Goal: Task Accomplishment & Management: Use online tool/utility

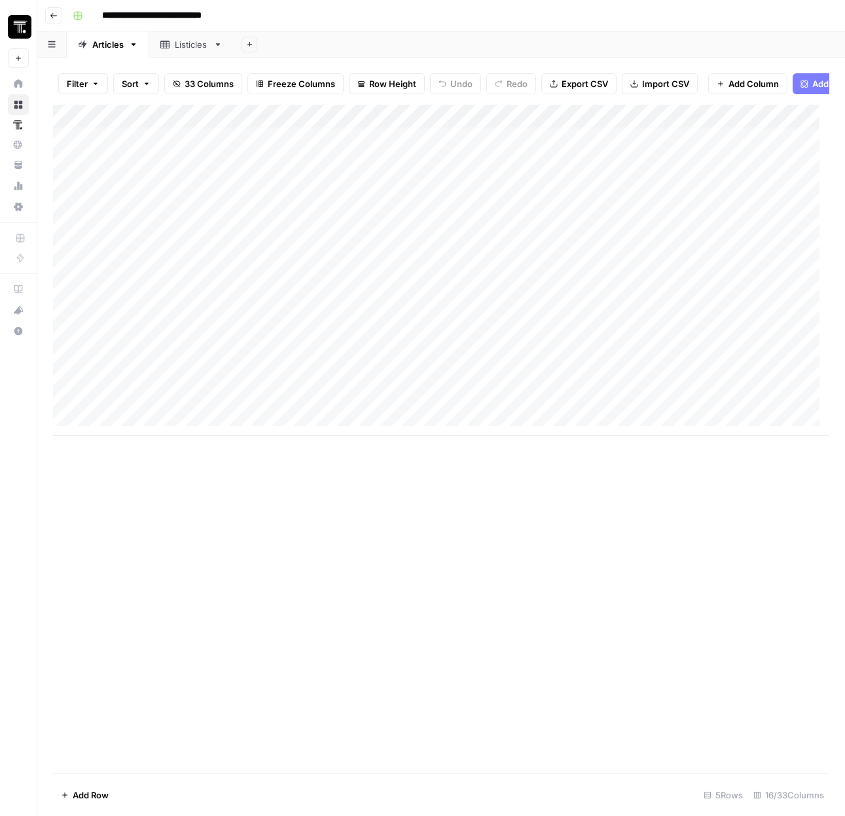
scroll to position [10, 0]
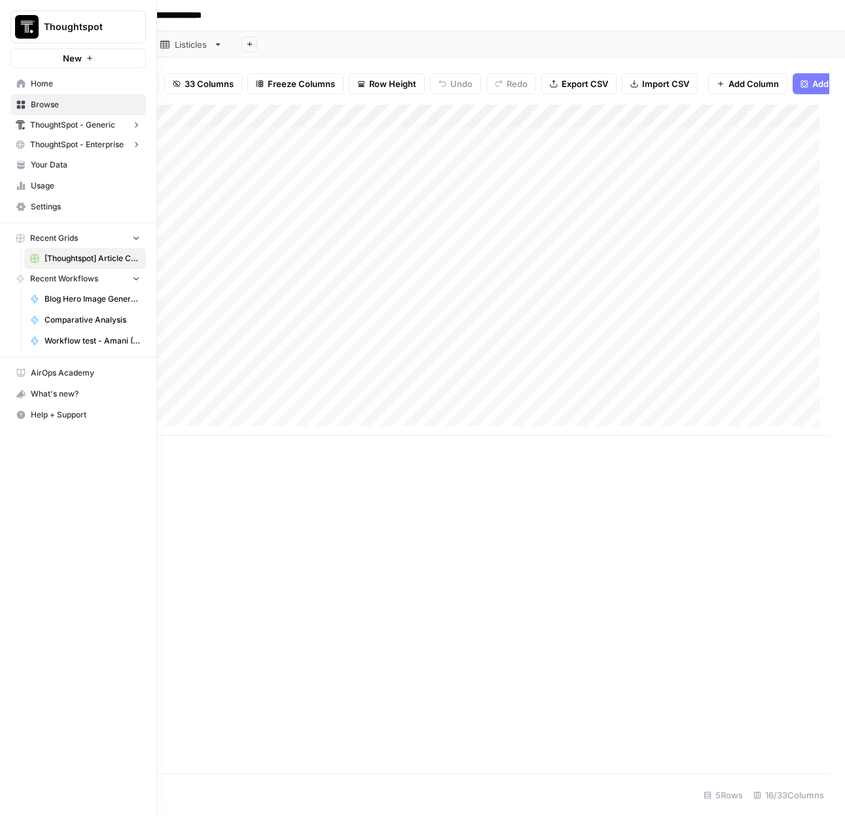
click at [19, 85] on icon at bounding box center [21, 83] width 9 height 9
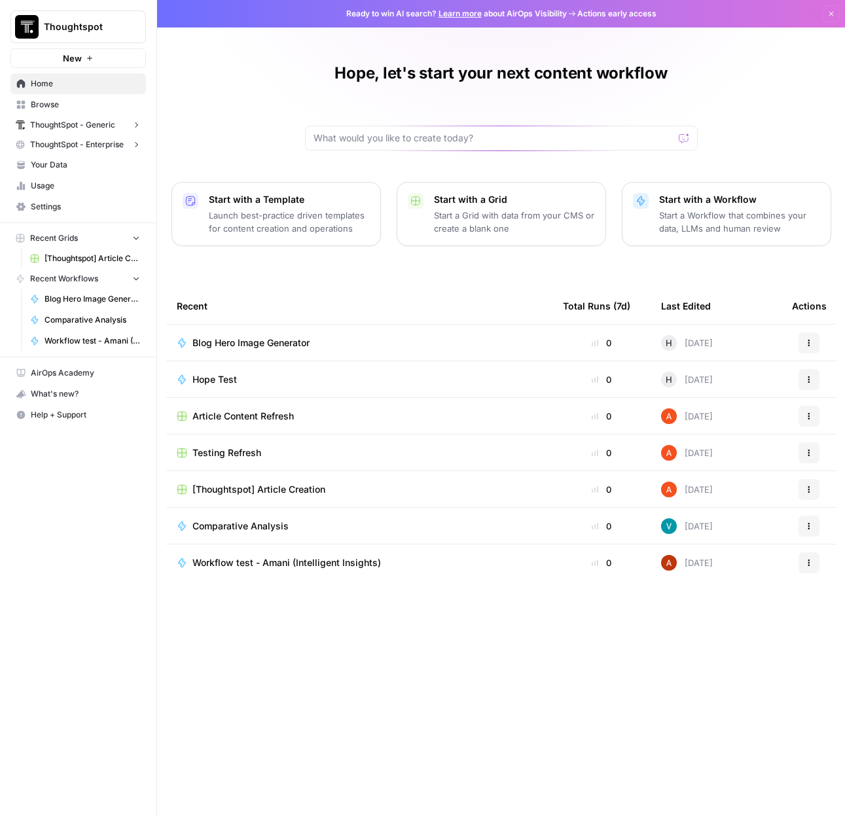
click at [66, 24] on span "Thoughtspot" at bounding box center [83, 26] width 79 height 13
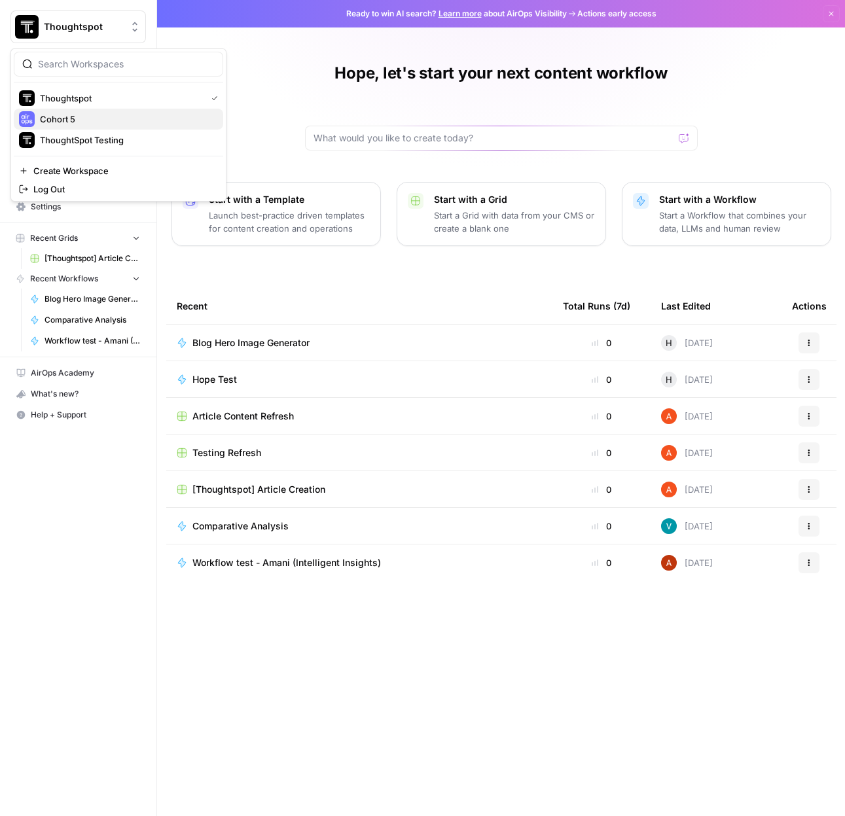
click at [78, 115] on span "Cohort 5" at bounding box center [126, 119] width 173 height 13
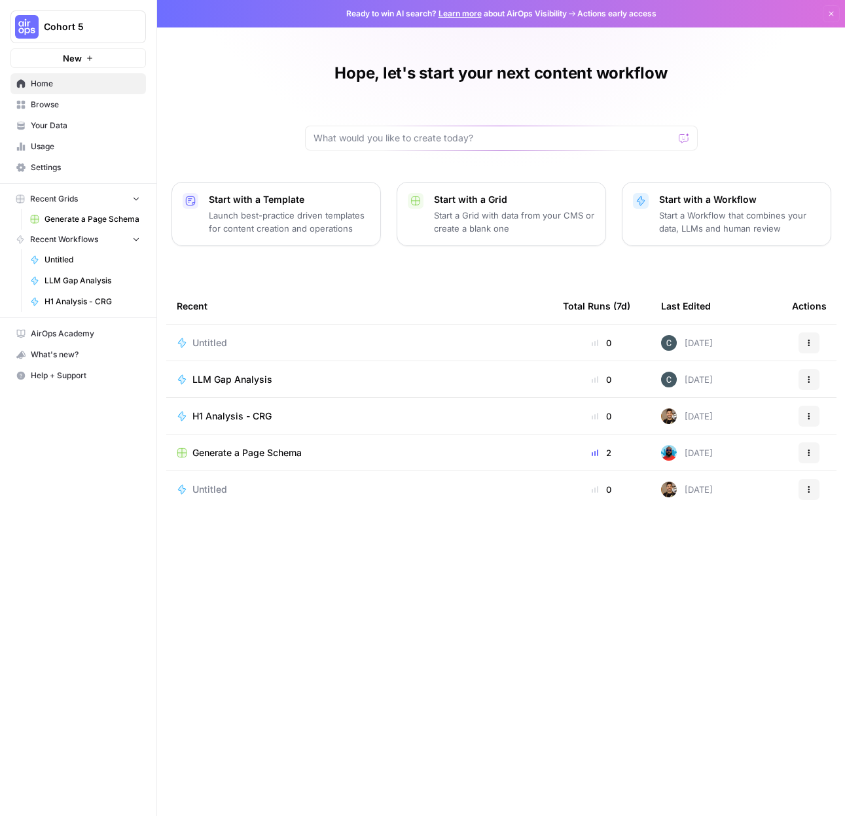
click at [397, 130] on div at bounding box center [501, 138] width 393 height 25
type input "Given a brand kit input, create 5 FAQs that are based on my brand's information…"
click at [447, 134] on input "Given a brand kit input, create 5 FAQs that are based on my brand's information…" at bounding box center [489, 138] width 350 height 13
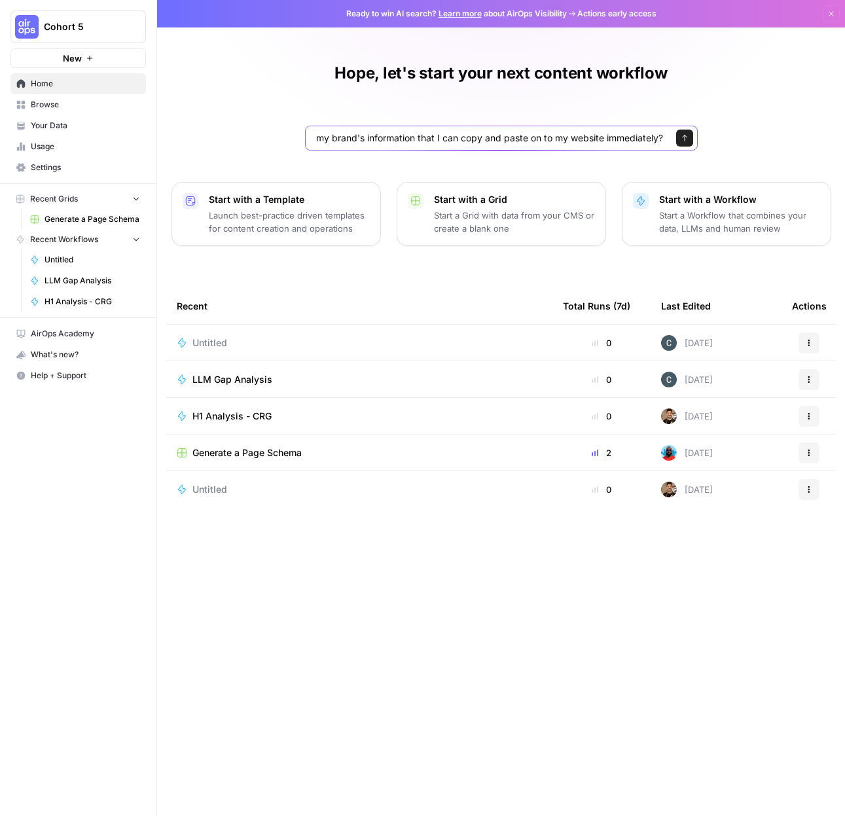
click at [447, 134] on input "Given a brand kit input, create 5 FAQs that are based on my brand's information…" at bounding box center [489, 138] width 350 height 13
click button "Send" at bounding box center [684, 138] width 17 height 17
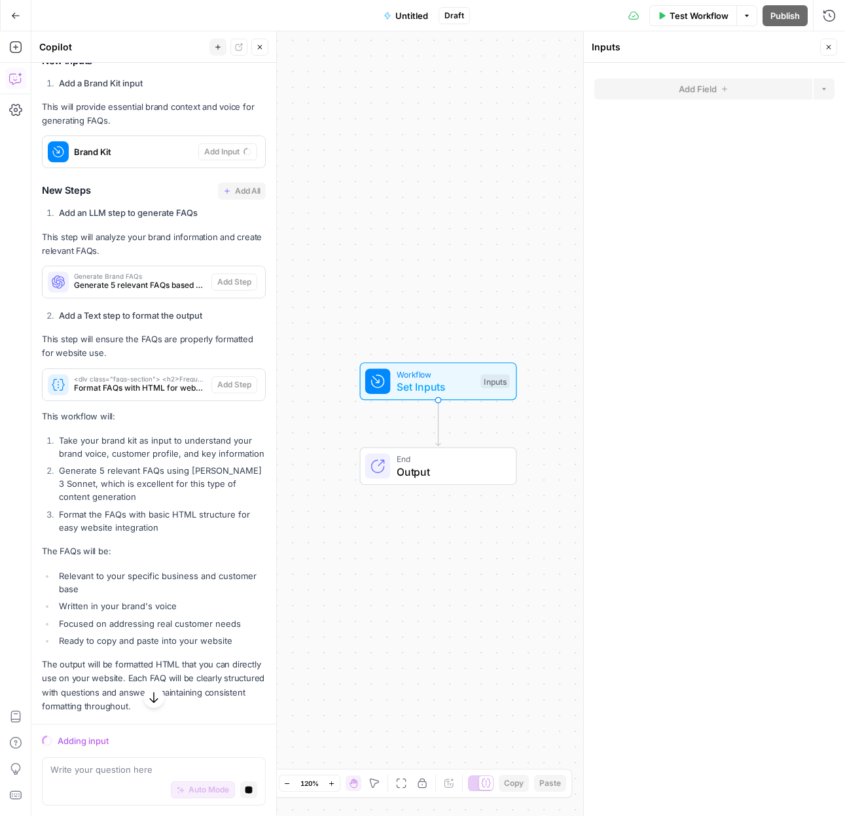
scroll to position [278, 0]
click at [137, 772] on textarea at bounding box center [153, 769] width 207 height 13
click at [11, 14] on icon "button" at bounding box center [15, 15] width 9 height 9
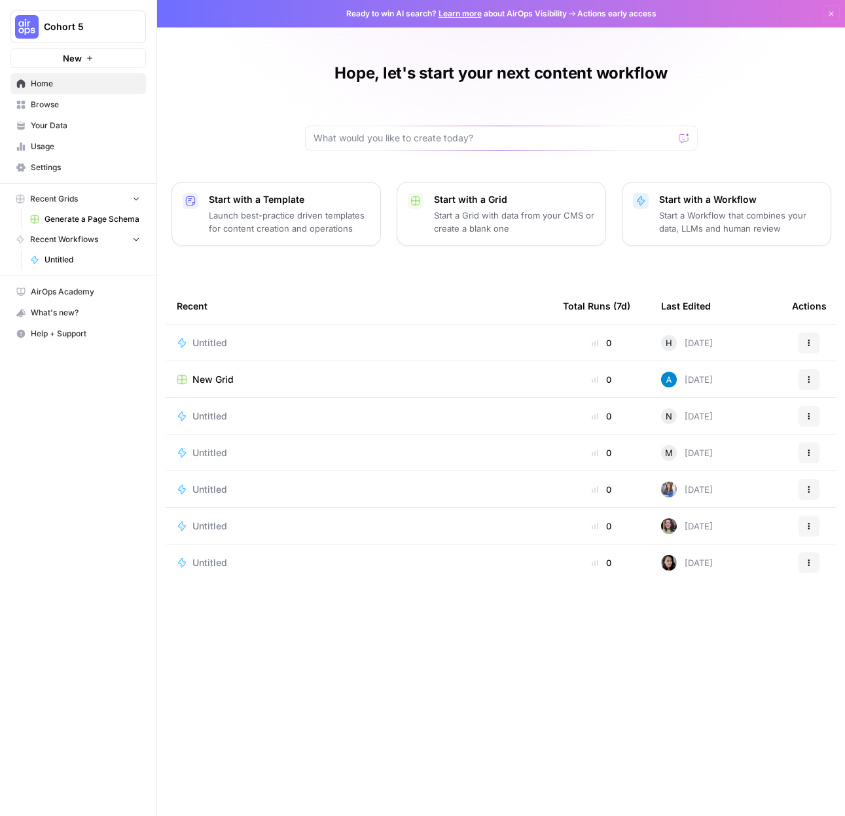
click at [72, 109] on span "Browse" at bounding box center [85, 105] width 109 height 12
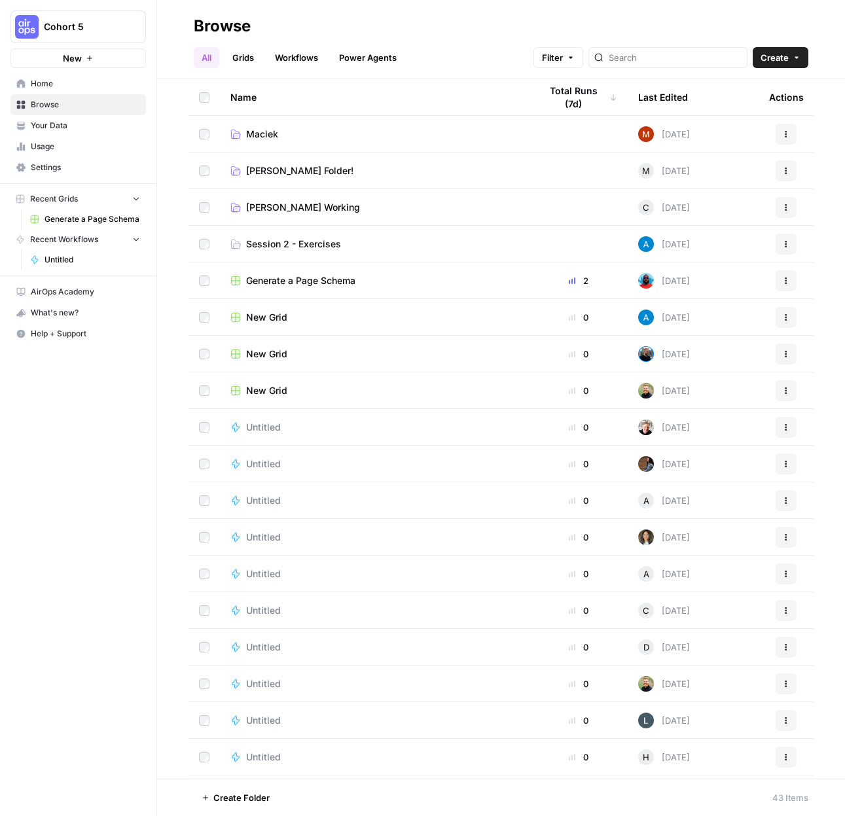
click at [128, 22] on icon "Workspace: Cohort 5" at bounding box center [134, 26] width 13 height 13
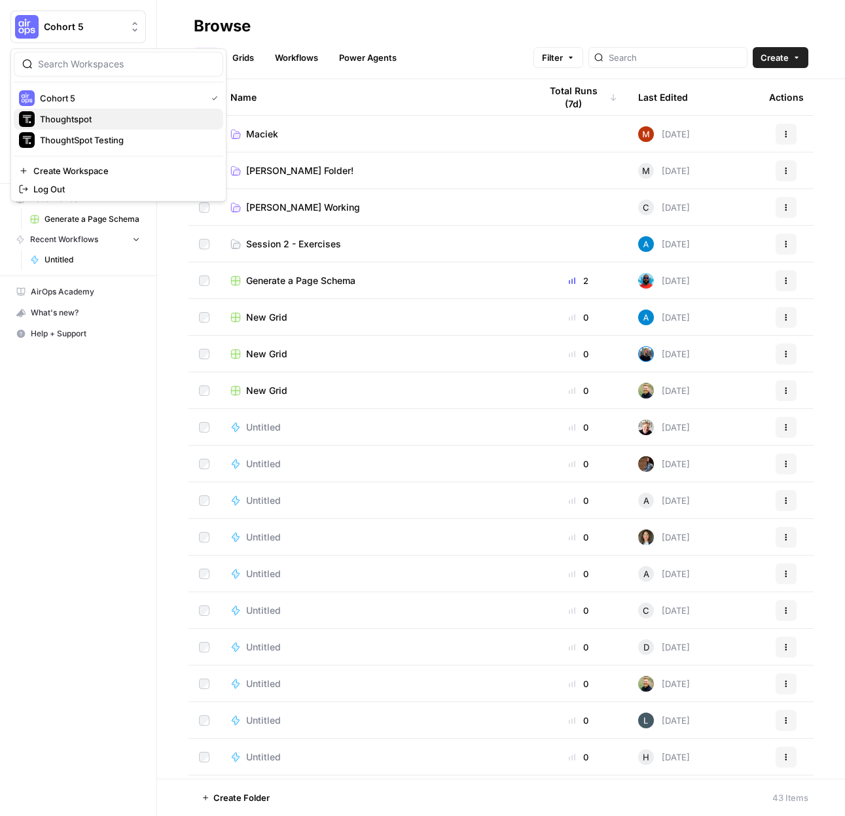
click at [114, 125] on span "Thoughtspot" at bounding box center [126, 119] width 173 height 13
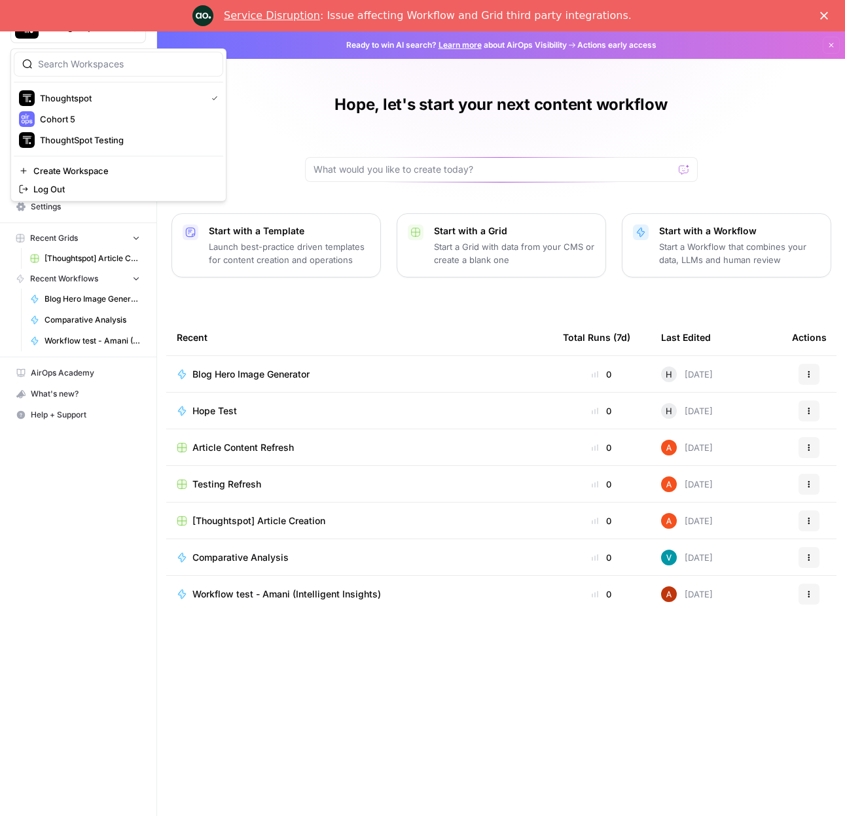
click at [82, 39] on button "Thoughtspot" at bounding box center [78, 26] width 136 height 33
click at [88, 151] on div "Thoughtspot Cohort 5 ThoughtSpot Testing Create Workspace Log Out" at bounding box center [118, 124] width 216 height 153
click at [89, 145] on span "ThoughtSpot Testing" at bounding box center [126, 140] width 173 height 13
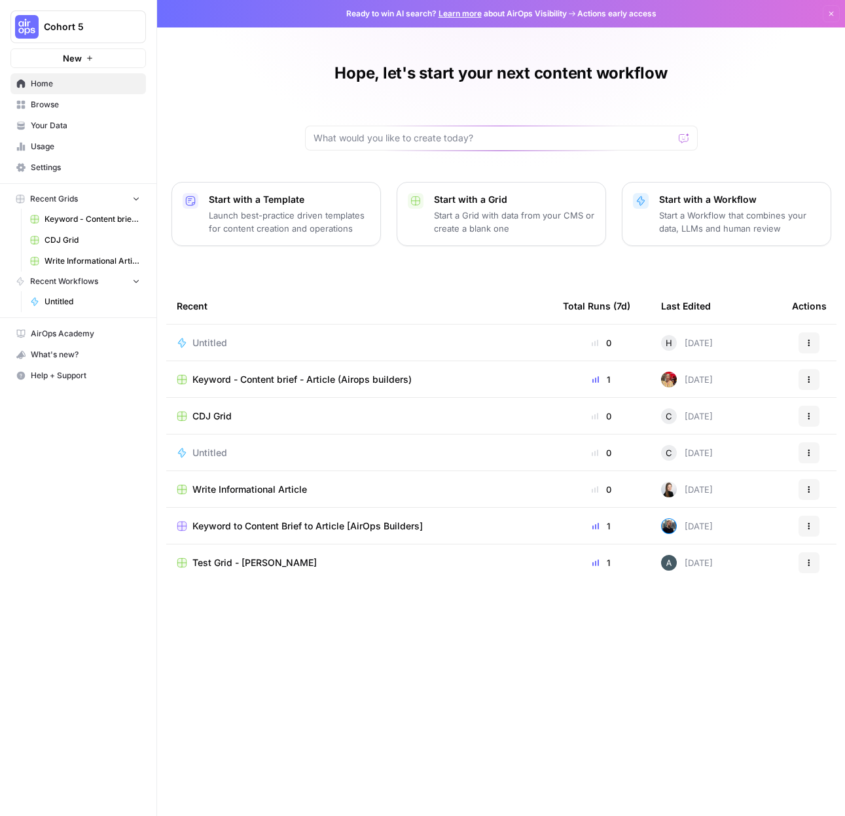
click at [59, 107] on span "Browse" at bounding box center [85, 105] width 109 height 12
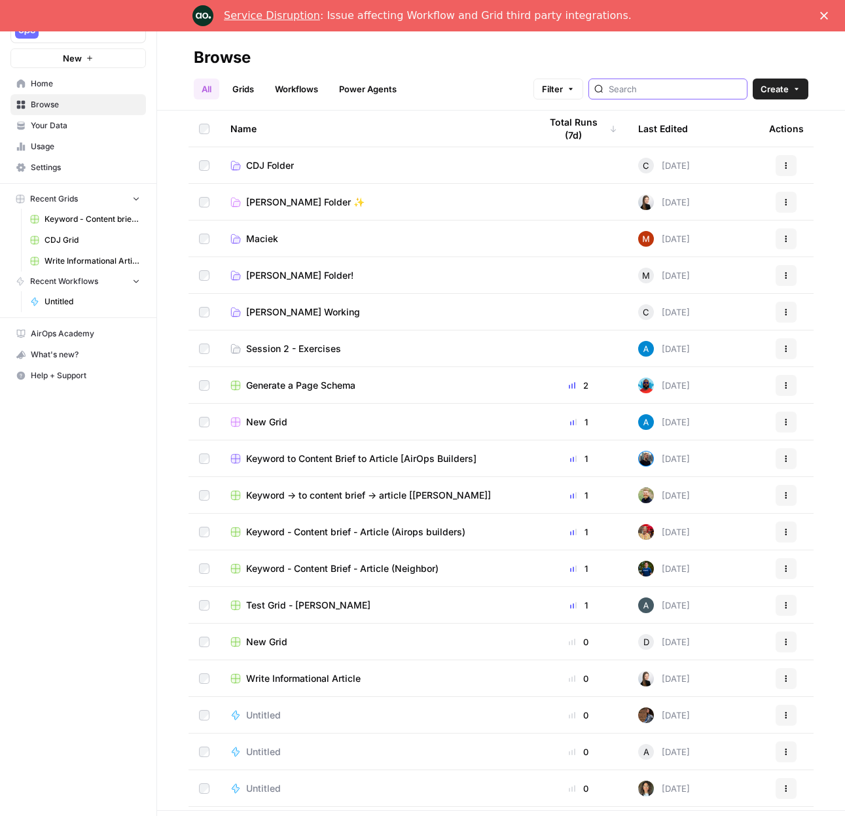
click at [691, 84] on input "search" at bounding box center [675, 88] width 133 height 13
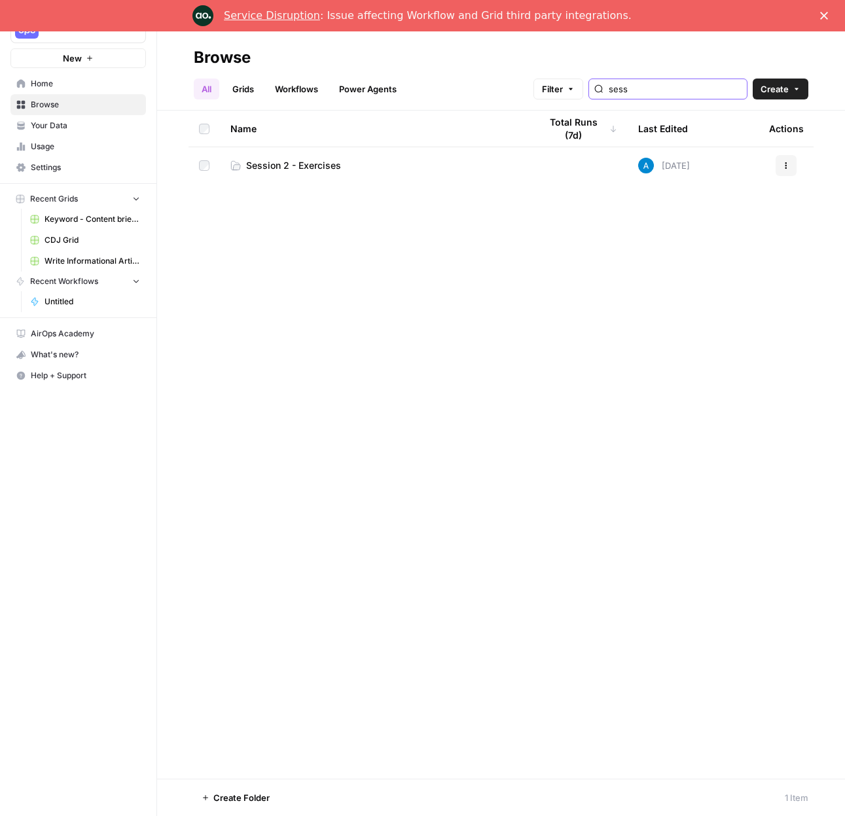
type input "sess"
click at [293, 166] on span "Session 2 - Exercises" at bounding box center [293, 165] width 95 height 13
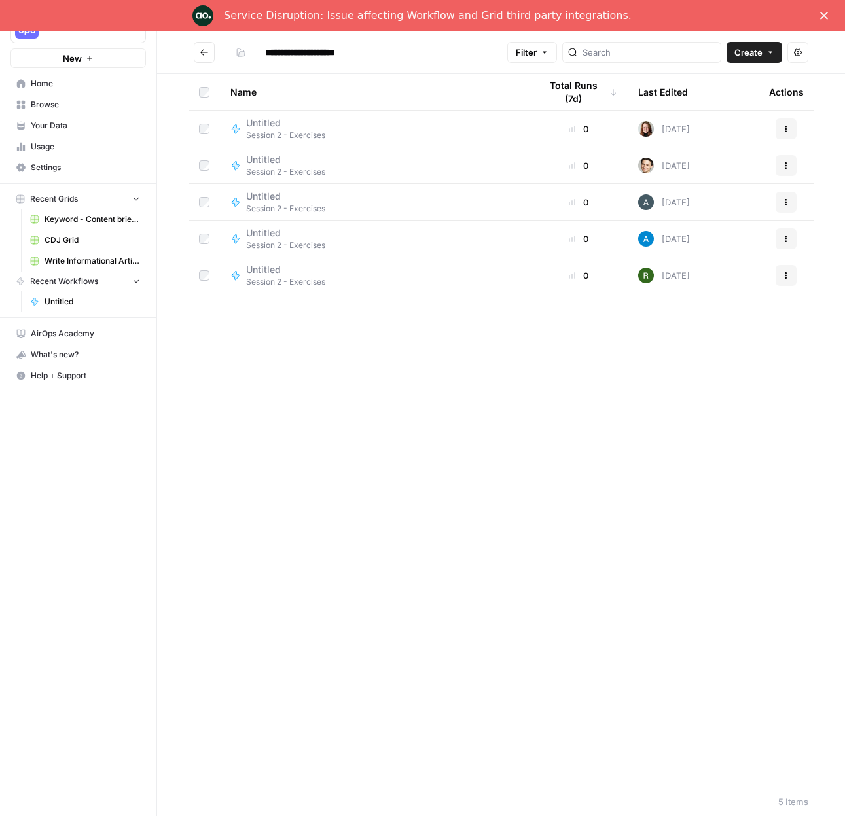
click at [757, 52] on span "Create" at bounding box center [748, 52] width 28 height 13
click at [719, 100] on span "Workflow" at bounding box center [729, 101] width 73 height 13
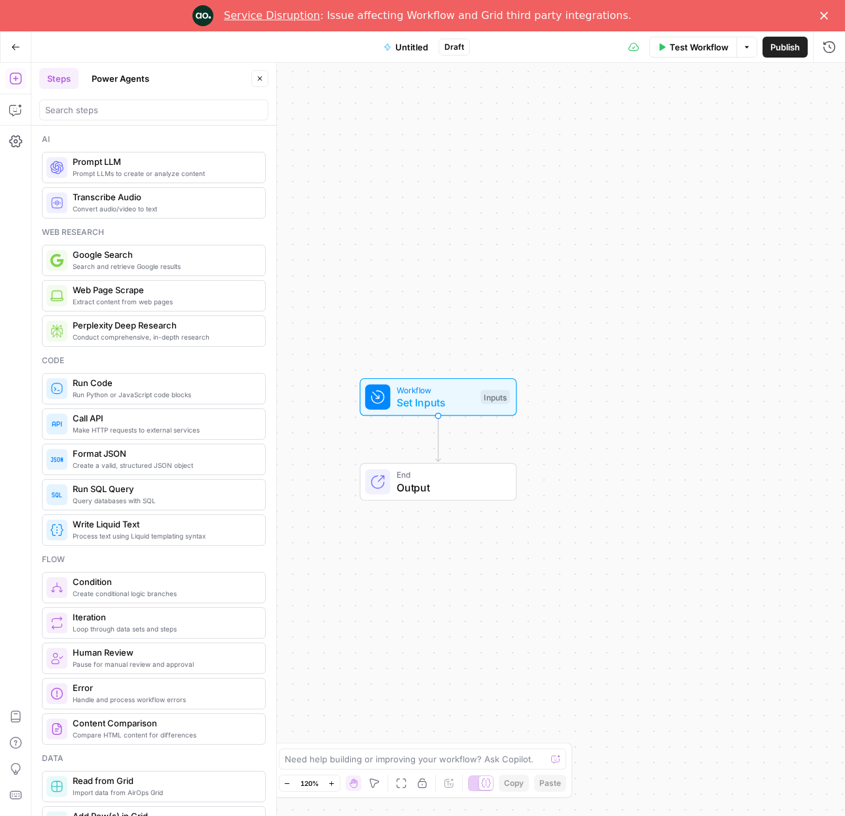
click at [414, 50] on span "Untitled" at bounding box center [411, 47] width 33 height 13
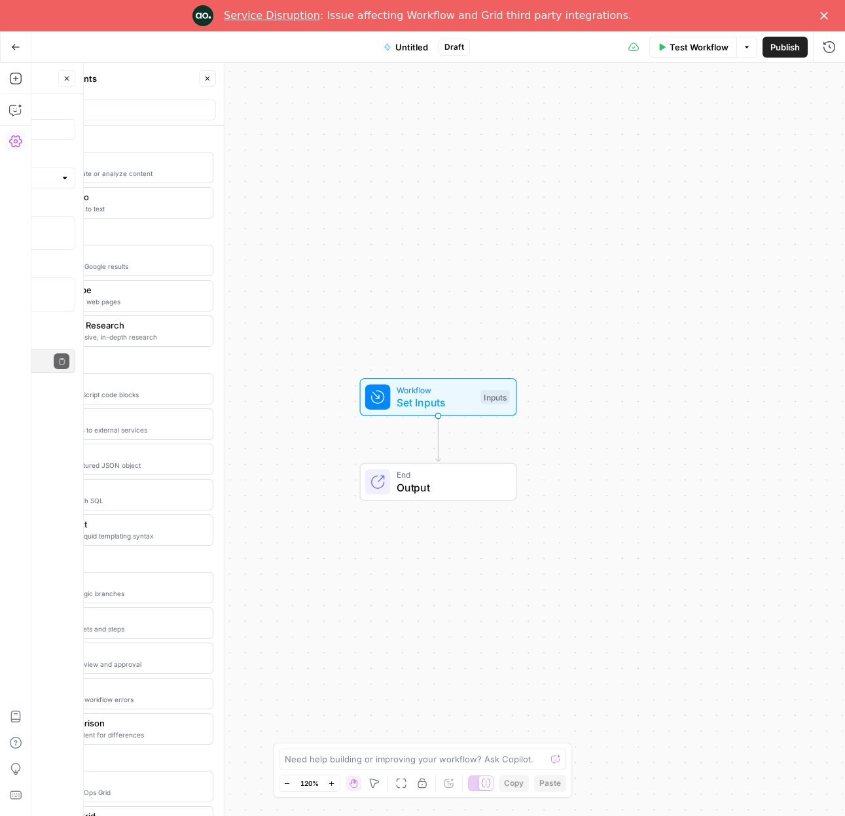
click at [414, 50] on span "Untitled" at bounding box center [411, 47] width 33 height 13
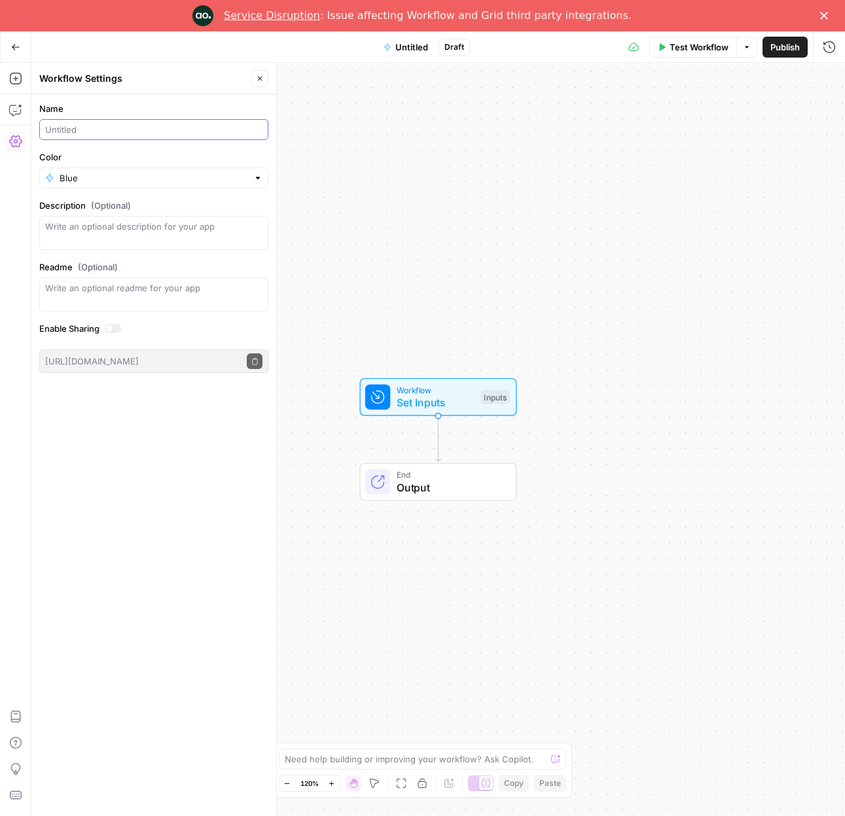
click at [105, 134] on input "Name" at bounding box center [153, 129] width 217 height 13
type input "Meta Description Generator ([PERSON_NAME])"
click at [264, 81] on button "Close" at bounding box center [259, 78] width 17 height 17
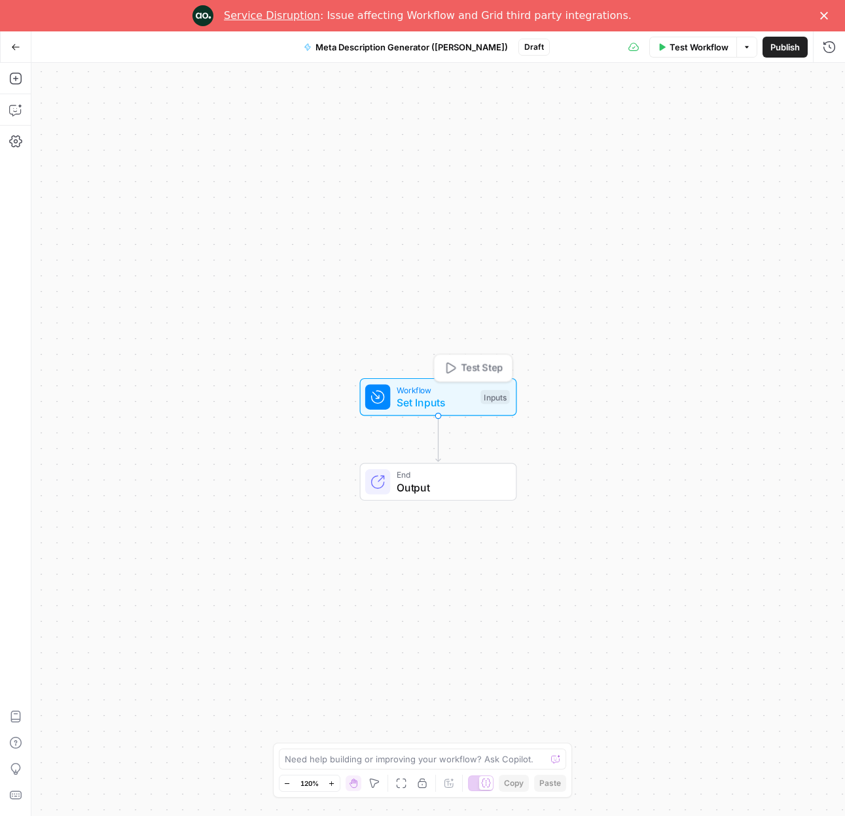
click at [429, 402] on span "Set Inputs" at bounding box center [436, 403] width 78 height 16
click at [733, 113] on button "Add Field" at bounding box center [703, 120] width 218 height 21
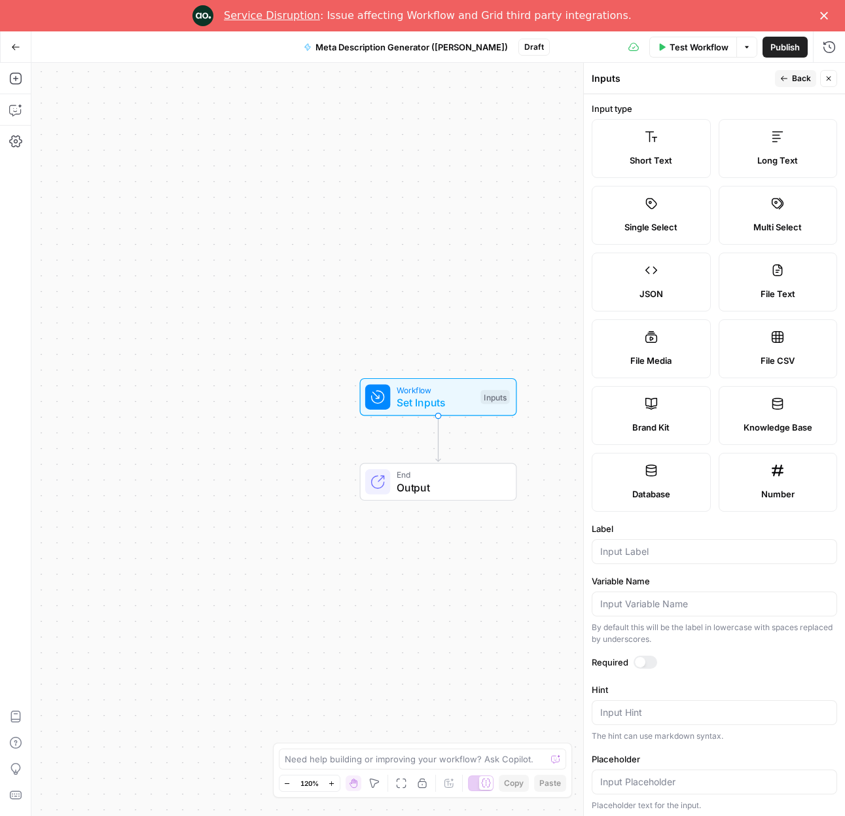
click at [674, 408] on label "Brand Kit" at bounding box center [651, 415] width 119 height 59
click at [679, 557] on input "Label" at bounding box center [714, 551] width 228 height 13
type input "Brand Kit"
click at [792, 80] on span "Back" at bounding box center [801, 79] width 19 height 12
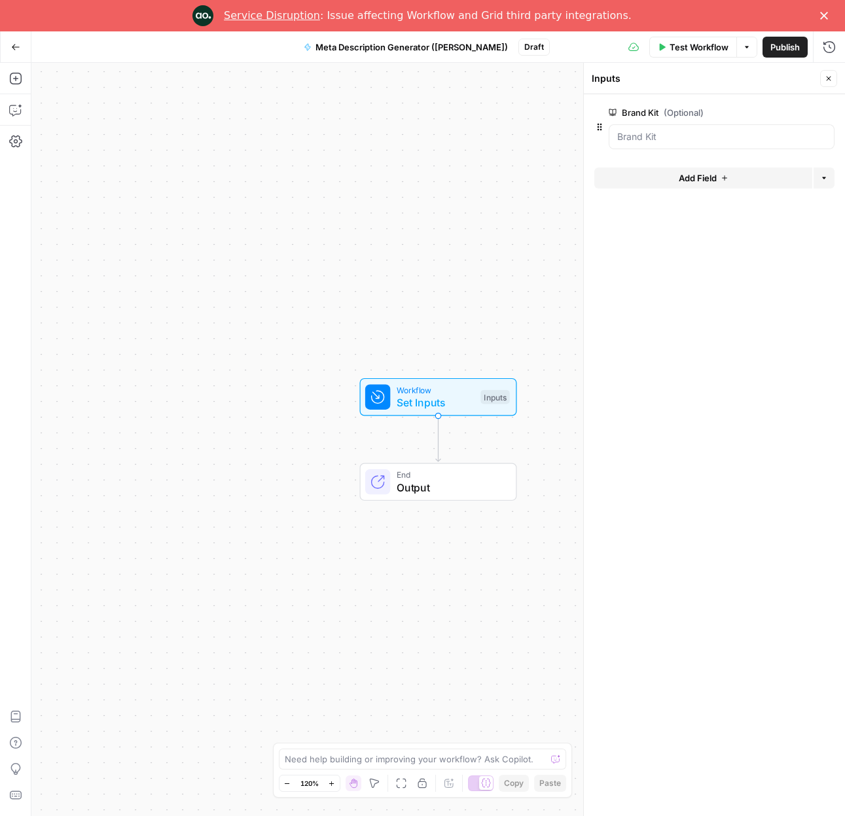
click at [728, 181] on icon "button" at bounding box center [725, 178] width 8 height 8
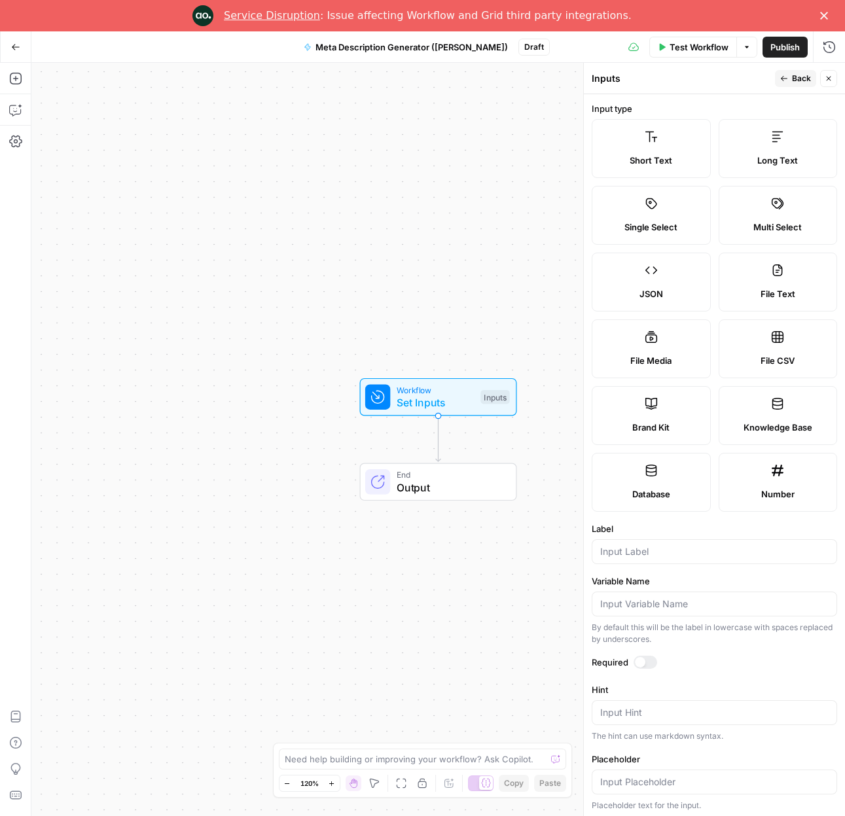
click at [630, 137] on label "Short Text" at bounding box center [651, 148] width 119 height 59
click at [625, 558] on input "Label" at bounding box center [714, 551] width 228 height 13
type input "URL"
click at [789, 77] on button "Back" at bounding box center [795, 78] width 41 height 17
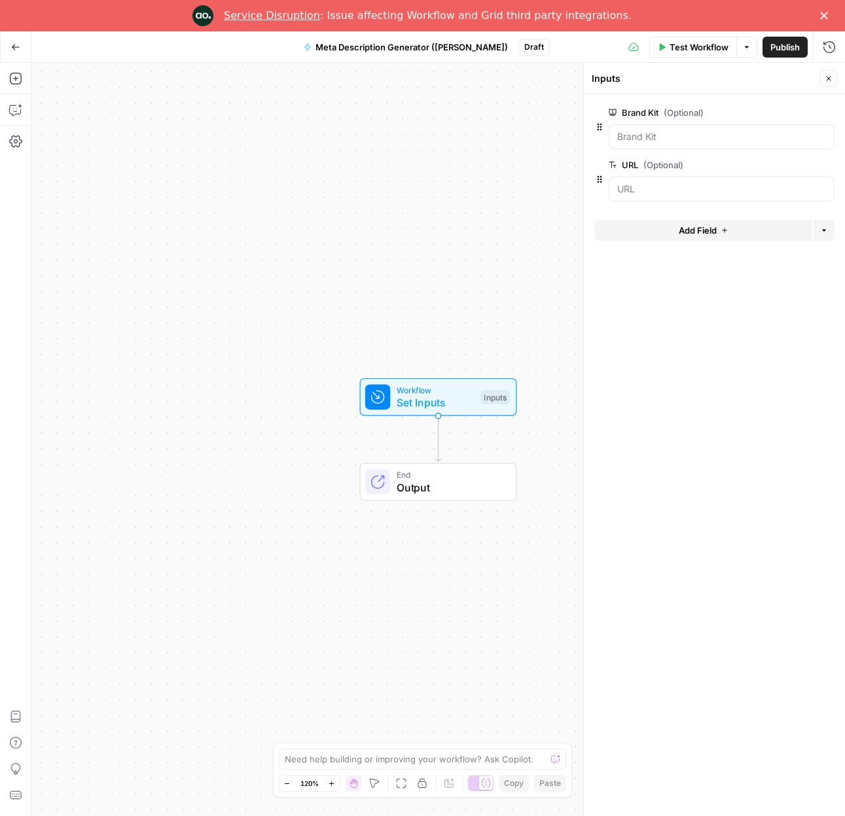
click at [723, 225] on button "Add Field" at bounding box center [703, 230] width 218 height 21
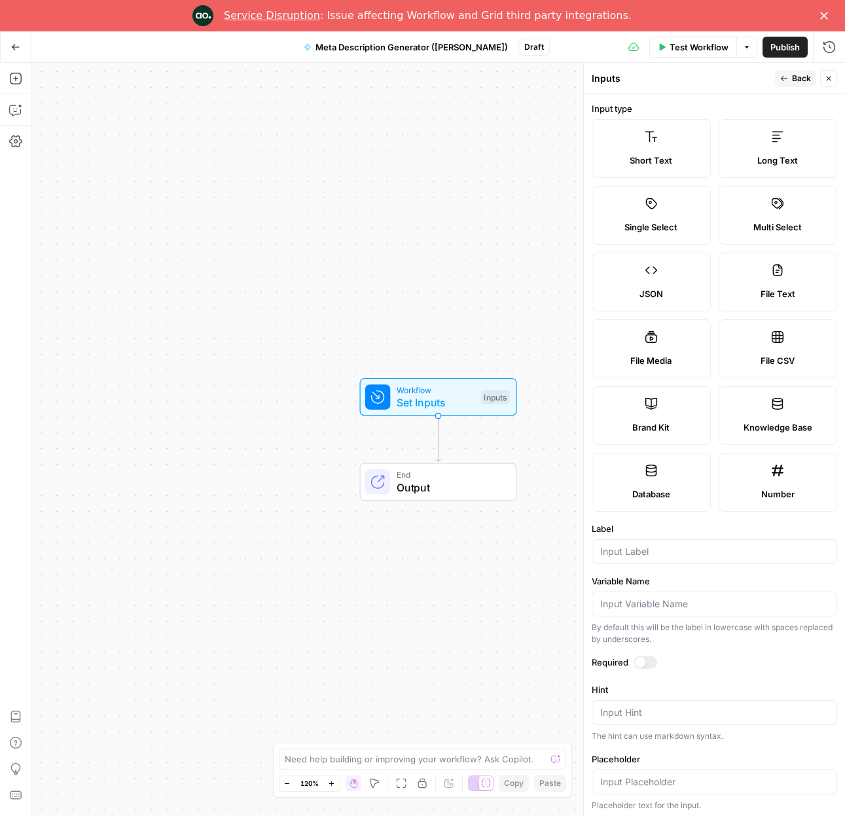
click at [639, 154] on span "Short Text" at bounding box center [651, 160] width 43 height 13
click at [641, 551] on input "Label" at bounding box center [714, 551] width 228 height 13
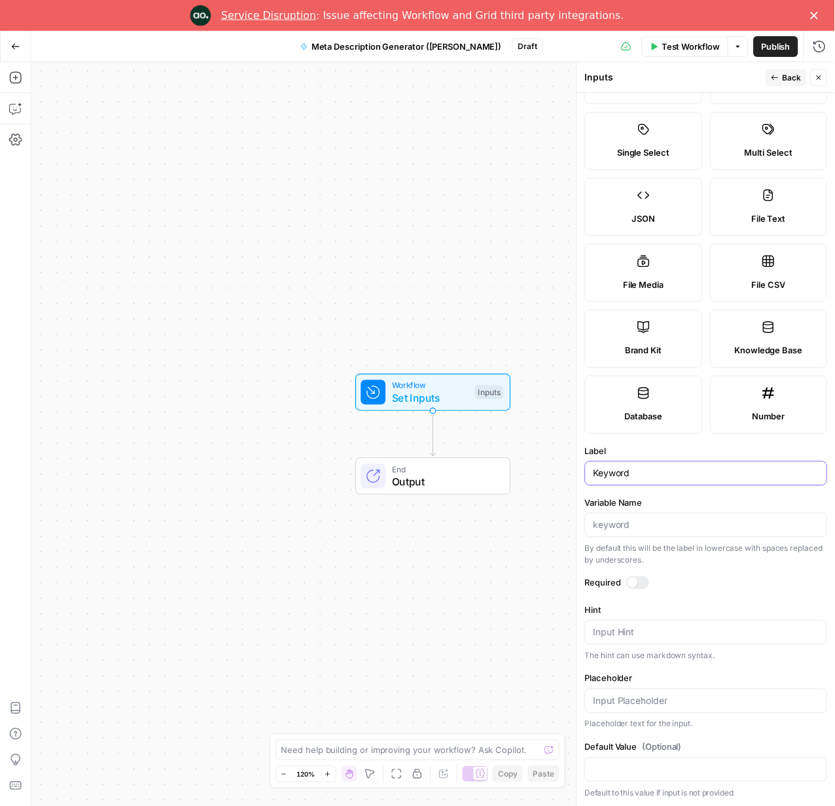
scroll to position [74, 0]
type input "Keyword"
click at [786, 79] on icon "button" at bounding box center [784, 78] width 7 height 5
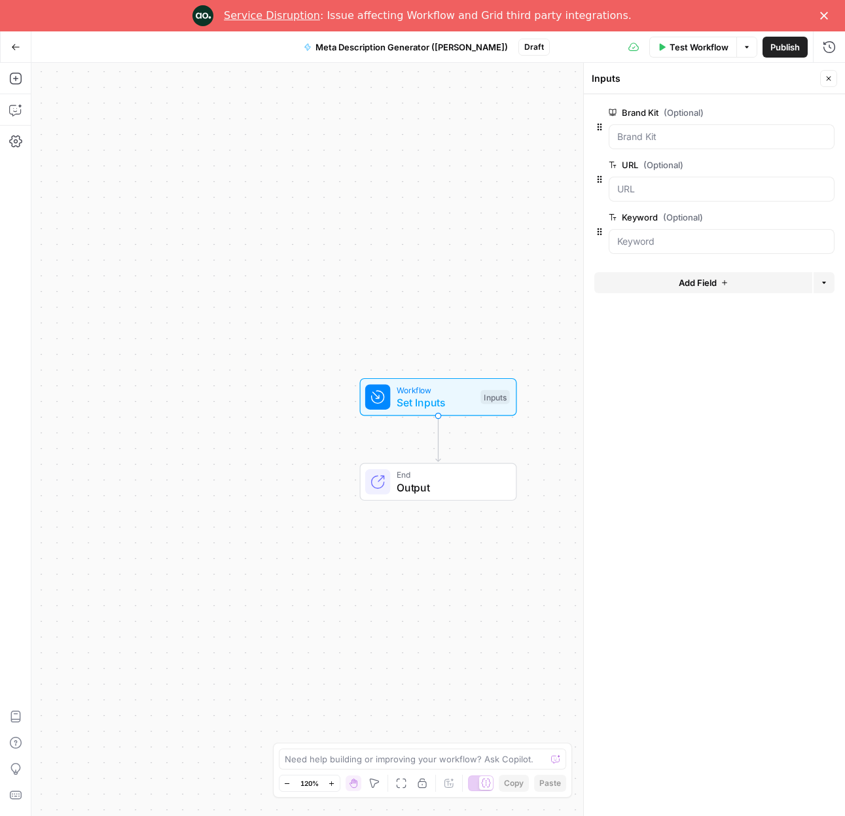
click at [828, 77] on icon "button" at bounding box center [829, 79] width 8 height 8
click at [7, 75] on button "Add Steps" at bounding box center [15, 78] width 21 height 21
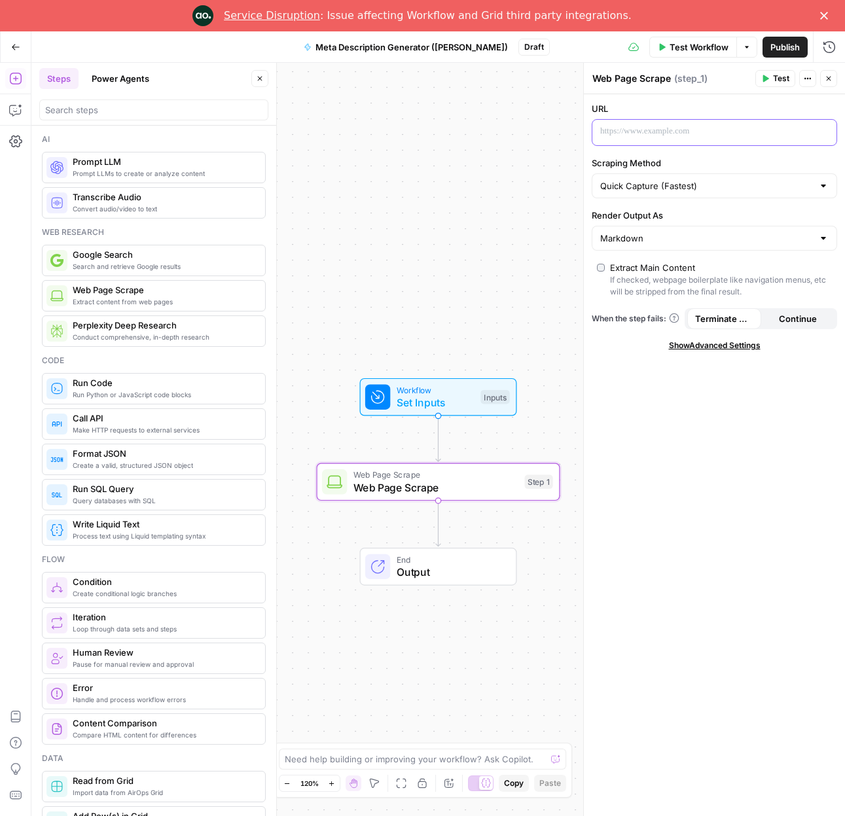
click at [647, 139] on div at bounding box center [703, 133] width 223 height 26
click at [665, 124] on div at bounding box center [703, 133] width 223 height 26
click at [829, 129] on button "Variables Menu" at bounding box center [825, 131] width 10 height 10
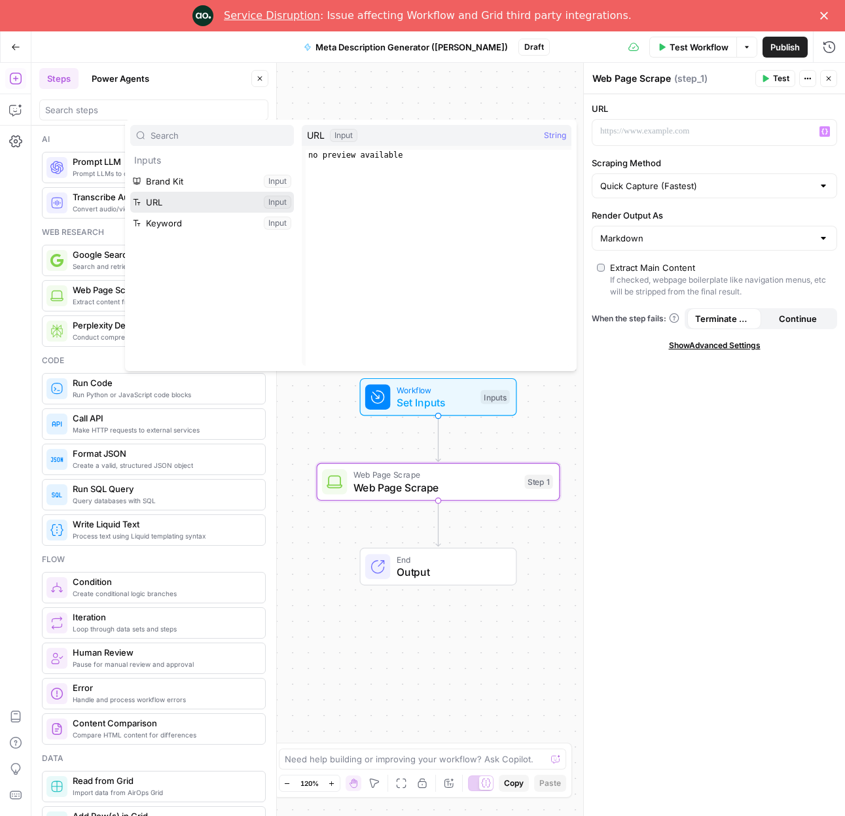
click at [181, 206] on button "Select variable URL" at bounding box center [212, 202] width 164 height 21
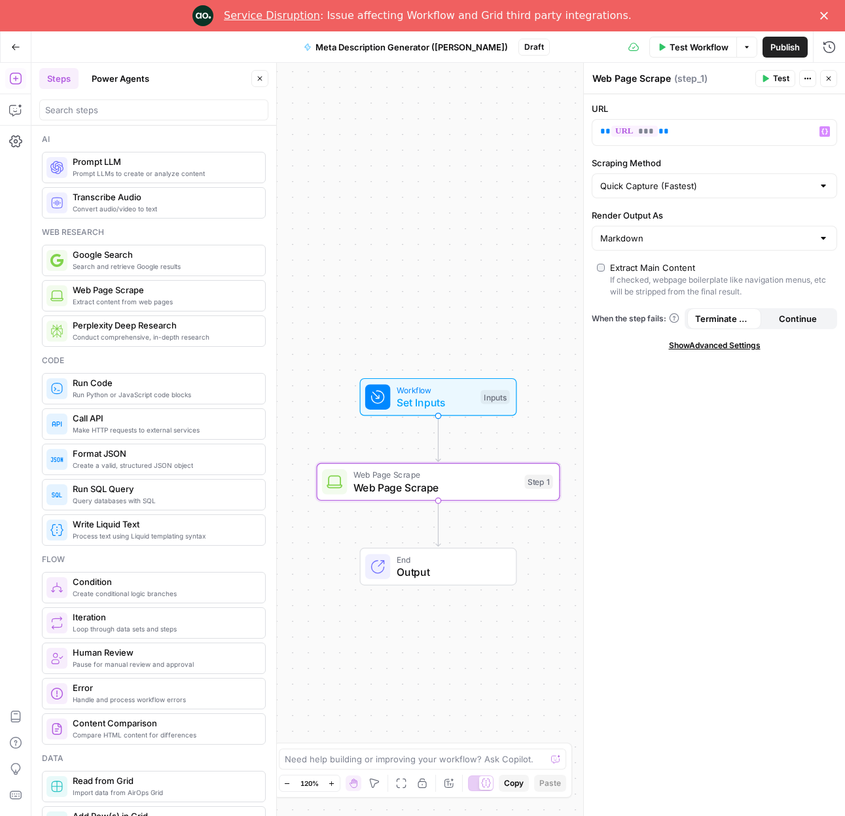
click at [670, 80] on div "Web Page Scrape Web Page Scrape" at bounding box center [631, 79] width 85 height 16
click at [657, 75] on textarea "Web Page Scrape" at bounding box center [631, 78] width 79 height 13
type textarea "Scape Blog URL"
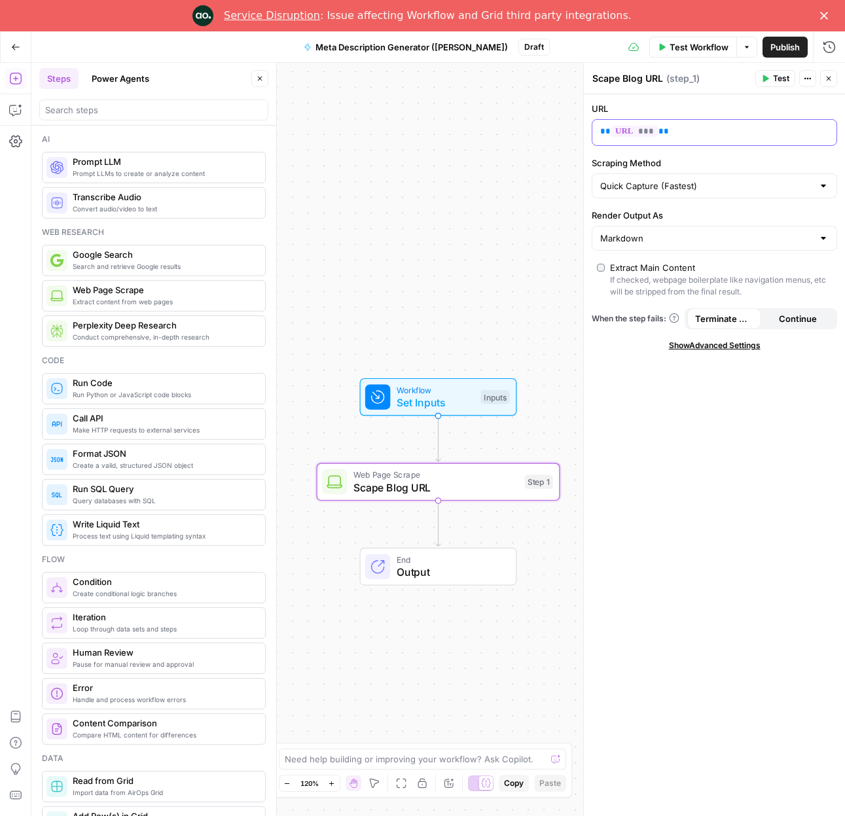
click at [709, 136] on p "** *** **" at bounding box center [704, 131] width 208 height 13
click at [827, 80] on icon "button" at bounding box center [829, 79] width 5 height 5
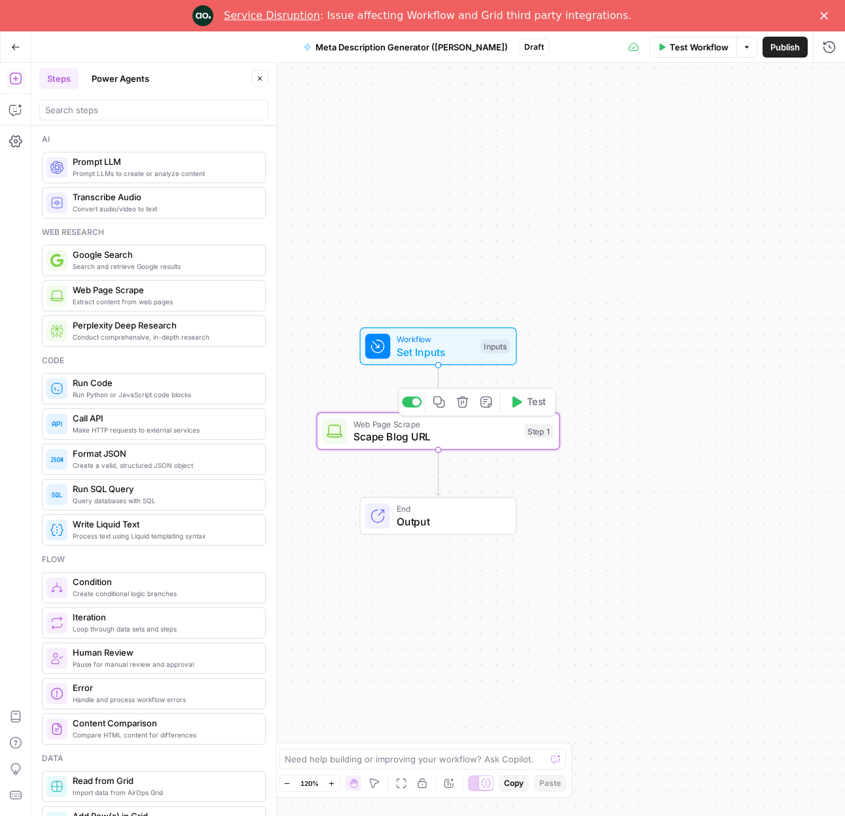
click at [378, 440] on span "Scape Blog URL" at bounding box center [435, 437] width 165 height 16
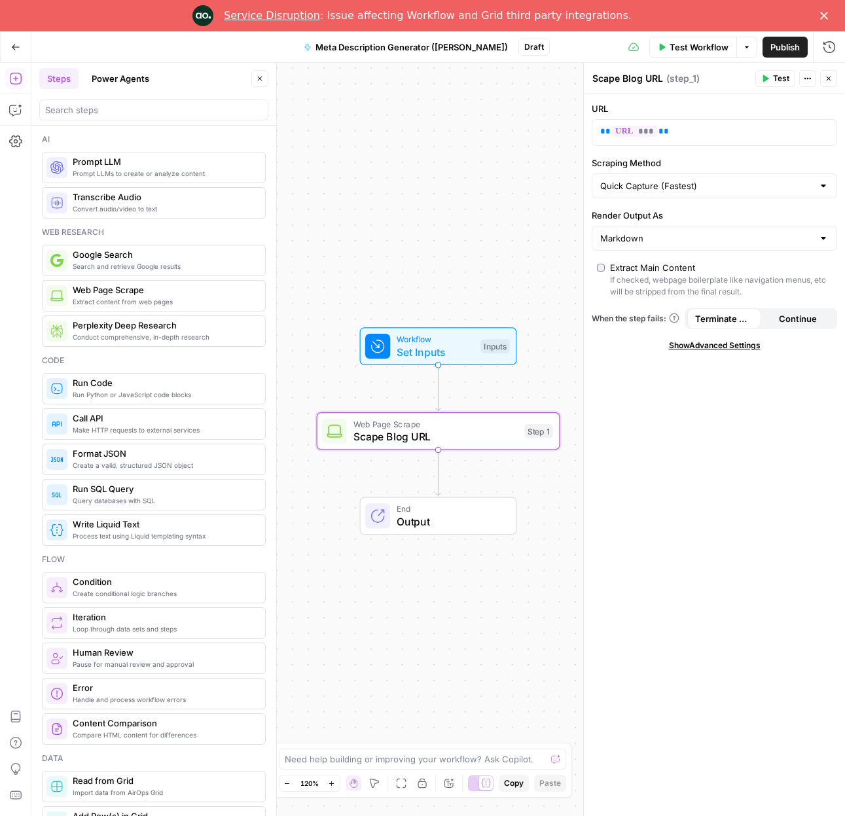
click at [604, 79] on textarea "Scape Blog URL" at bounding box center [627, 78] width 71 height 13
type textarea "Scrape Blog URL"
click at [833, 76] on button "Close" at bounding box center [828, 78] width 17 height 17
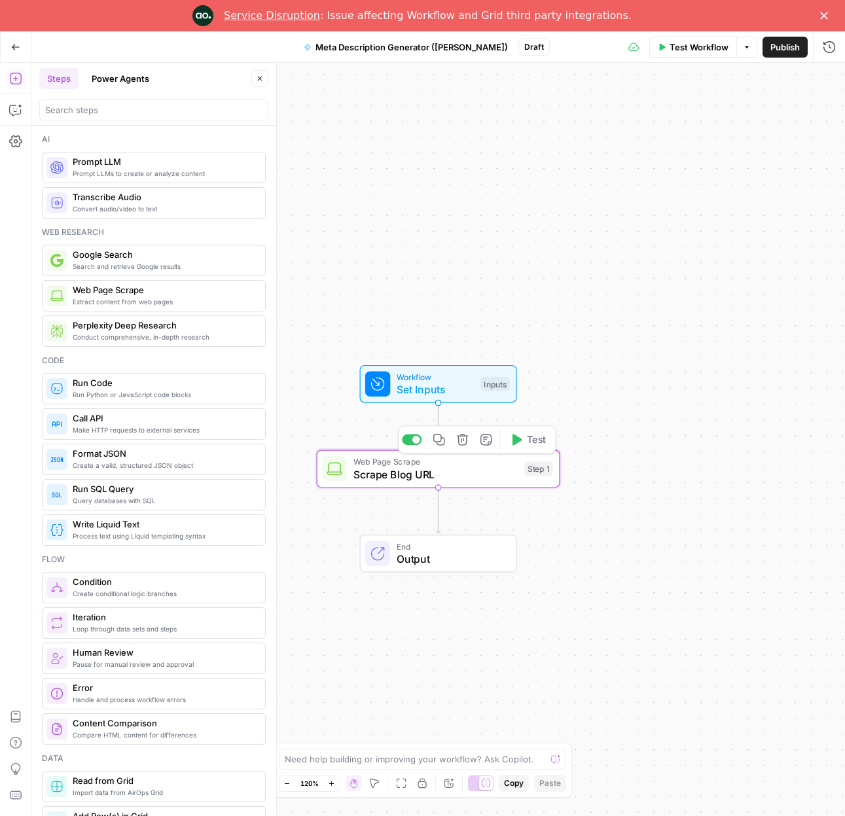
click at [522, 442] on icon "button" at bounding box center [516, 439] width 12 height 12
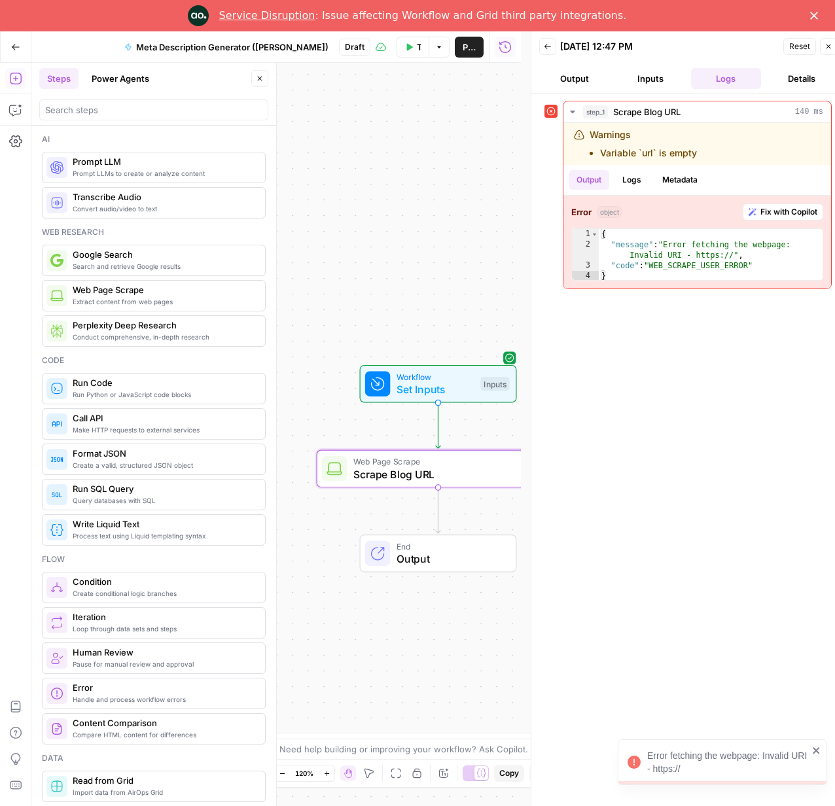
click at [657, 81] on button "Inputs" at bounding box center [650, 78] width 71 height 21
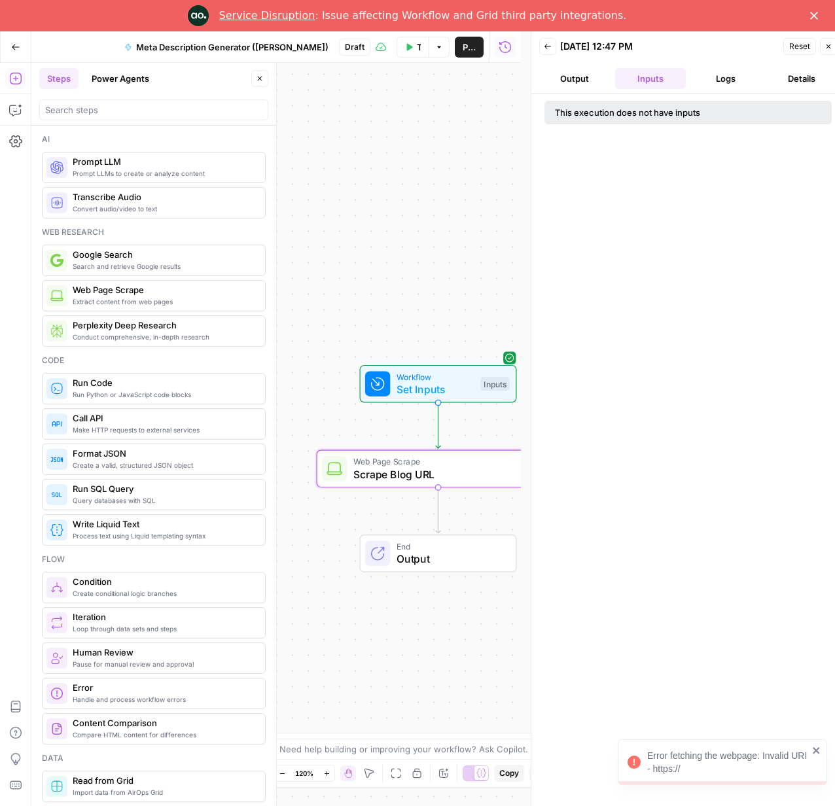
click at [823, 48] on button "Close" at bounding box center [828, 46] width 17 height 17
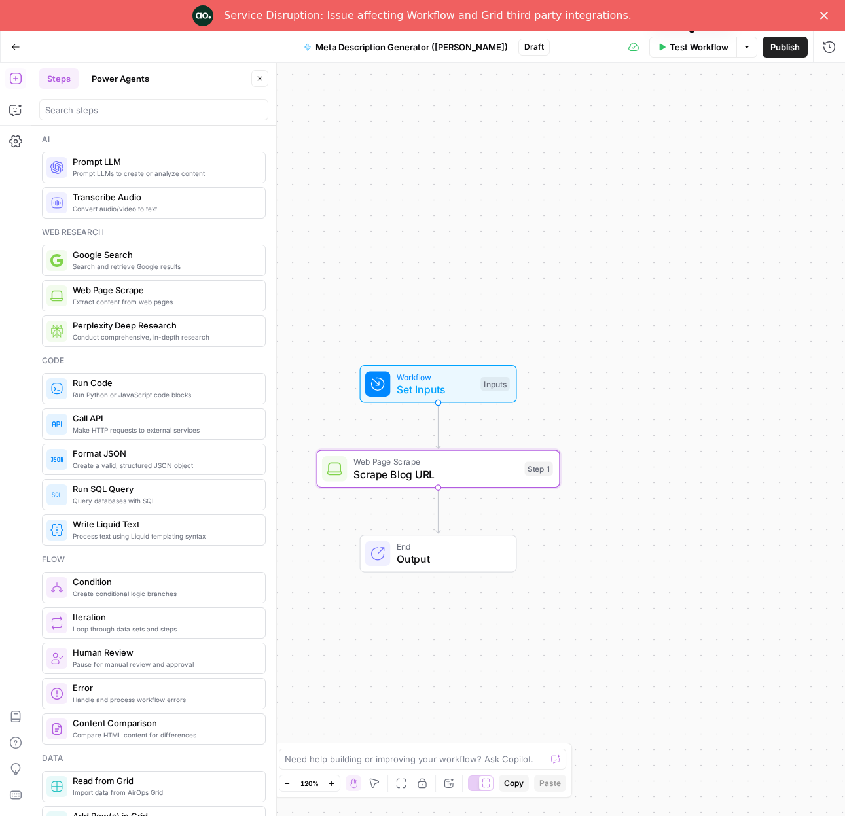
click at [695, 50] on span "Test Workflow" at bounding box center [699, 47] width 59 height 13
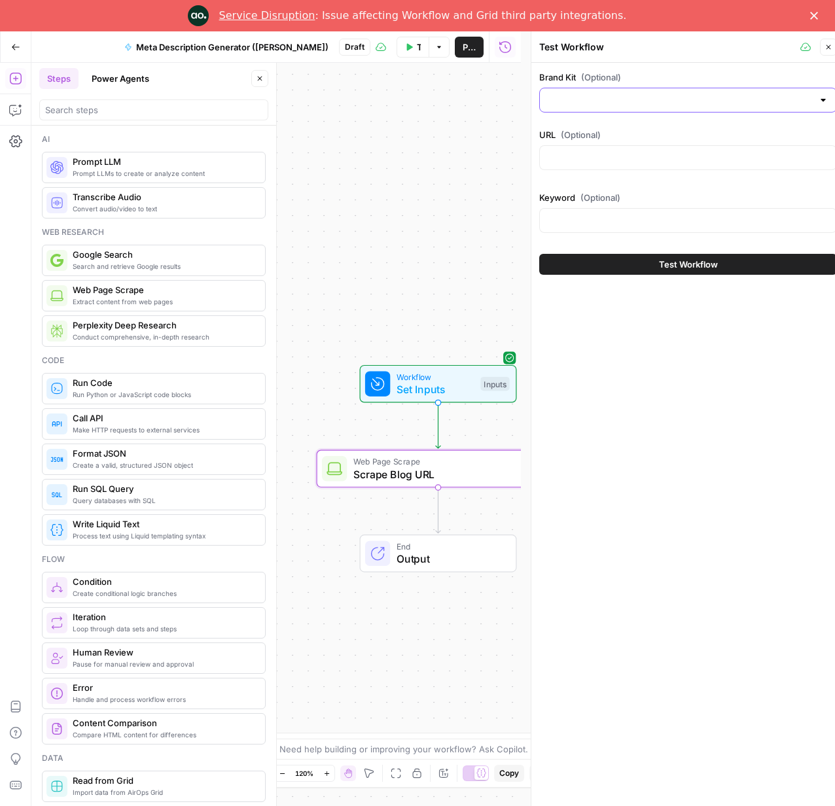
click at [602, 94] on input "Brand Kit (Optional)" at bounding box center [680, 100] width 265 height 13
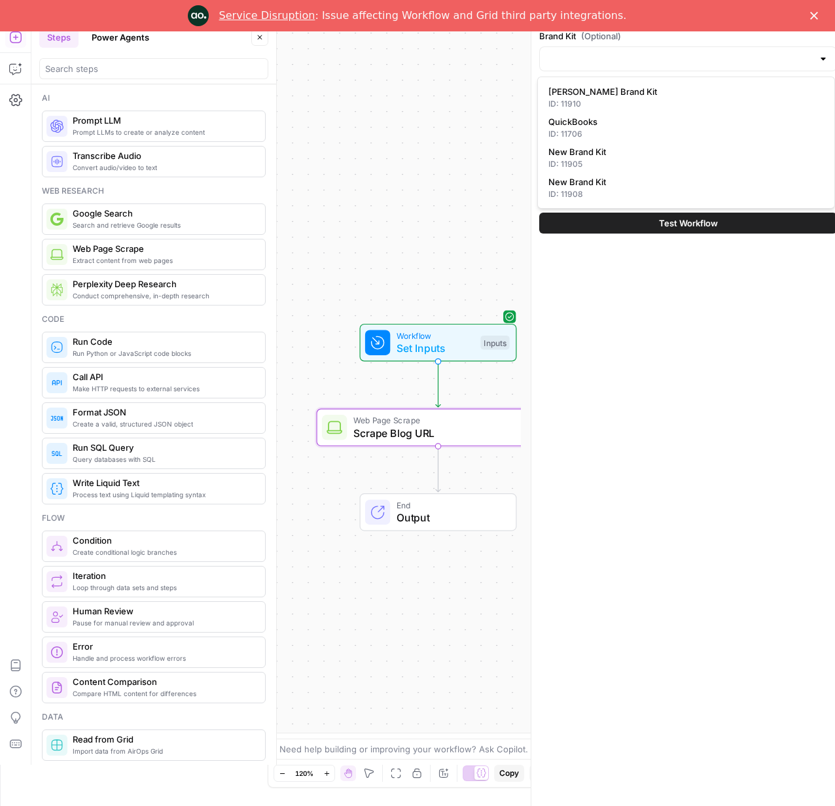
scroll to position [20, 0]
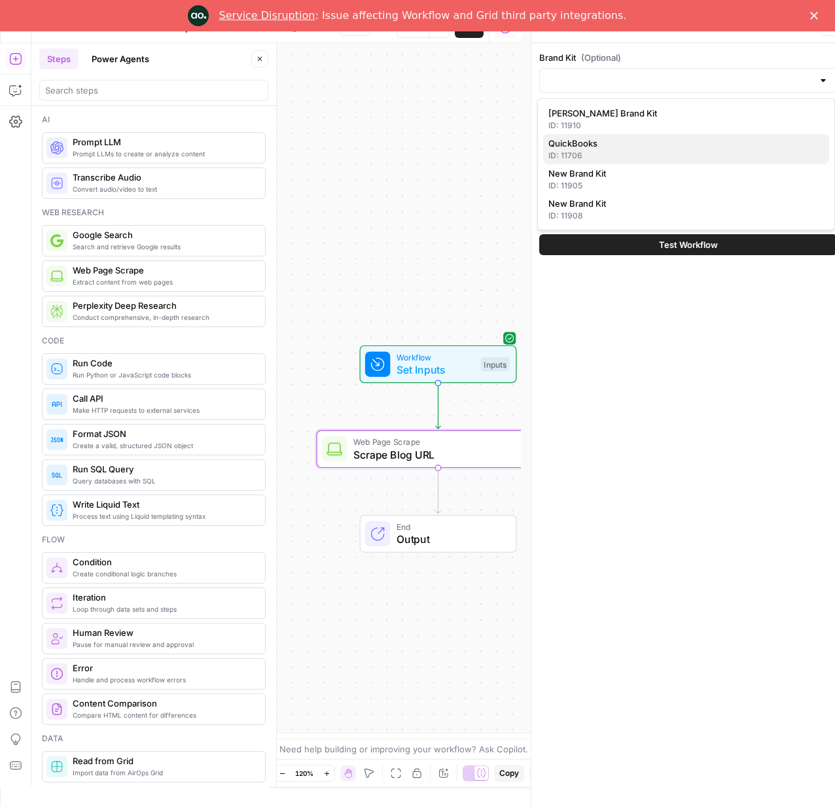
click at [602, 145] on span "QuickBooks" at bounding box center [684, 143] width 270 height 13
type input "QuickBooks"
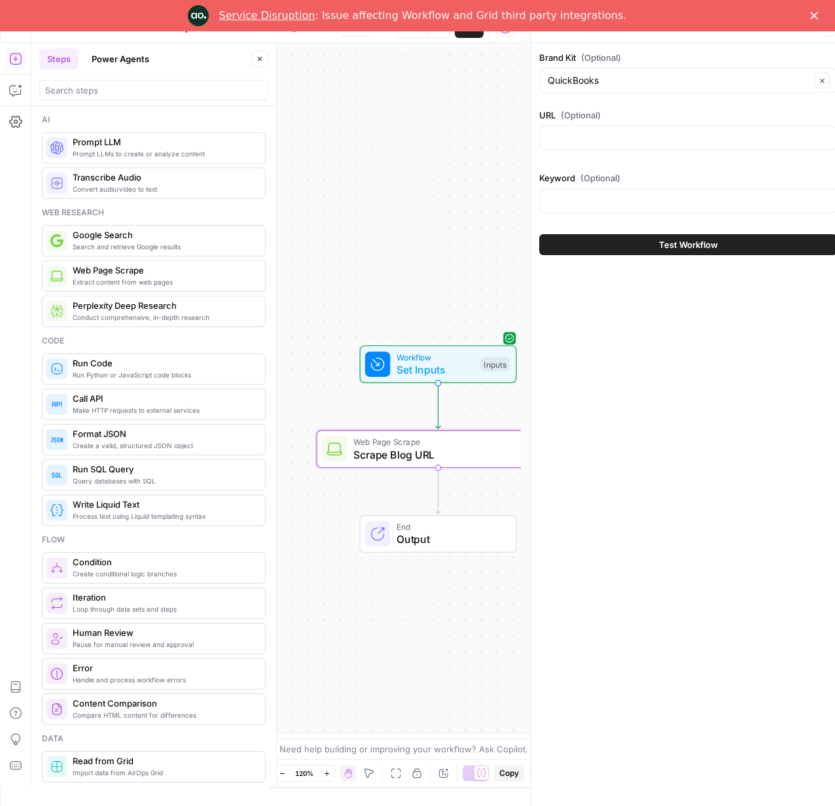
click at [602, 145] on div at bounding box center [688, 138] width 298 height 25
click at [627, 75] on input "Brand Kit (Optional)" at bounding box center [679, 80] width 262 height 13
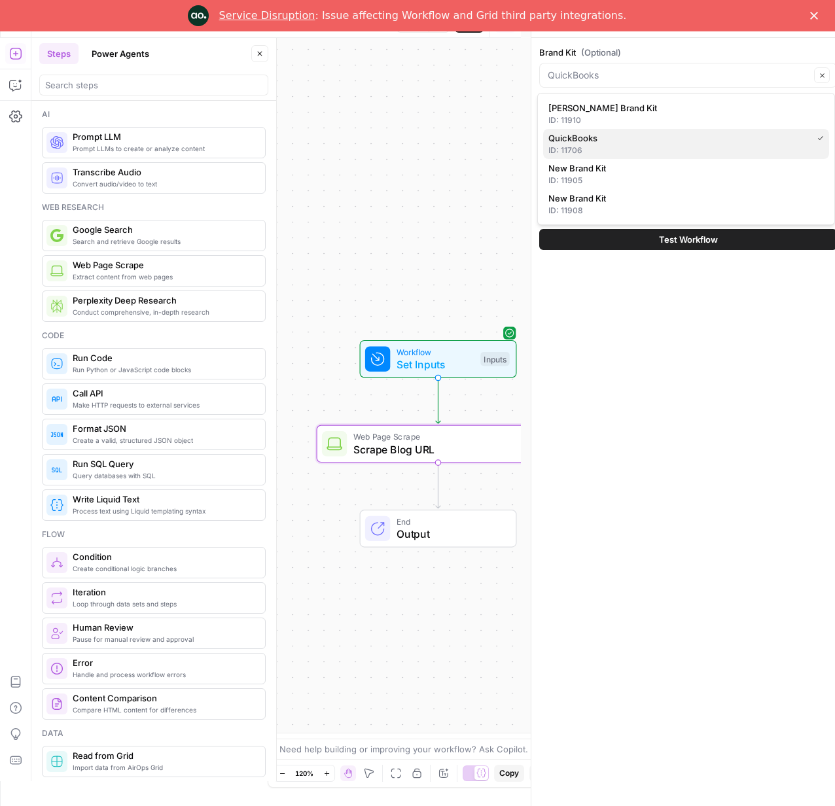
scroll to position [22, 0]
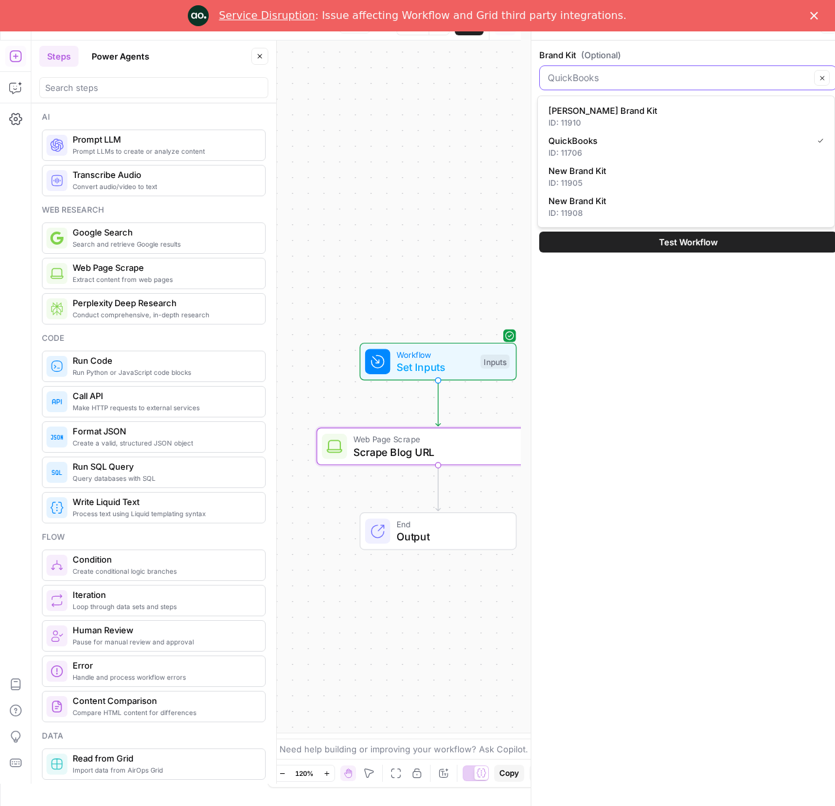
click at [822, 80] on icon "button" at bounding box center [822, 78] width 7 height 7
click at [706, 62] on div "Brand Kit (Optional)" at bounding box center [688, 69] width 298 height 42
click at [626, 136] on input "URL (Optional)" at bounding box center [688, 135] width 281 height 13
paste input "[URL][DOMAIN_NAME]"
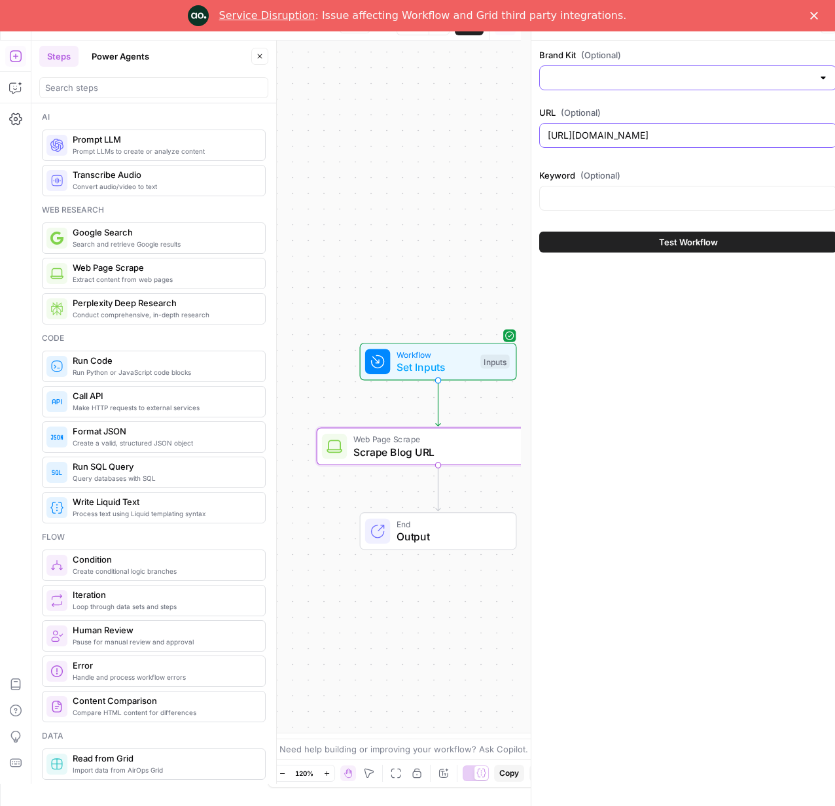
scroll to position [0, 20]
type input "[URL][DOMAIN_NAME]"
click at [697, 244] on span "Test Workflow" at bounding box center [688, 242] width 59 height 13
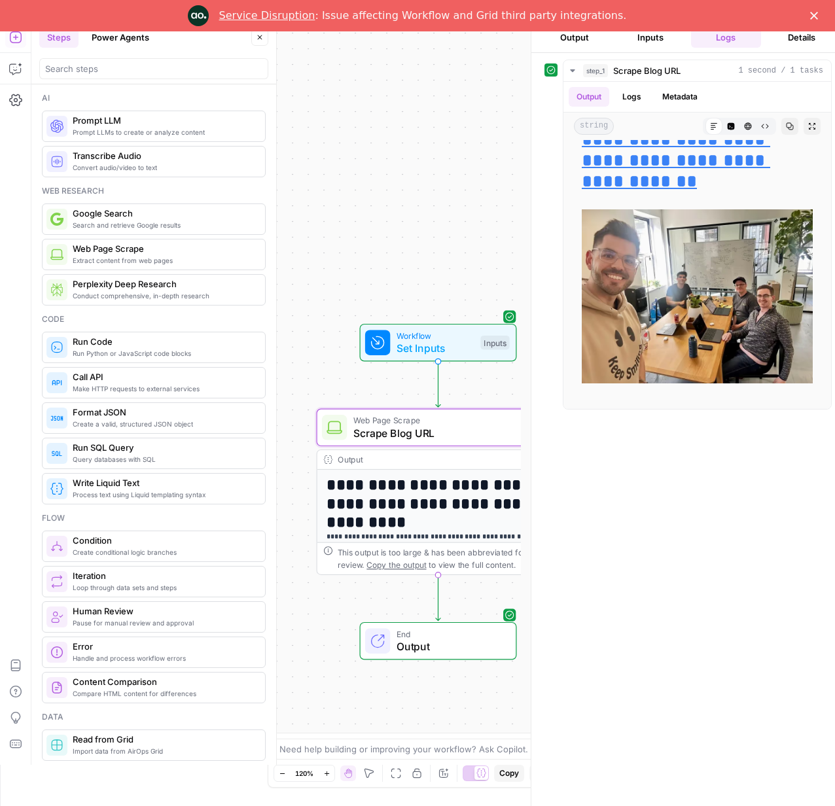
scroll to position [4973, 0]
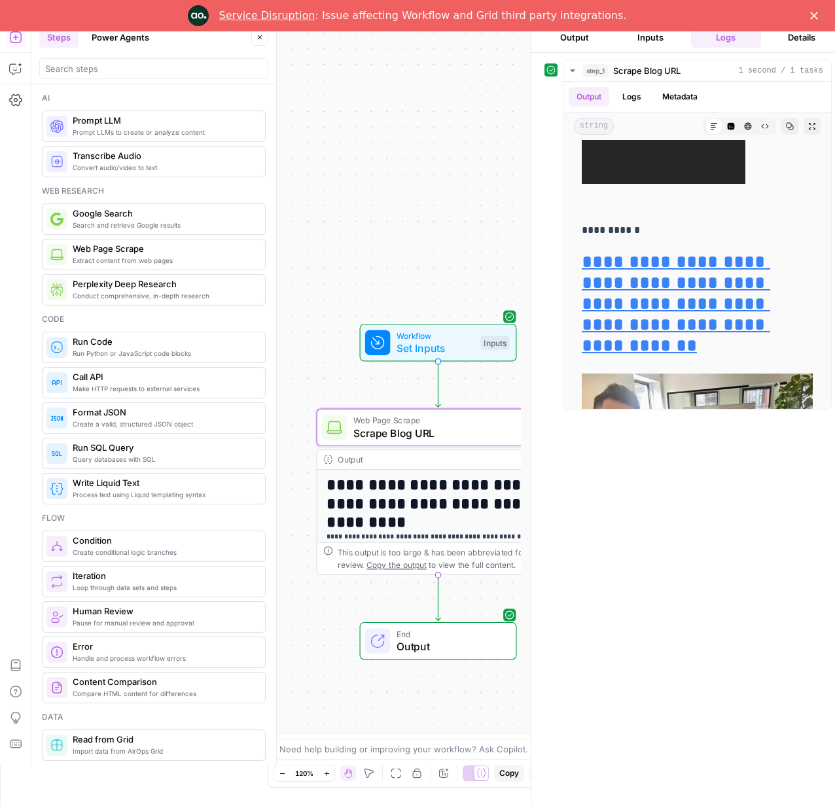
click at [818, 16] on icon "Close" at bounding box center [814, 16] width 8 height 8
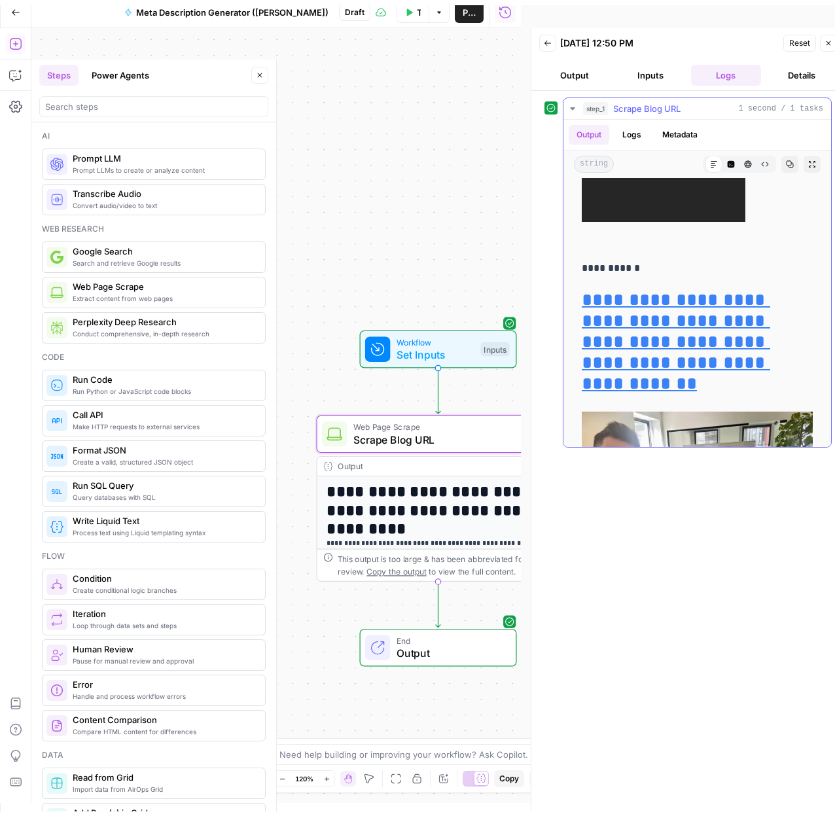
scroll to position [0, 0]
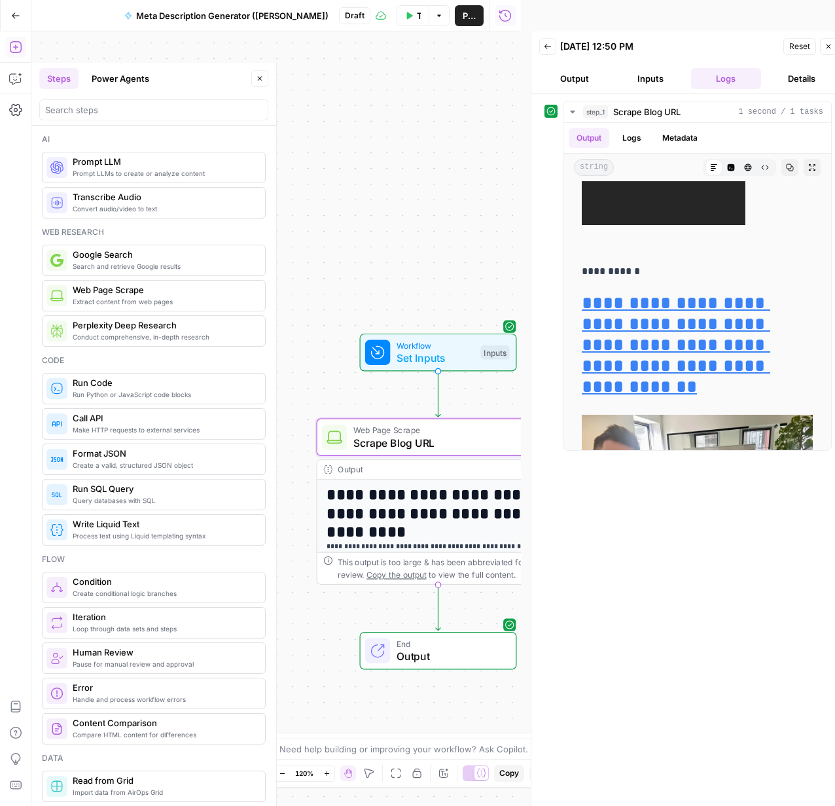
click at [829, 50] on button "Close" at bounding box center [828, 46] width 17 height 17
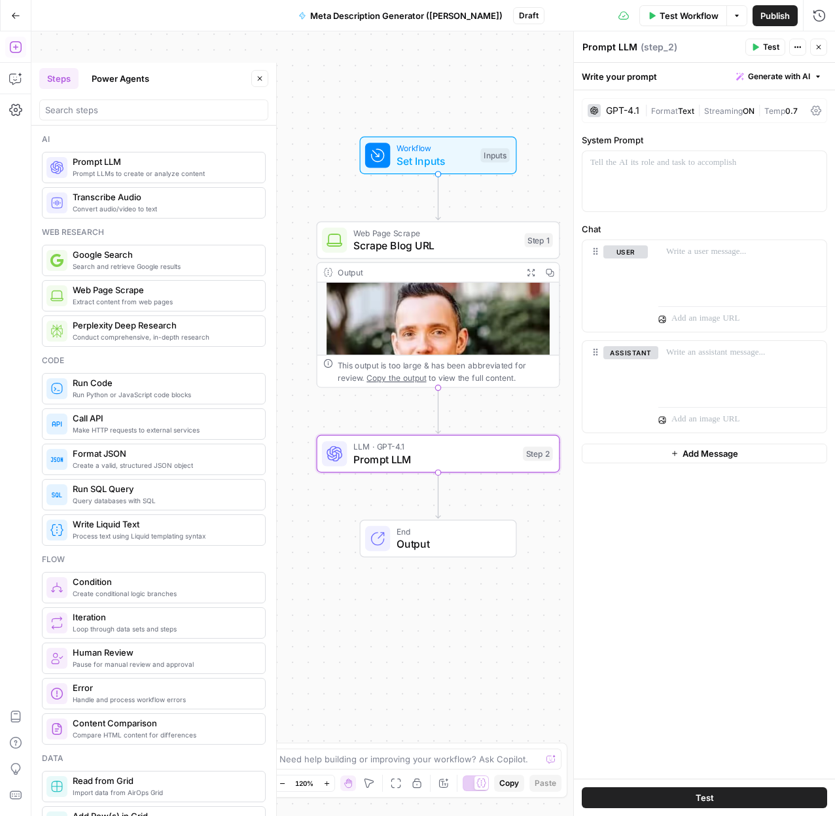
click at [685, 106] on span "Text" at bounding box center [686, 111] width 16 height 10
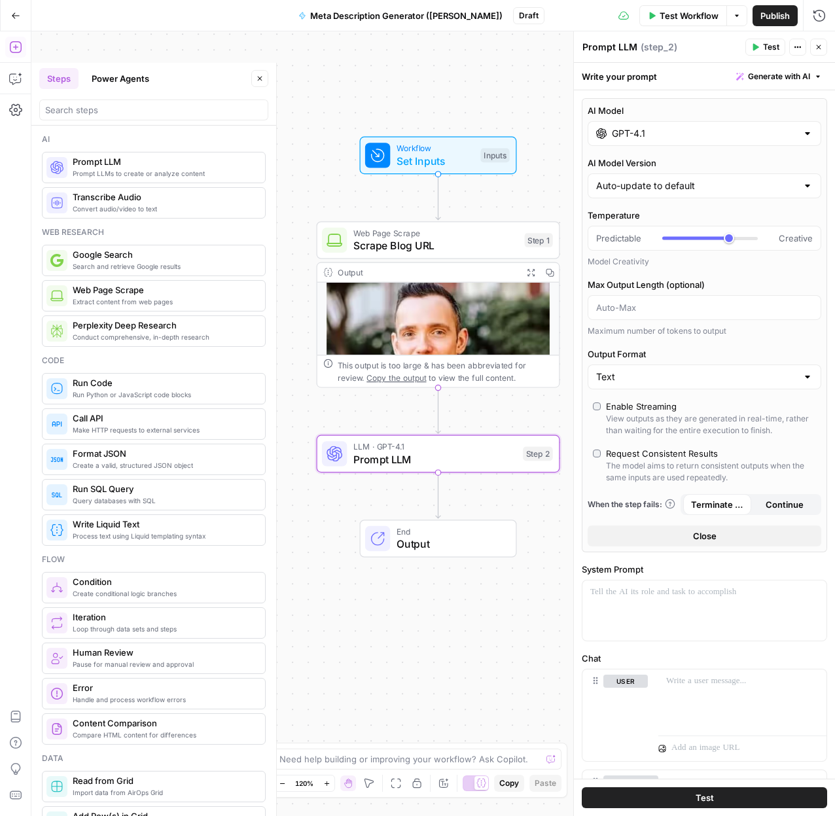
click at [736, 132] on input "GPT-4.1" at bounding box center [704, 133] width 185 height 13
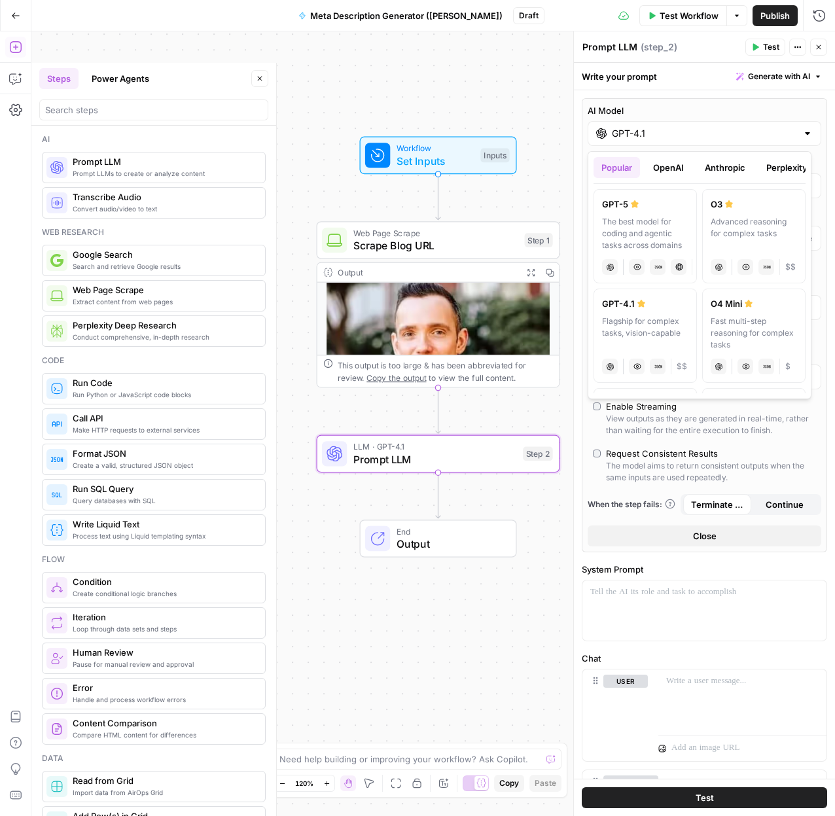
click at [621, 223] on div "The best model for coding and agentic tasks across domains" at bounding box center [645, 233] width 86 height 35
type input "GPT-5"
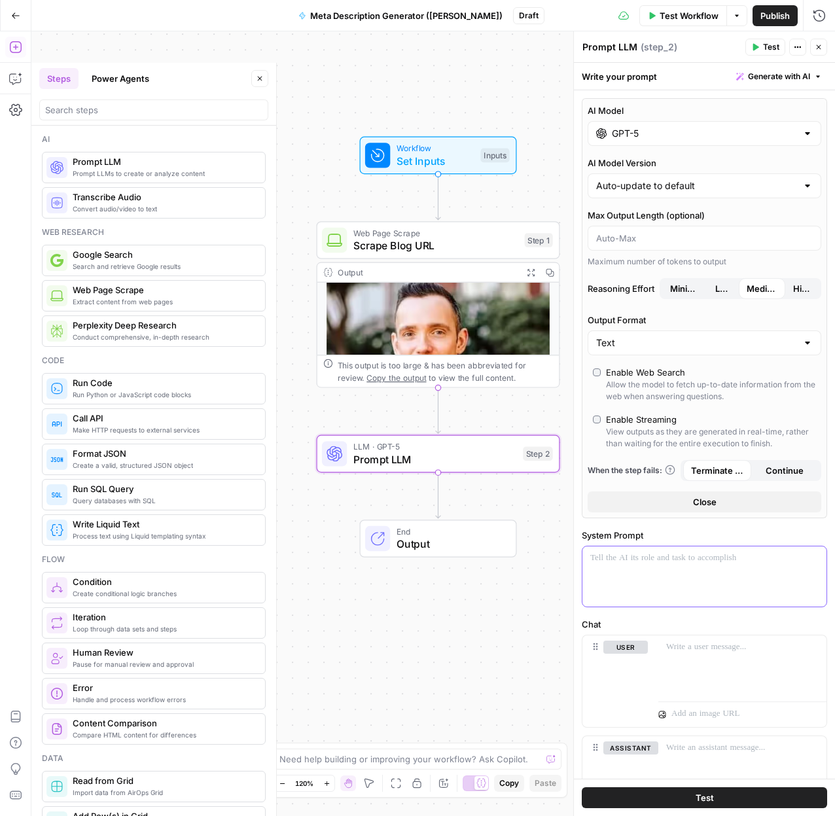
click at [684, 564] on p at bounding box center [704, 558] width 228 height 13
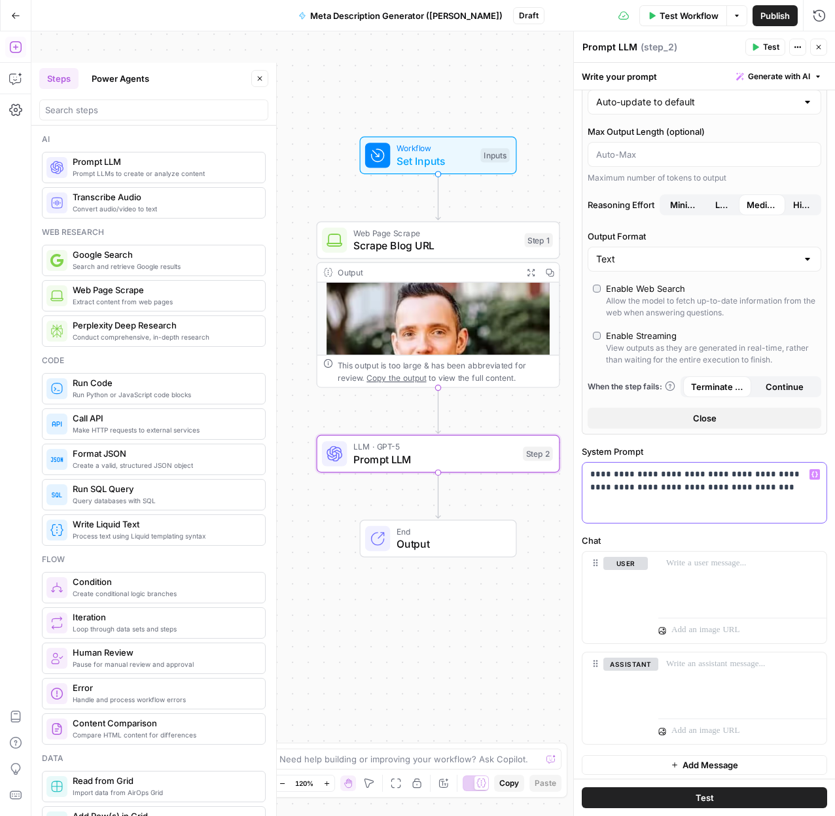
scroll to position [88, 0]
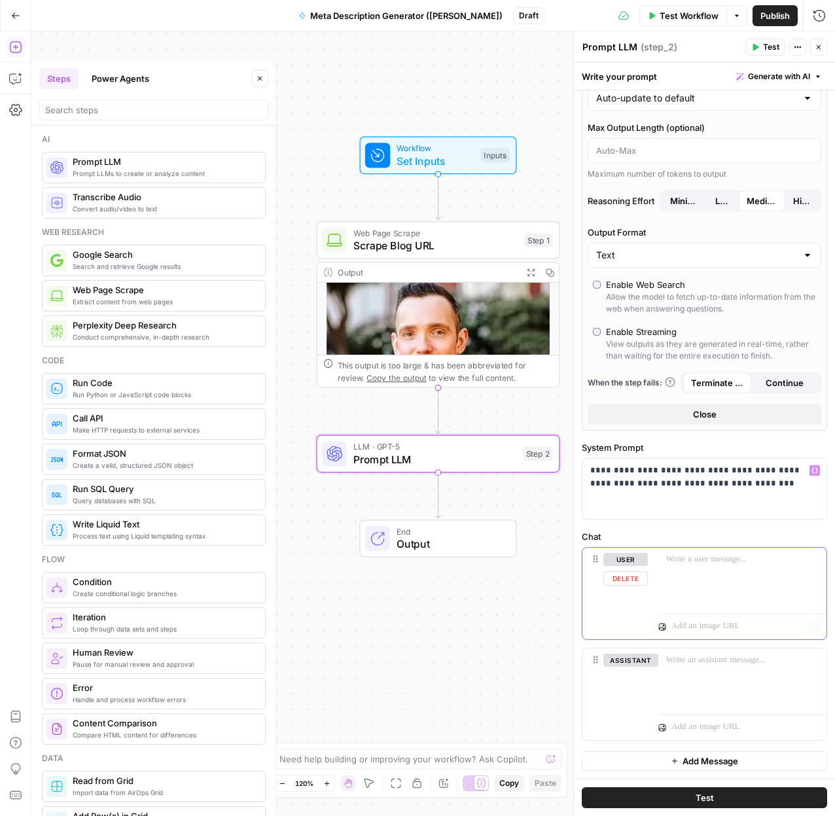
click at [719, 567] on div at bounding box center [743, 578] width 168 height 60
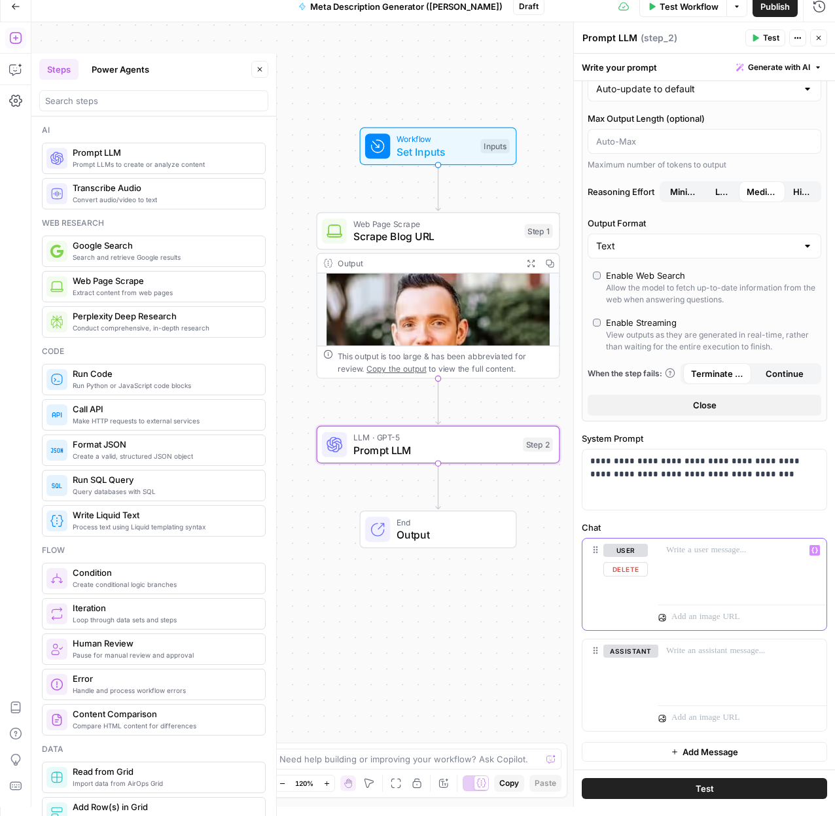
scroll to position [31, 0]
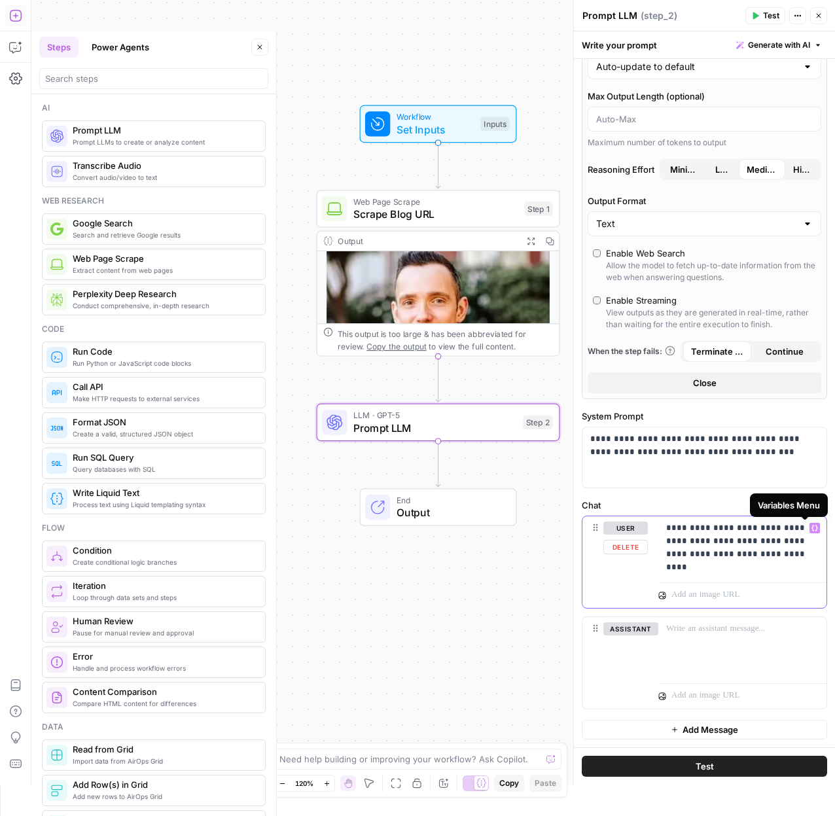
click at [812, 528] on icon "button" at bounding box center [815, 528] width 7 height 7
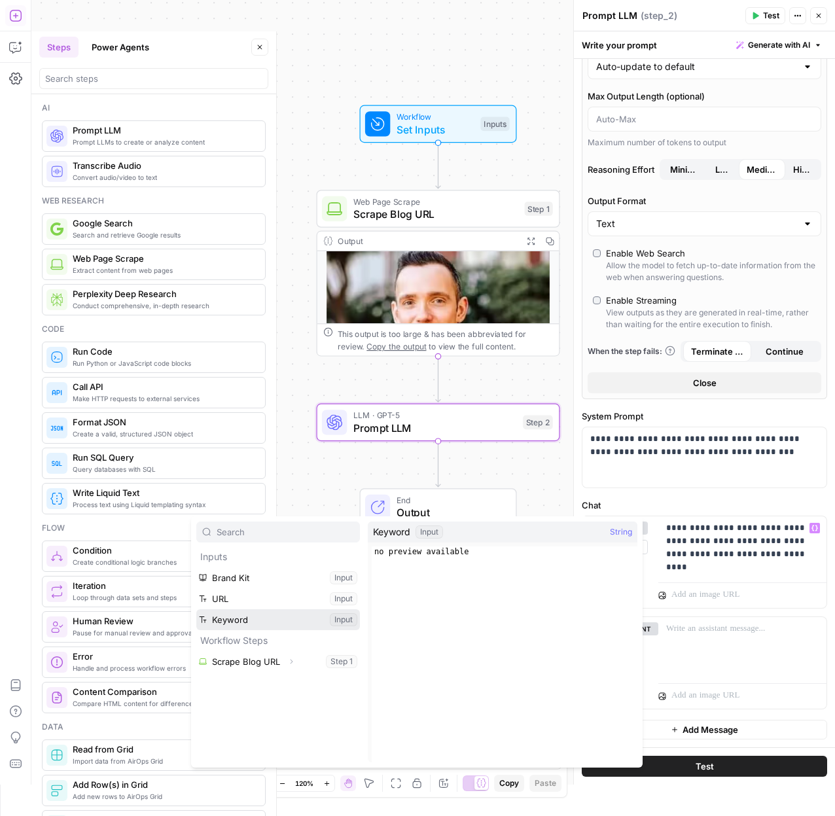
click at [253, 615] on button "Select variable Keyword" at bounding box center [278, 619] width 164 height 21
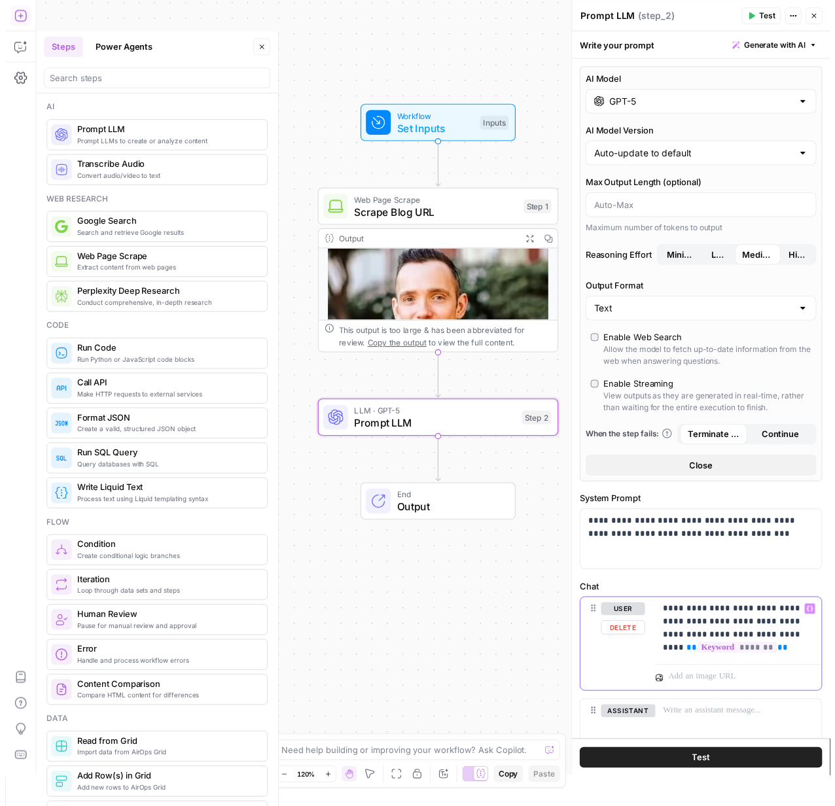
scroll to position [90, 0]
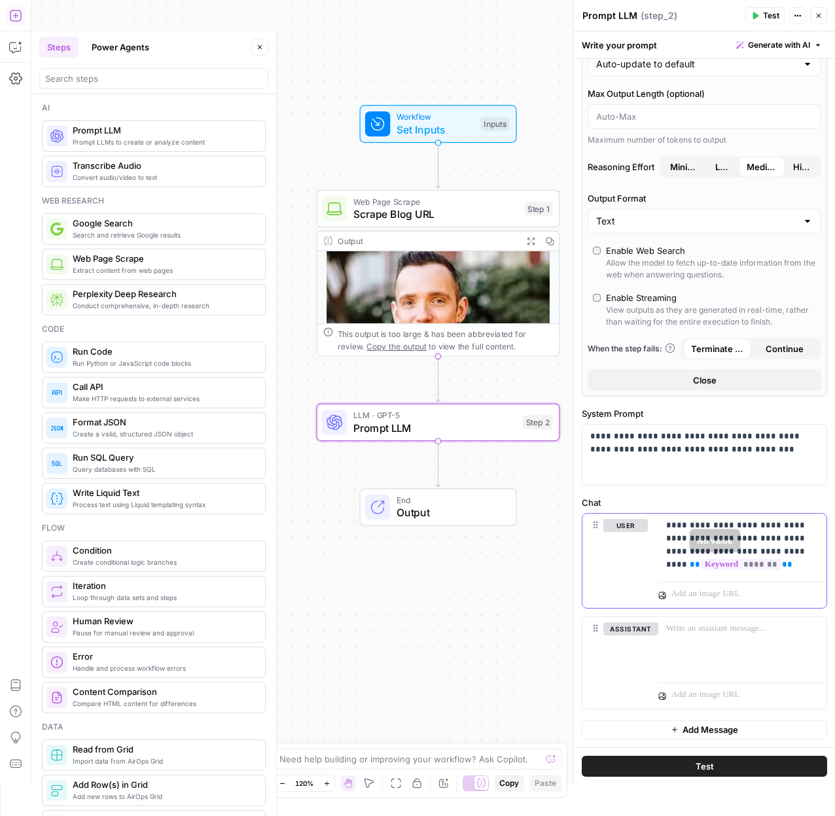
click at [780, 564] on p "**********" at bounding box center [737, 545] width 143 height 52
click at [656, 569] on div "**********" at bounding box center [705, 561] width 244 height 94
click at [690, 562] on span "**" at bounding box center [695, 564] width 10 height 9
click at [772, 571] on div "**********" at bounding box center [743, 545] width 168 height 63
click at [794, 560] on p "**********" at bounding box center [737, 545] width 143 height 52
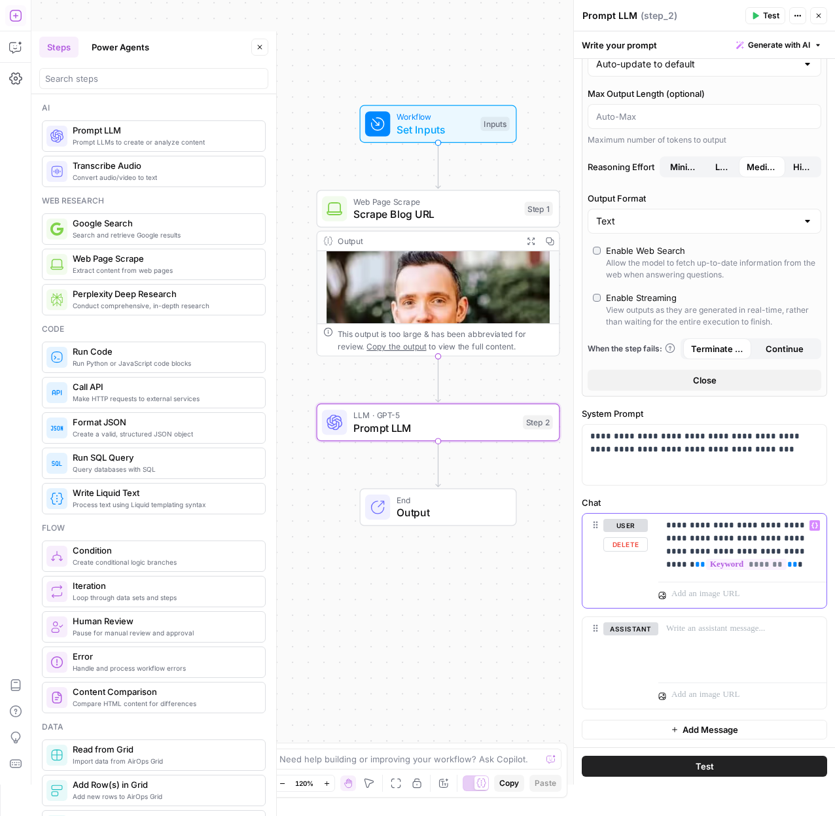
click at [784, 551] on p "**********" at bounding box center [737, 545] width 143 height 52
click at [786, 554] on p "**********" at bounding box center [737, 545] width 143 height 52
click at [784, 574] on div "**********" at bounding box center [743, 545] width 168 height 63
click at [666, 570] on p "**********" at bounding box center [737, 545] width 143 height 52
click at [695, 569] on span "**" at bounding box center [700, 564] width 10 height 9
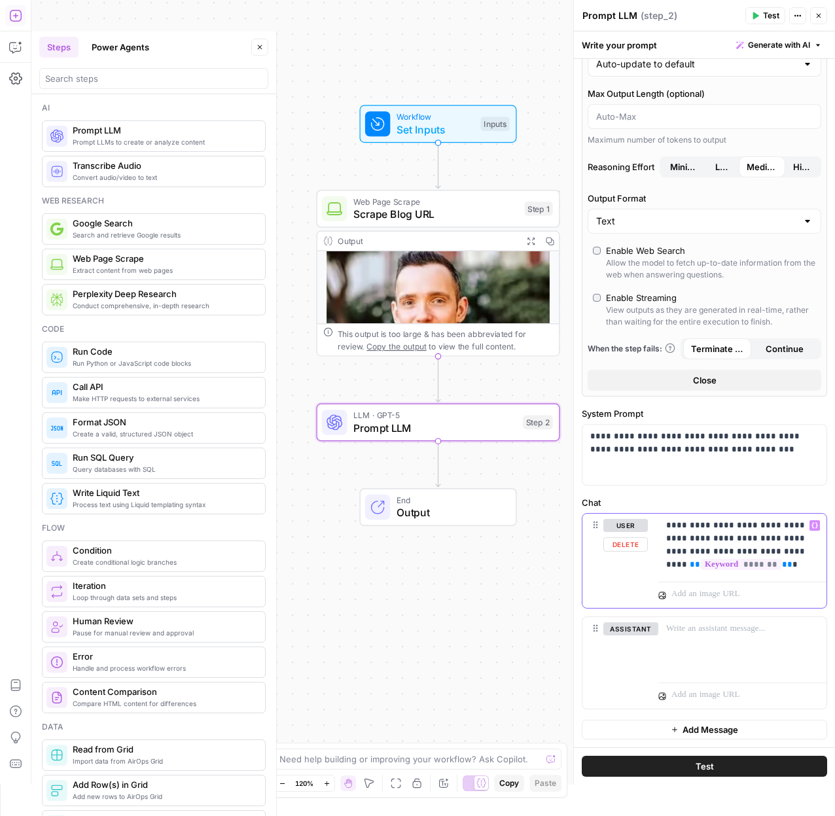
click at [687, 593] on p at bounding box center [736, 594] width 128 height 13
click at [782, 568] on span "**" at bounding box center [787, 564] width 10 height 9
click at [798, 565] on p "**********" at bounding box center [737, 545] width 143 height 52
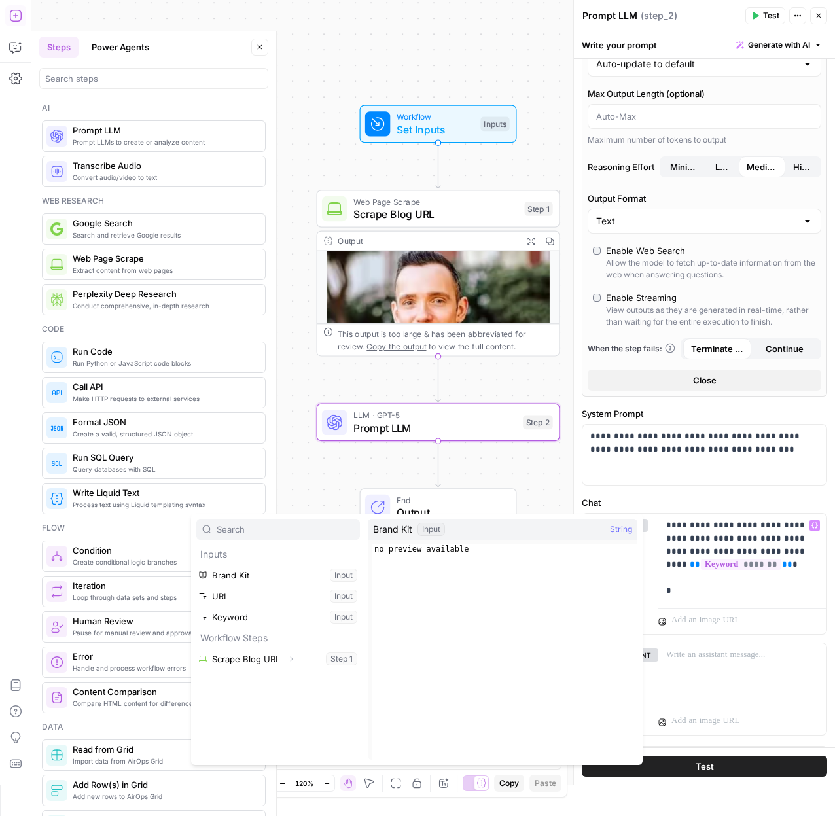
click at [336, 477] on div "**********" at bounding box center [433, 392] width 804 height 785
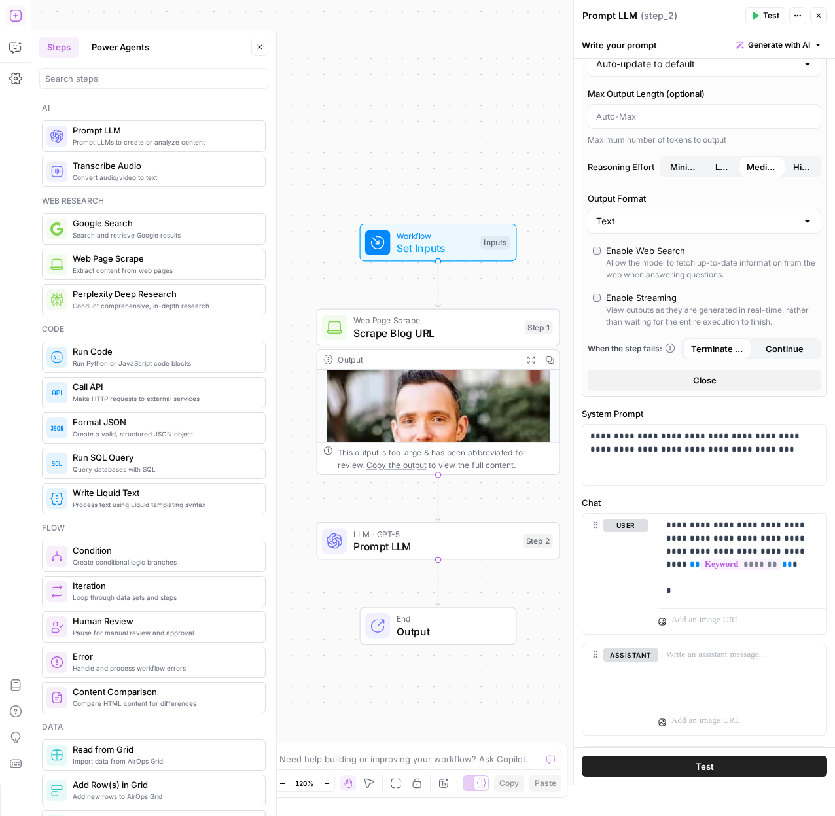
click at [823, 17] on button "Close" at bounding box center [818, 15] width 17 height 17
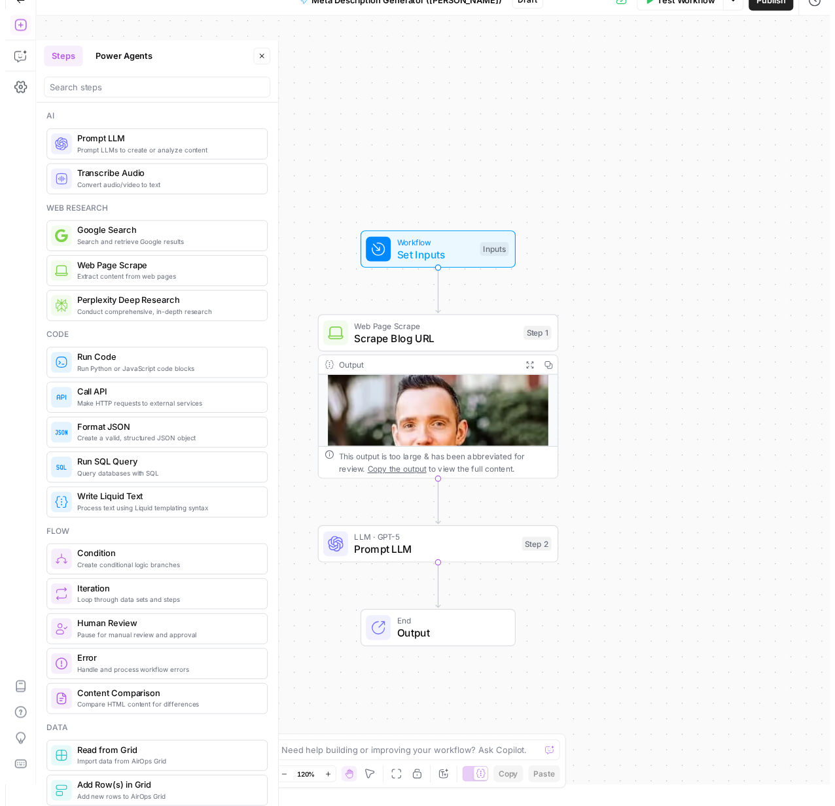
scroll to position [31, 0]
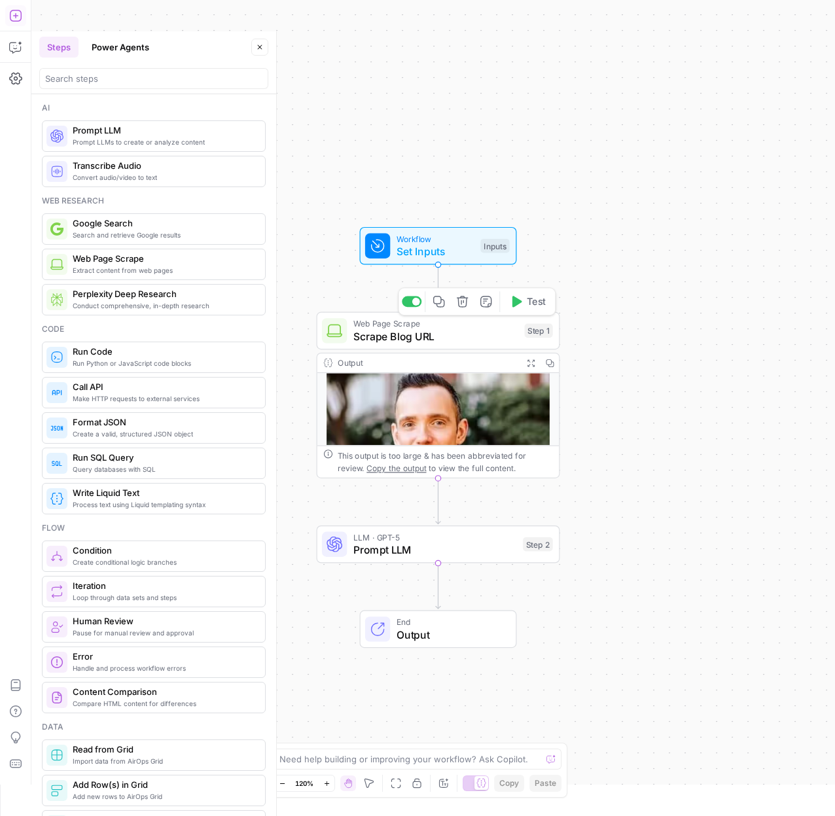
click at [515, 307] on icon "button" at bounding box center [516, 301] width 12 height 12
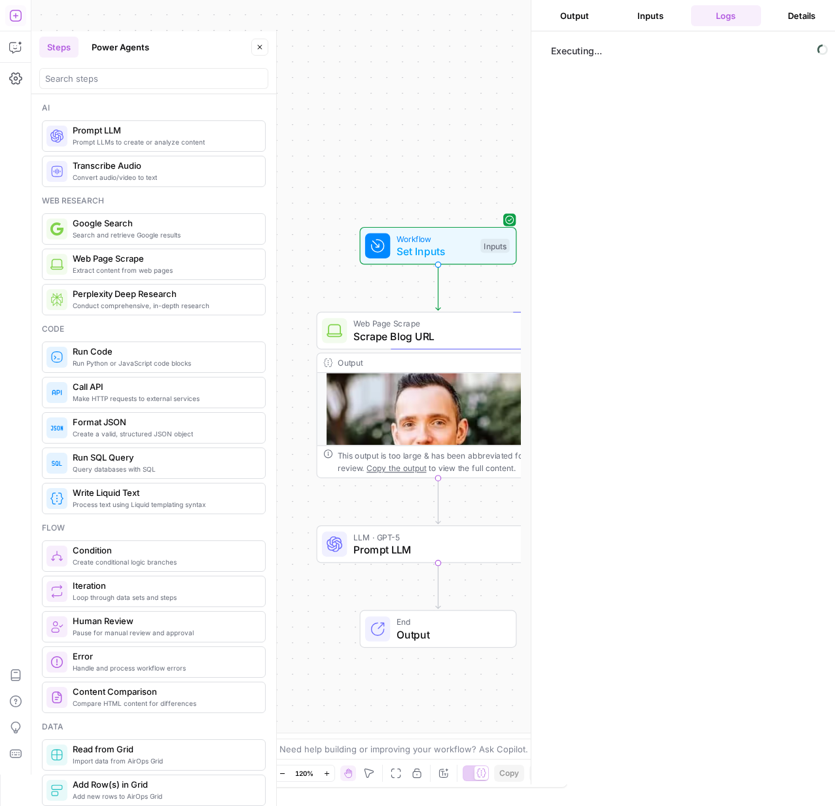
click at [642, 12] on button "Inputs" at bounding box center [650, 15] width 71 height 21
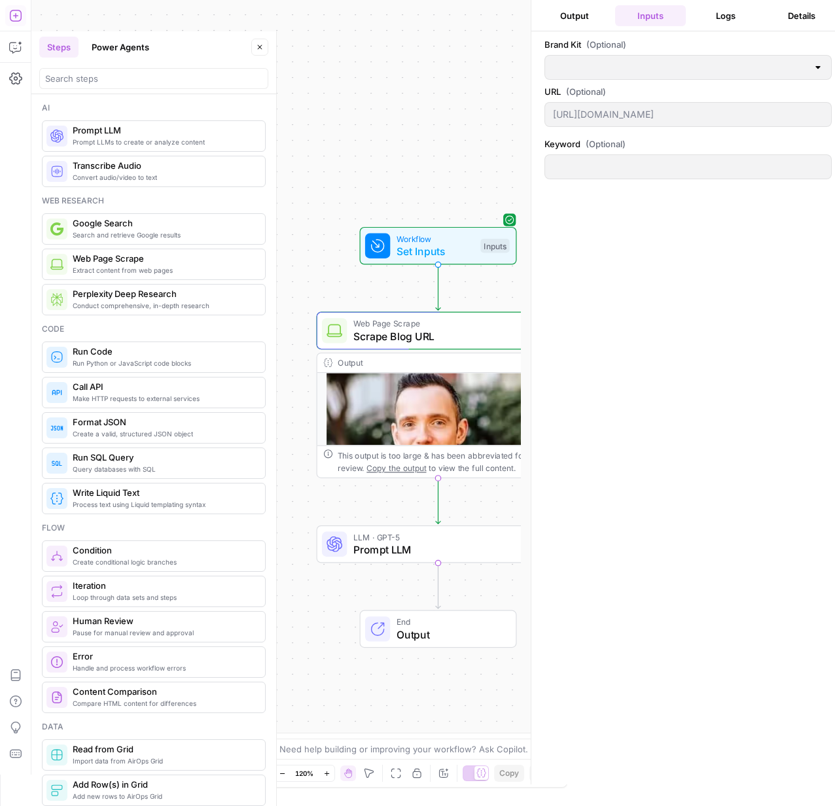
click at [621, 154] on div at bounding box center [688, 166] width 287 height 25
click at [615, 181] on div "Keyword (Optional)" at bounding box center [688, 160] width 287 height 47
click at [479, 91] on div "**********" at bounding box center [276, 387] width 490 height 775
click at [559, 159] on div at bounding box center [688, 166] width 287 height 25
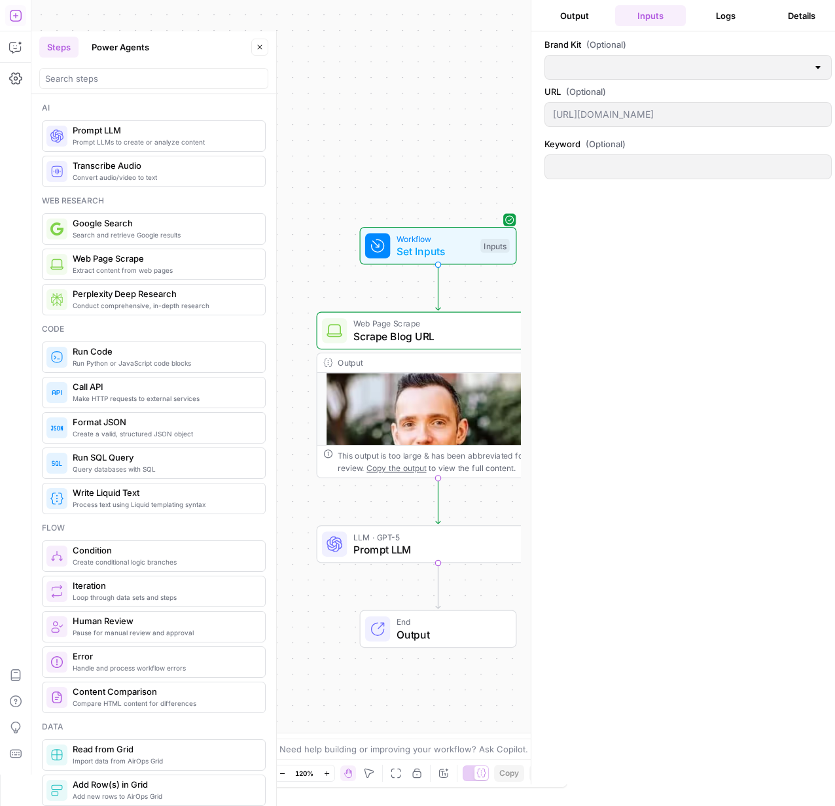
click at [559, 159] on div at bounding box center [688, 166] width 287 height 25
click at [431, 111] on div "**********" at bounding box center [276, 387] width 490 height 775
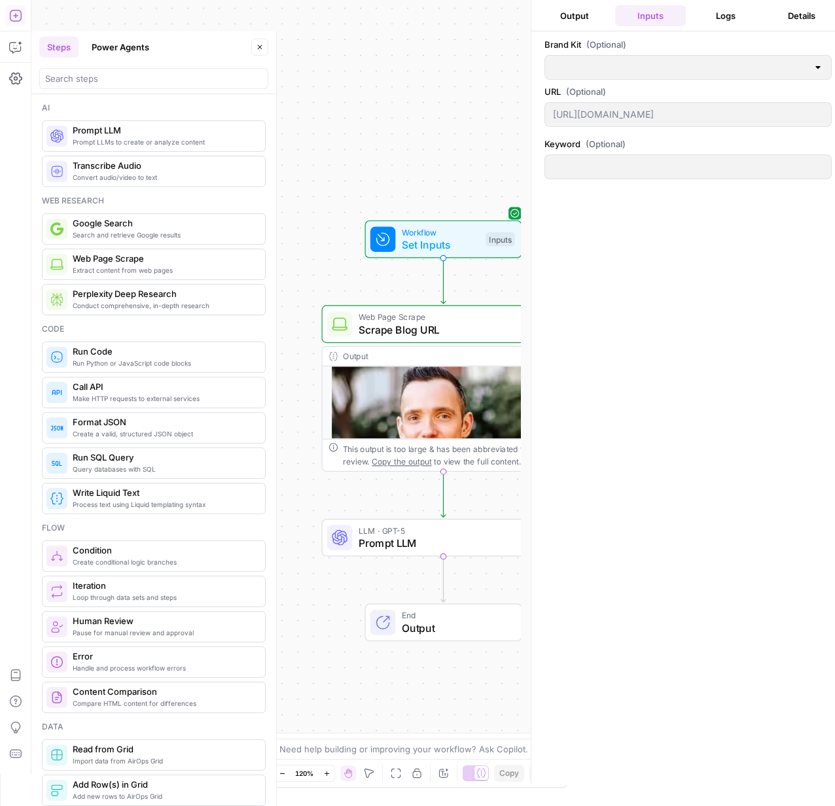
click at [437, 110] on div "**********" at bounding box center [276, 387] width 490 height 775
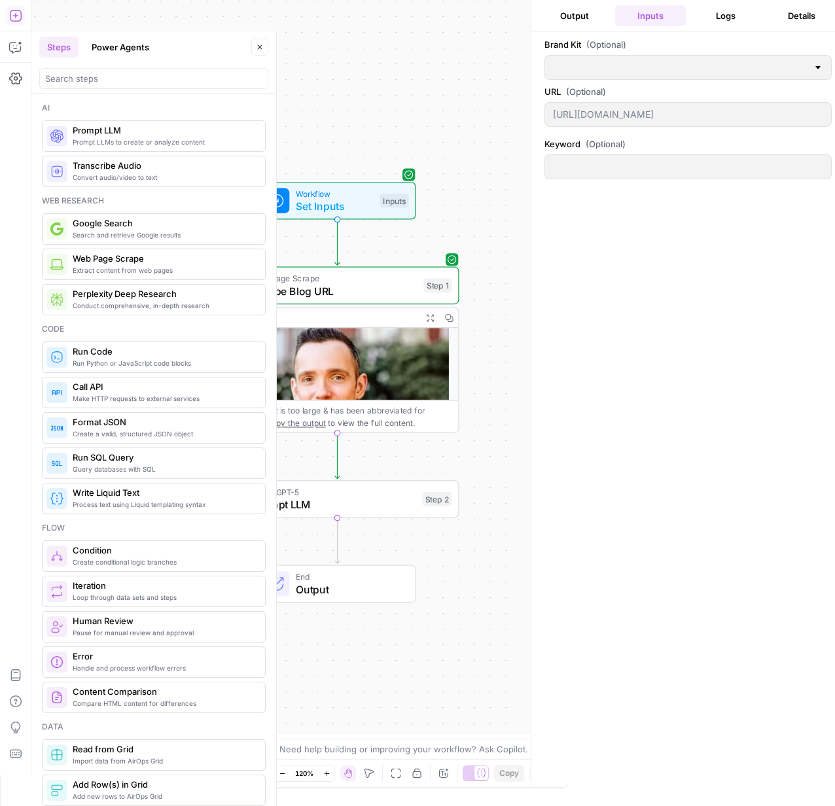
drag, startPoint x: 438, startPoint y: 109, endPoint x: 596, endPoint y: 90, distance: 159.6
click at [332, 71] on div "**********" at bounding box center [276, 387] width 490 height 775
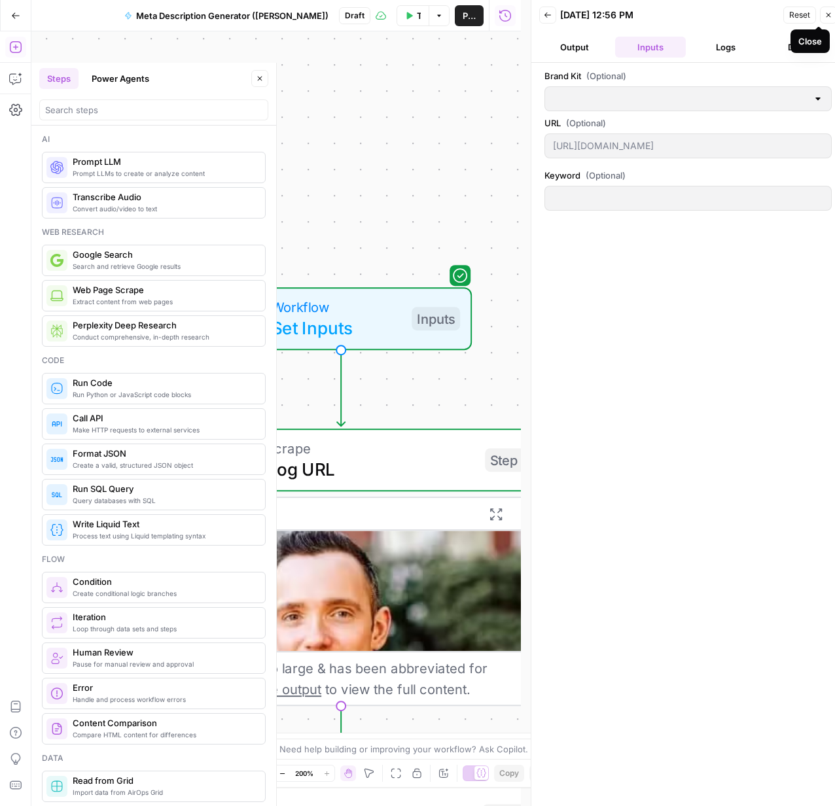
click at [696, 41] on button "Logs" at bounding box center [726, 47] width 71 height 21
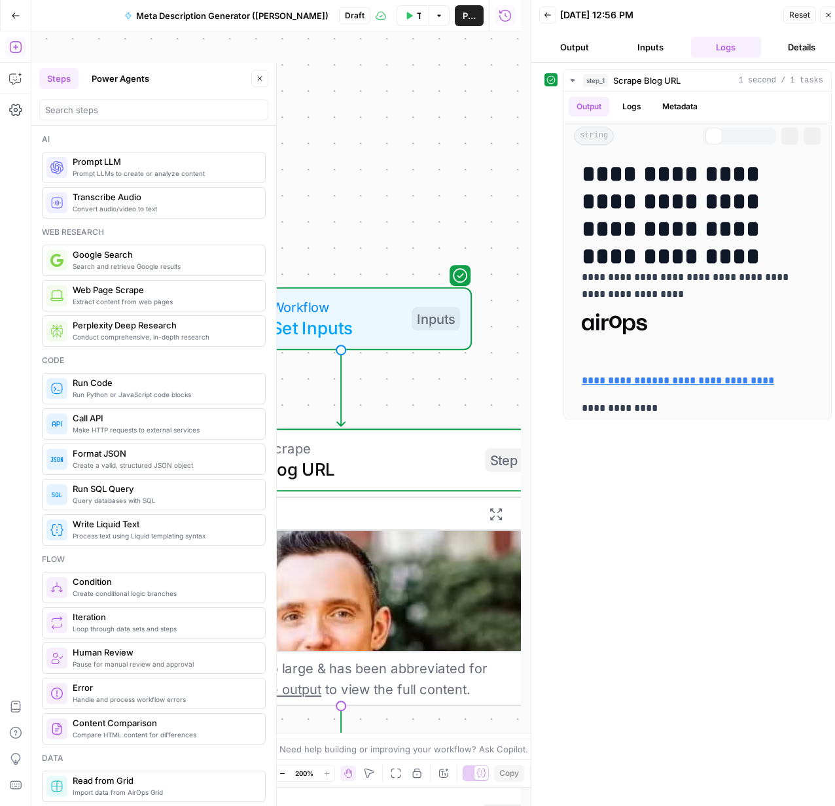
click at [598, 47] on button "Output" at bounding box center [574, 47] width 71 height 21
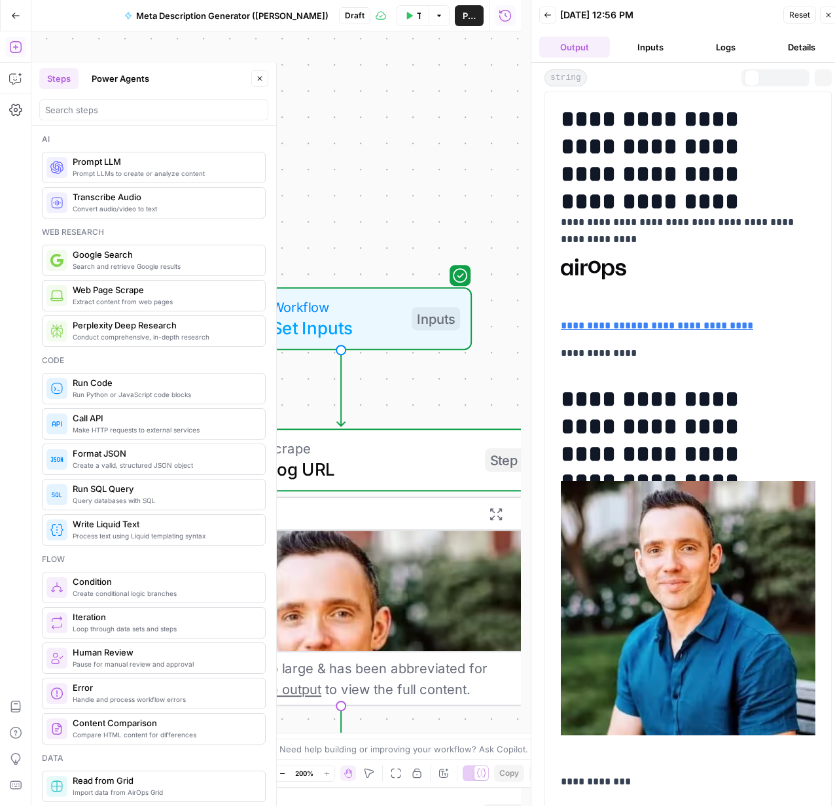
click at [653, 51] on button "Inputs" at bounding box center [650, 47] width 71 height 21
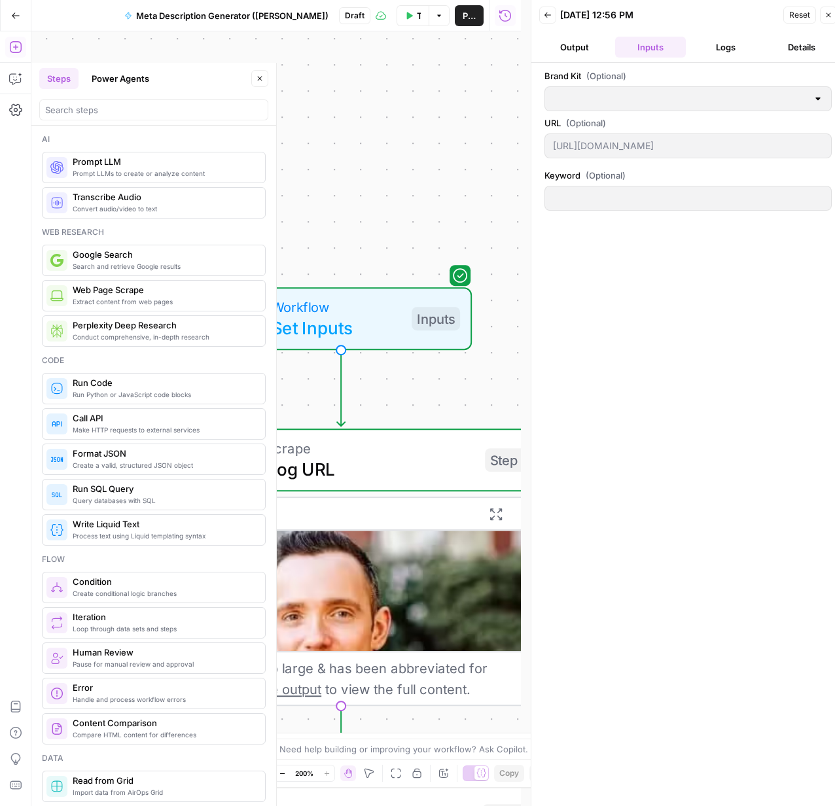
click at [624, 121] on label "URL (Optional)" at bounding box center [688, 123] width 287 height 13
click at [547, 22] on button "Back" at bounding box center [547, 15] width 17 height 17
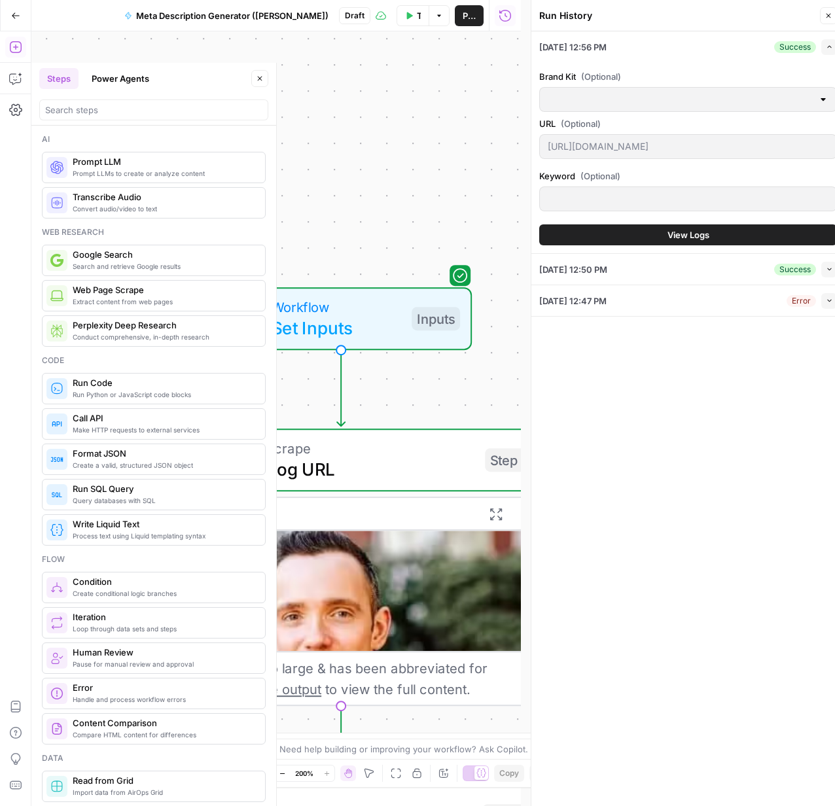
click at [827, 20] on button "Close" at bounding box center [828, 15] width 17 height 17
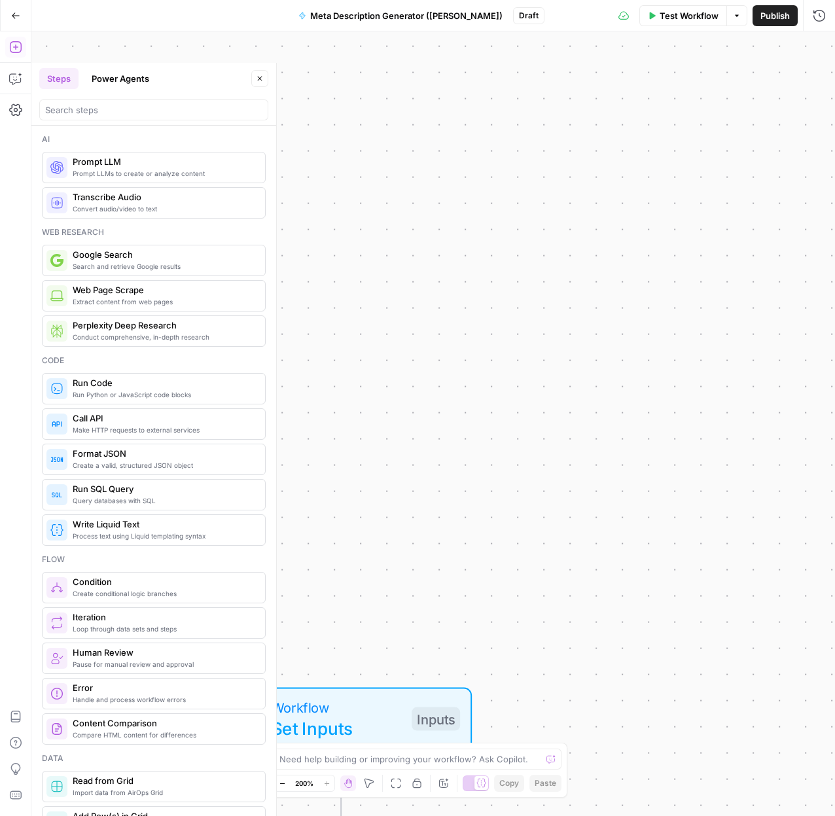
click at [685, 26] on div "Test Workflow Options Publish Run History" at bounding box center [690, 15] width 291 height 31
click at [685, 18] on span "Test Workflow" at bounding box center [689, 15] width 59 height 13
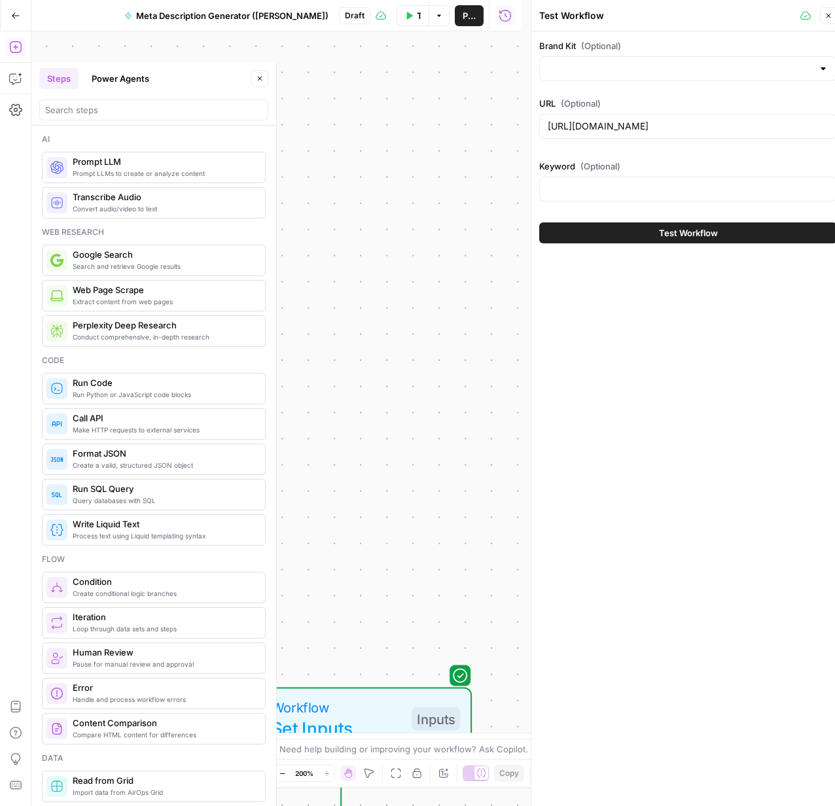
click at [582, 171] on span "(Optional)" at bounding box center [601, 166] width 40 height 13
click at [582, 183] on input "Keyword (Optional)" at bounding box center [688, 189] width 281 height 13
click at [579, 183] on input "Keyword (Optional)" at bounding box center [688, 189] width 281 height 13
type input "ai search"
click at [627, 52] on div "Brand Kit (Optional)" at bounding box center [688, 60] width 298 height 42
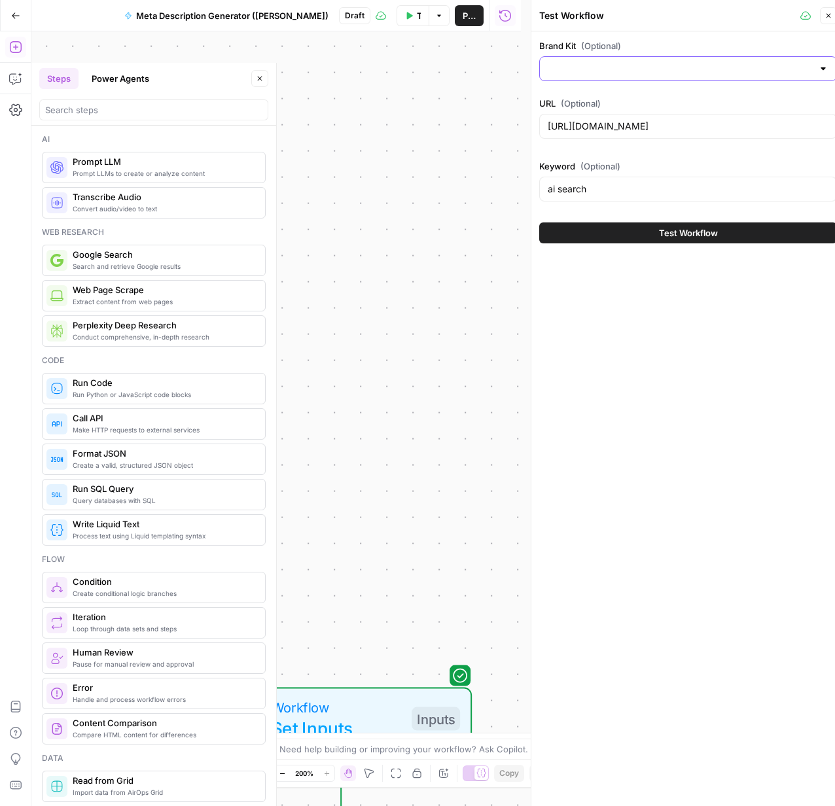
click at [624, 62] on input "Brand Kit (Optional)" at bounding box center [680, 68] width 265 height 13
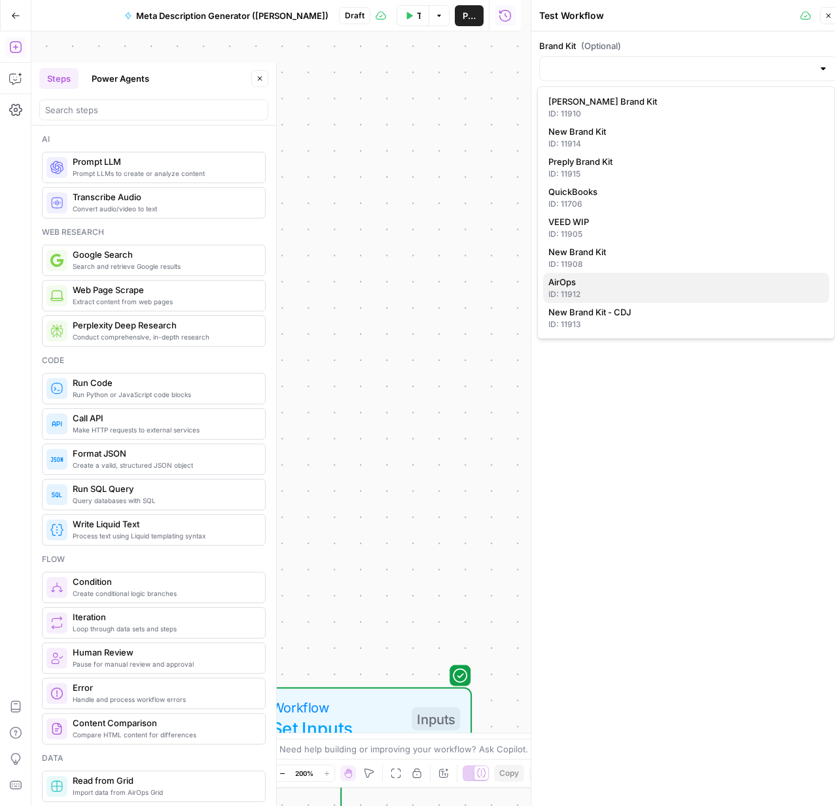
click at [587, 285] on span "AirOps" at bounding box center [684, 282] width 270 height 13
type input "AirOps"
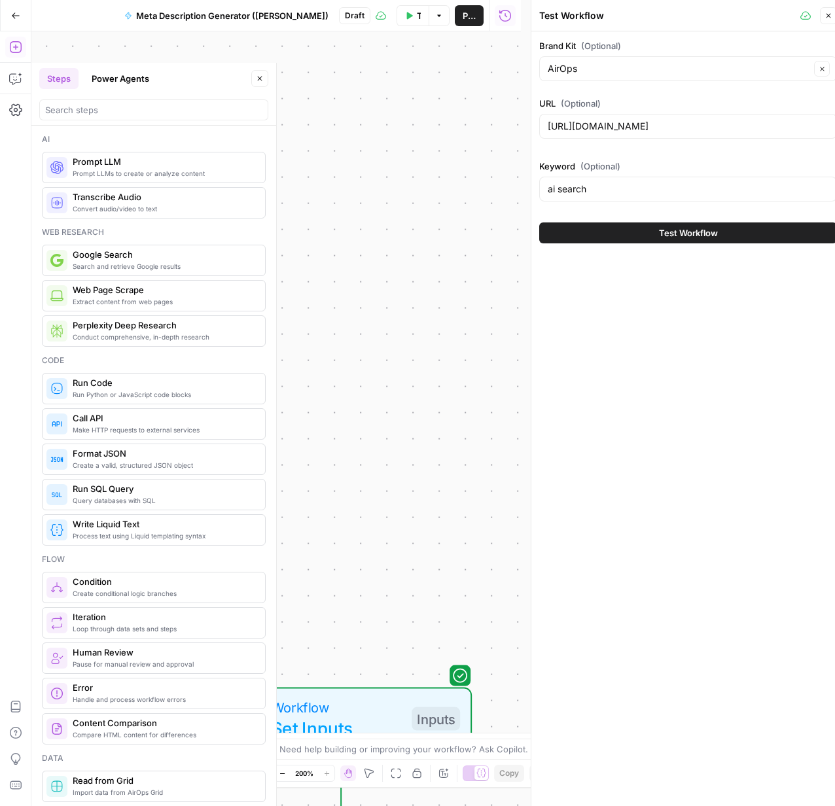
click at [828, 17] on icon "button" at bounding box center [829, 16] width 8 height 8
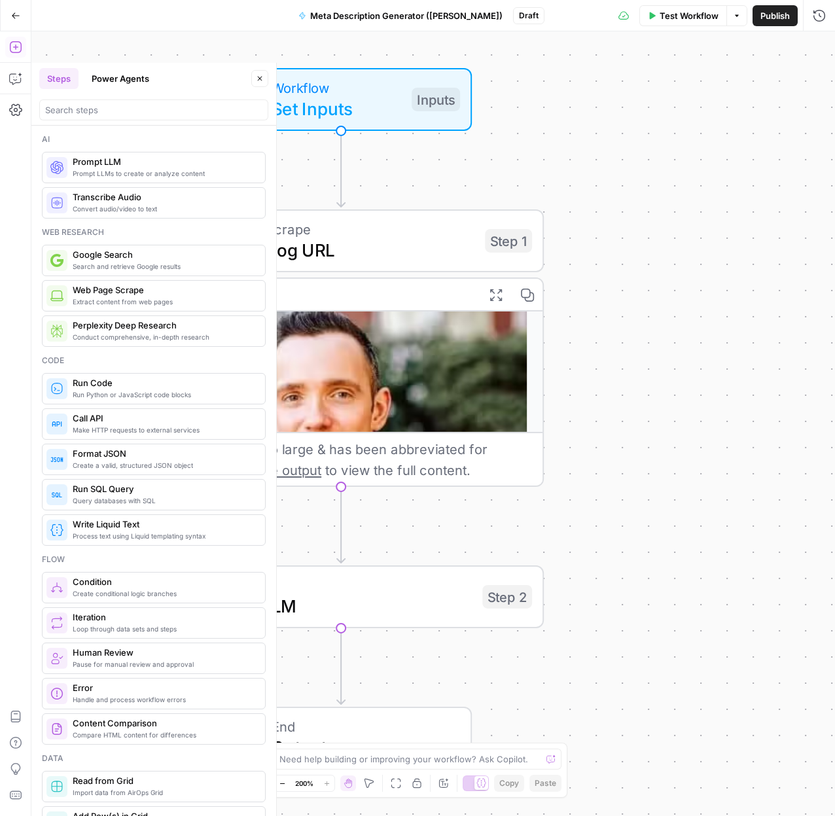
scroll to position [399, 0]
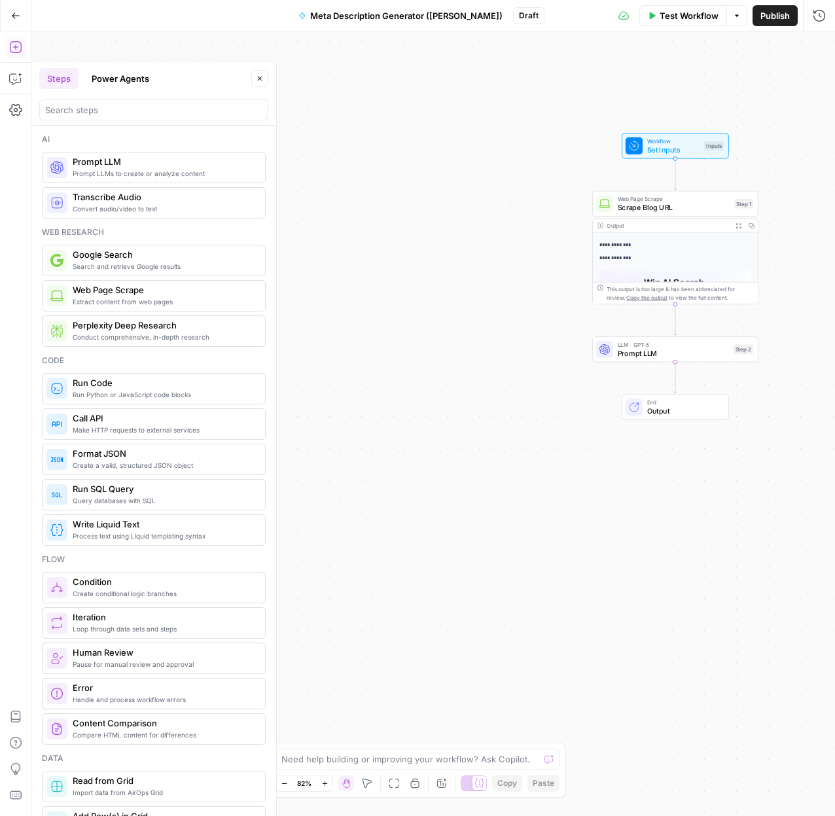
click at [651, 353] on span "Prompt LLM" at bounding box center [673, 353] width 111 height 10
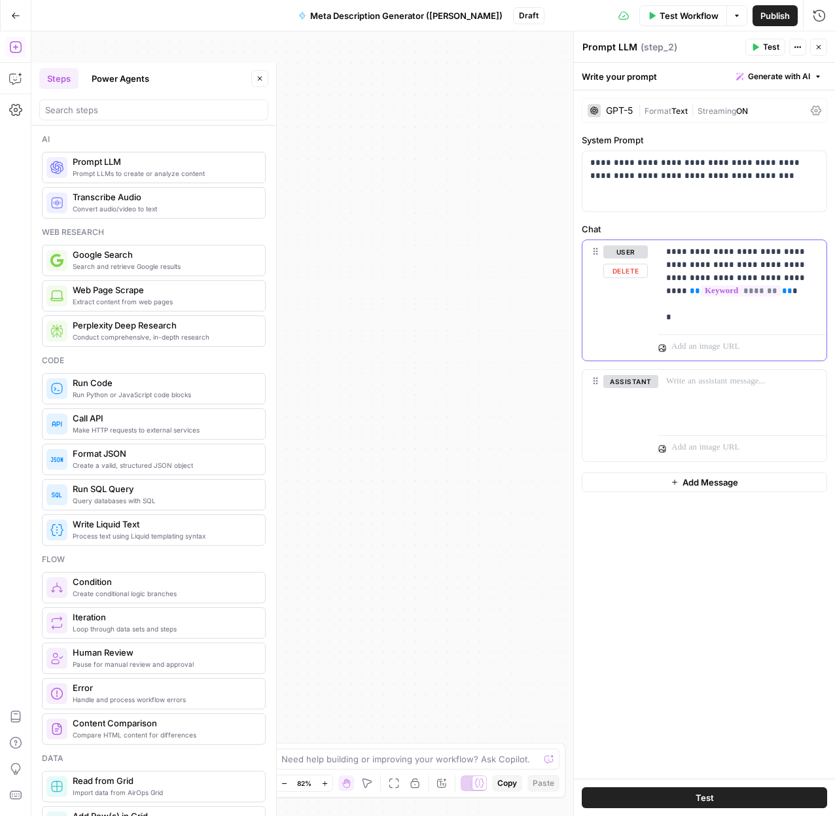
click at [727, 325] on div "**********" at bounding box center [743, 284] width 168 height 89
click at [705, 312] on p "**********" at bounding box center [742, 284] width 153 height 79
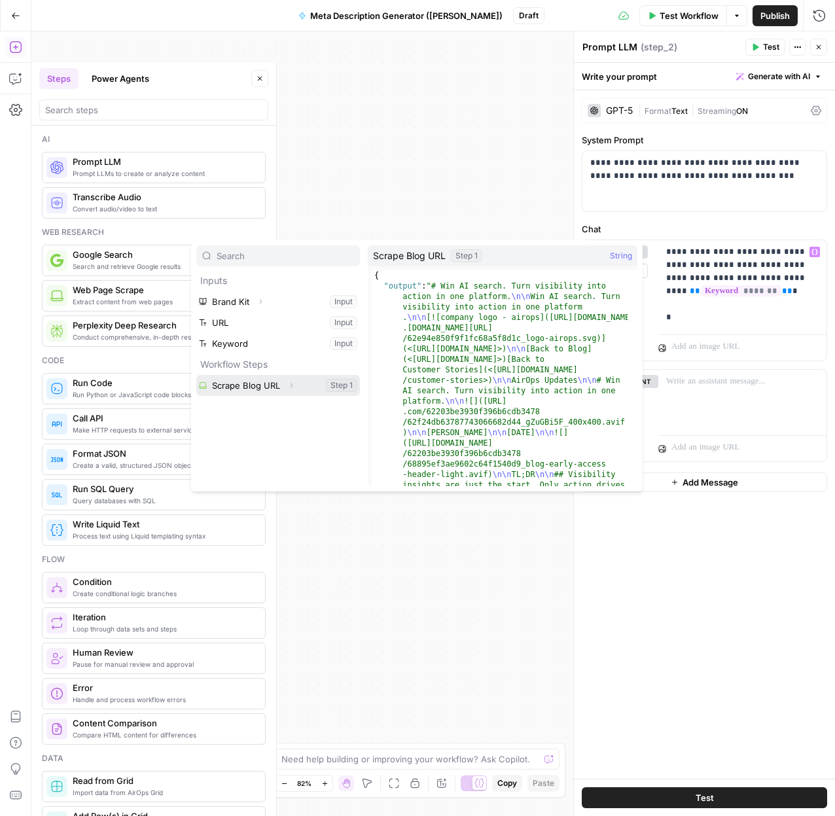
click at [250, 389] on button "Select variable Scrape Blog URL" at bounding box center [278, 385] width 164 height 21
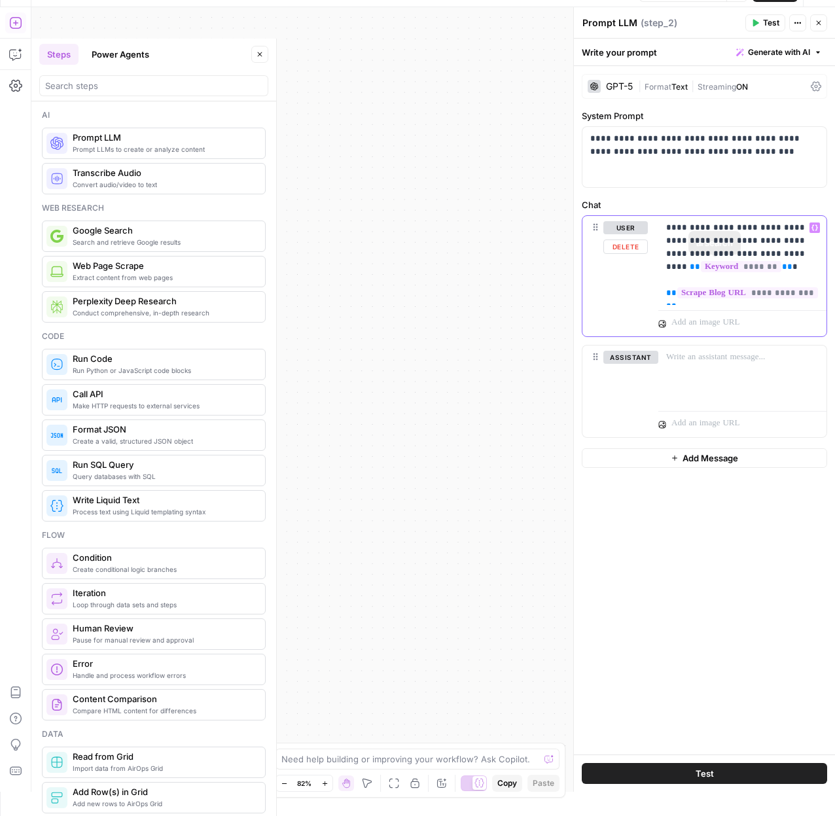
scroll to position [31, 0]
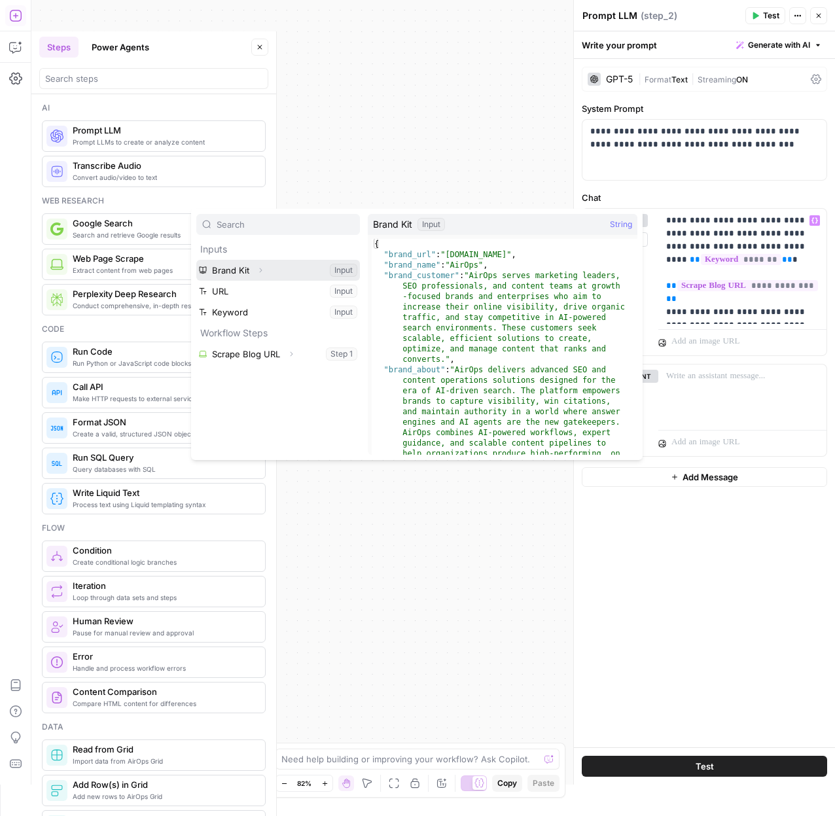
click at [308, 275] on button "Select variable Brand Kit" at bounding box center [278, 270] width 164 height 21
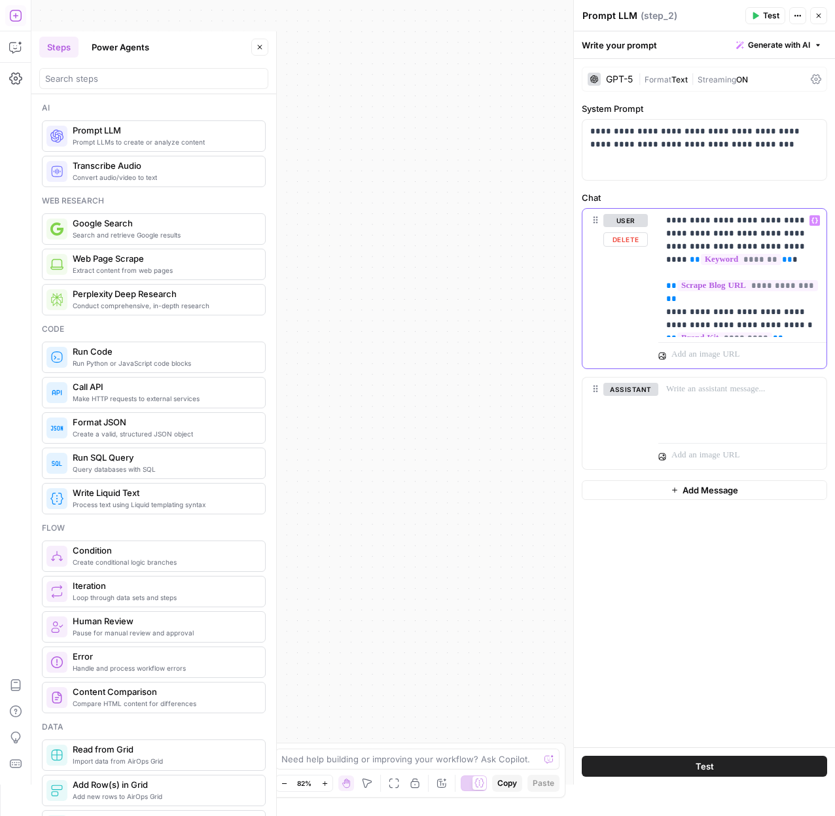
click at [773, 321] on p "**********" at bounding box center [742, 273] width 153 height 118
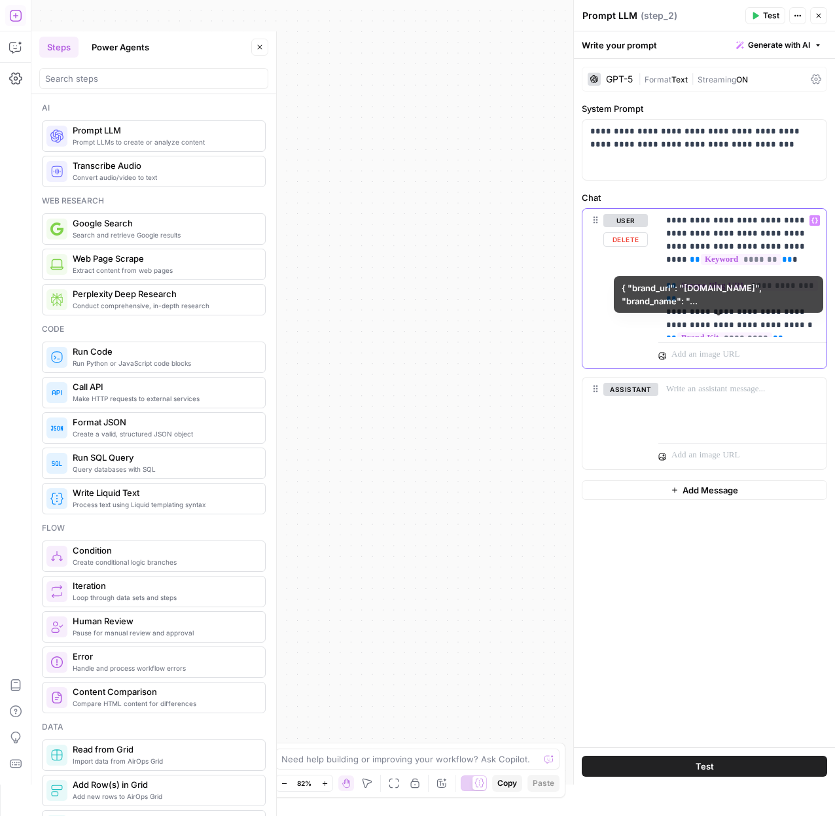
drag, startPoint x: 782, startPoint y: 325, endPoint x: 659, endPoint y: 325, distance: 123.1
click at [659, 325] on div "**********" at bounding box center [743, 273] width 168 height 128
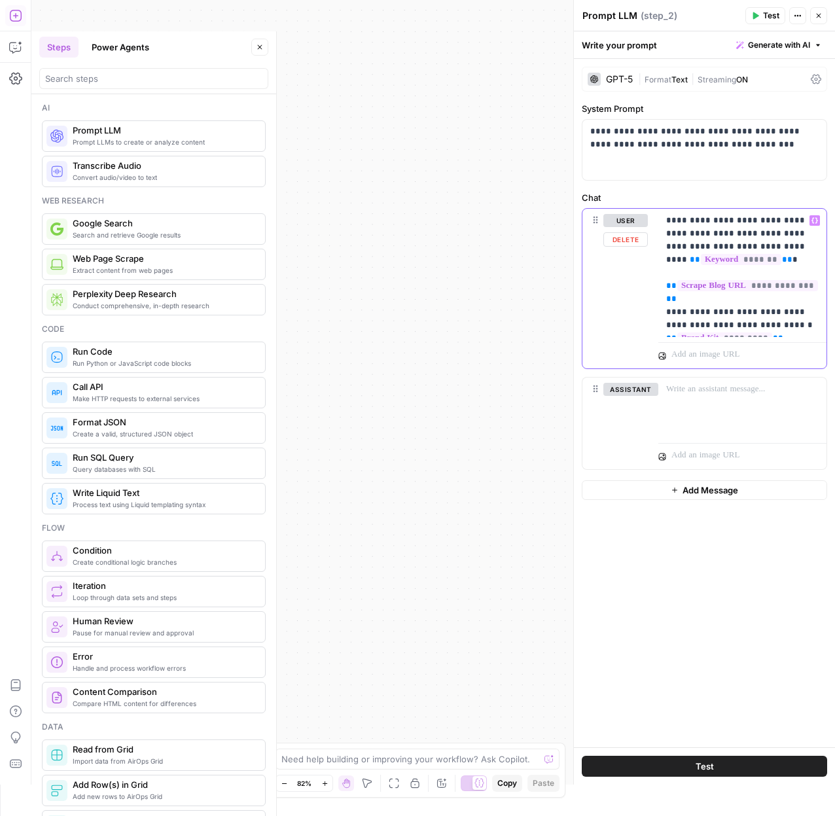
click at [791, 323] on p "**********" at bounding box center [742, 273] width 153 height 118
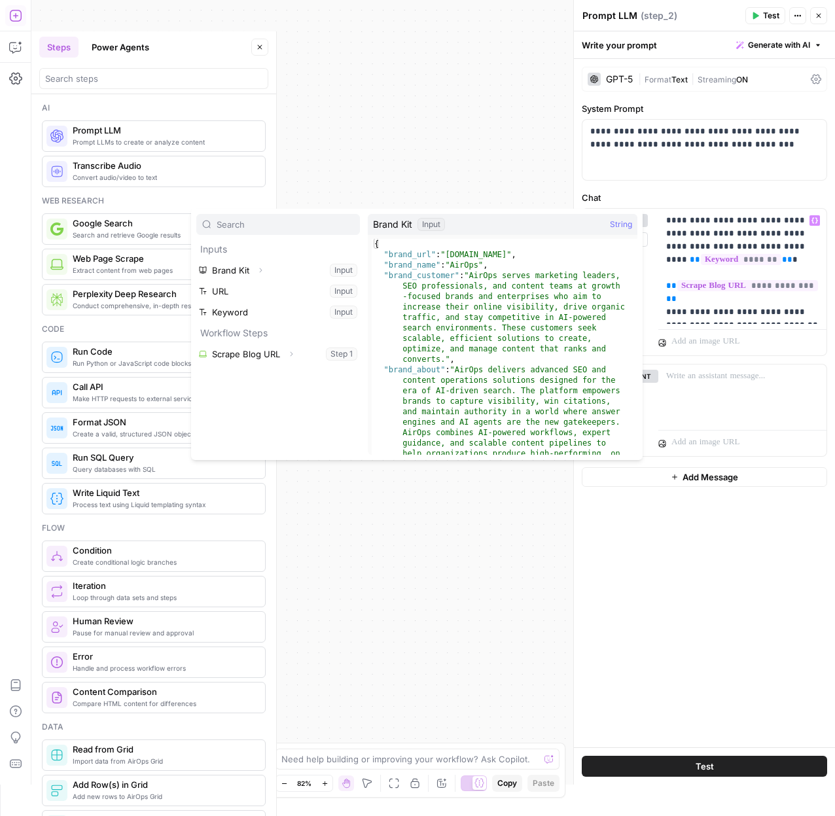
click at [449, 264] on div "{ "brand_url" : "[DOMAIN_NAME]" , "brand_name" : "AirOps" , "brand_customer" : …" at bounding box center [500, 425] width 256 height 373
type textarea "**********"
click at [780, 315] on p "**********" at bounding box center [742, 266] width 153 height 105
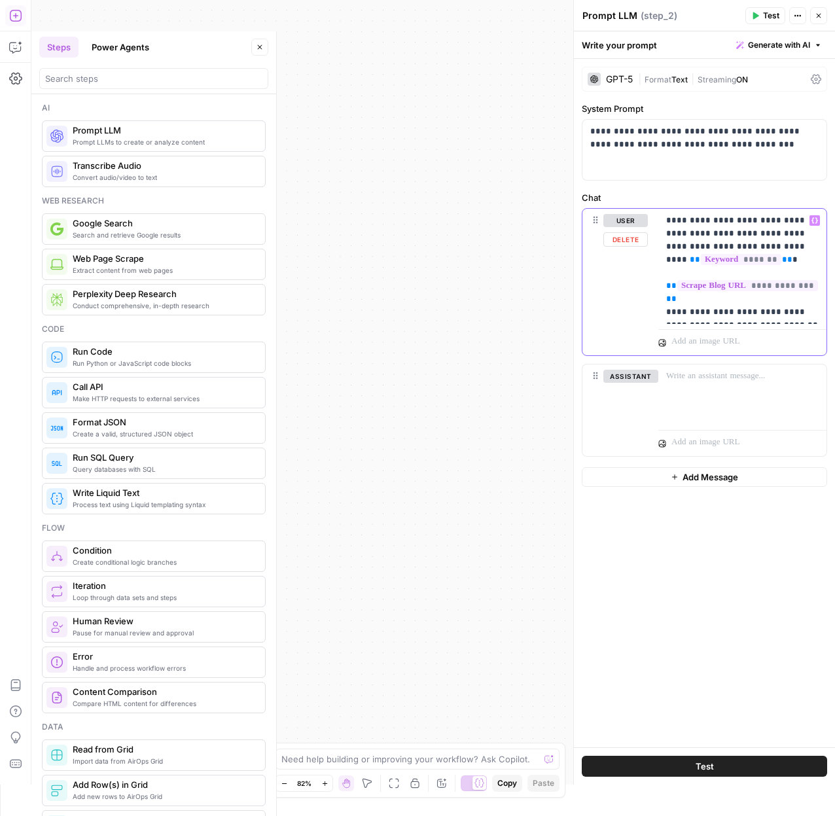
click at [787, 316] on p "**********" at bounding box center [742, 266] width 153 height 105
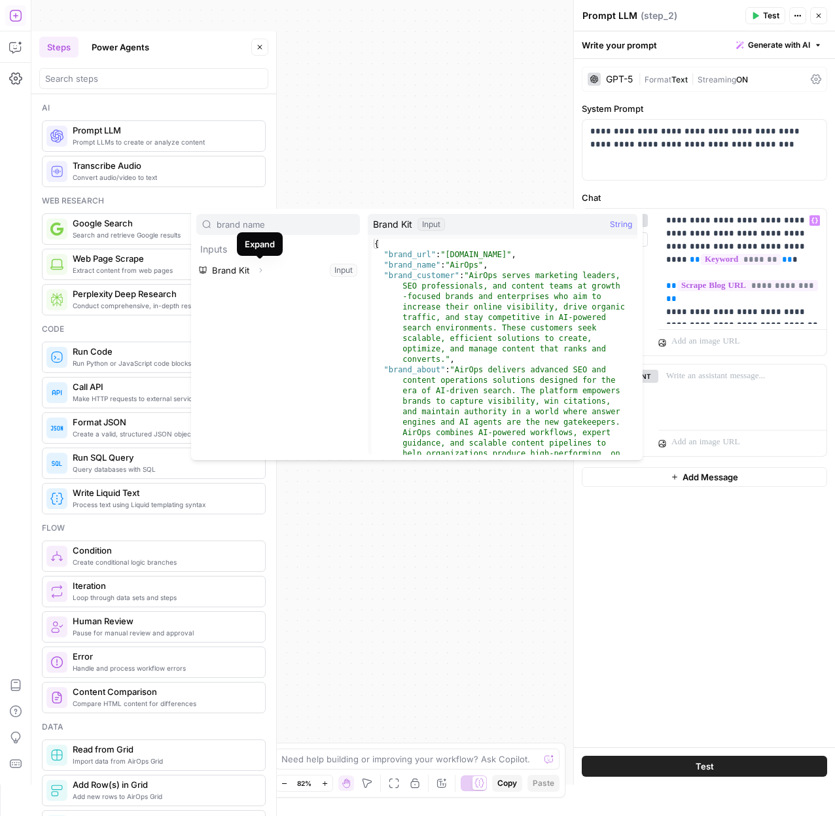
type input "brand name"
click at [262, 270] on icon "button" at bounding box center [261, 270] width 8 height 8
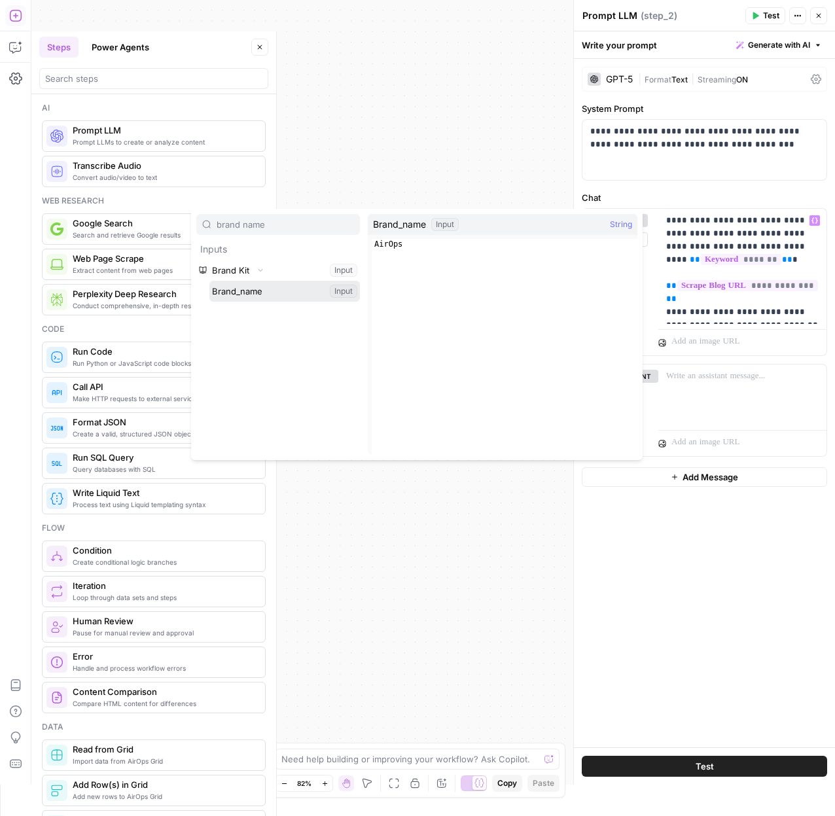
click at [263, 296] on button "Select variable Brand_name" at bounding box center [284, 291] width 151 height 21
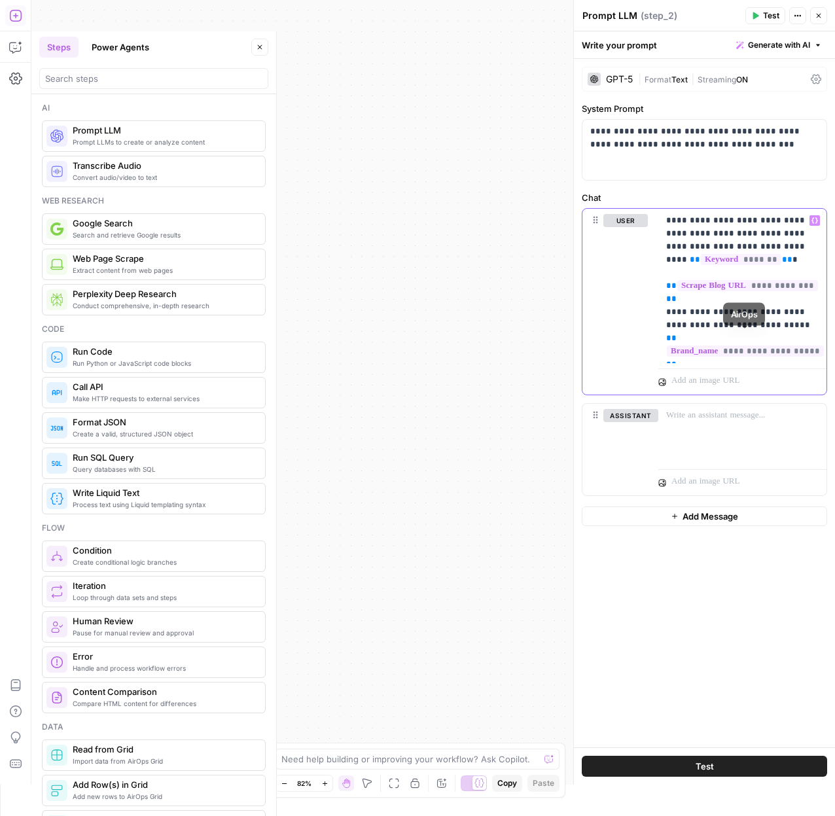
click at [749, 359] on div "**********" at bounding box center [743, 286] width 168 height 154
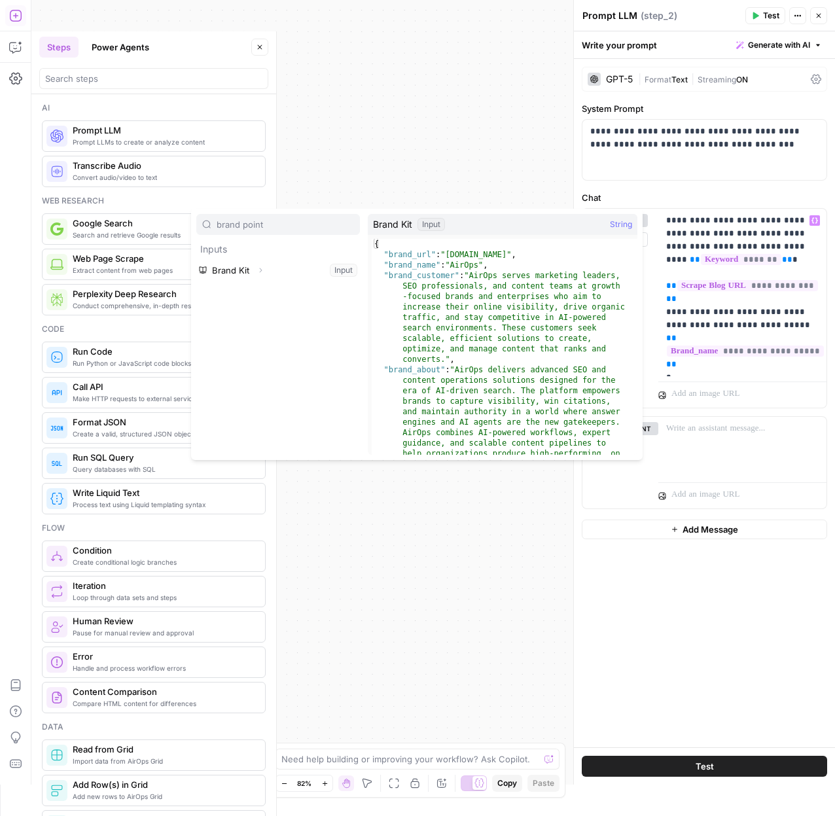
type input "brand point"
click at [264, 271] on button "Expand" at bounding box center [260, 270] width 17 height 17
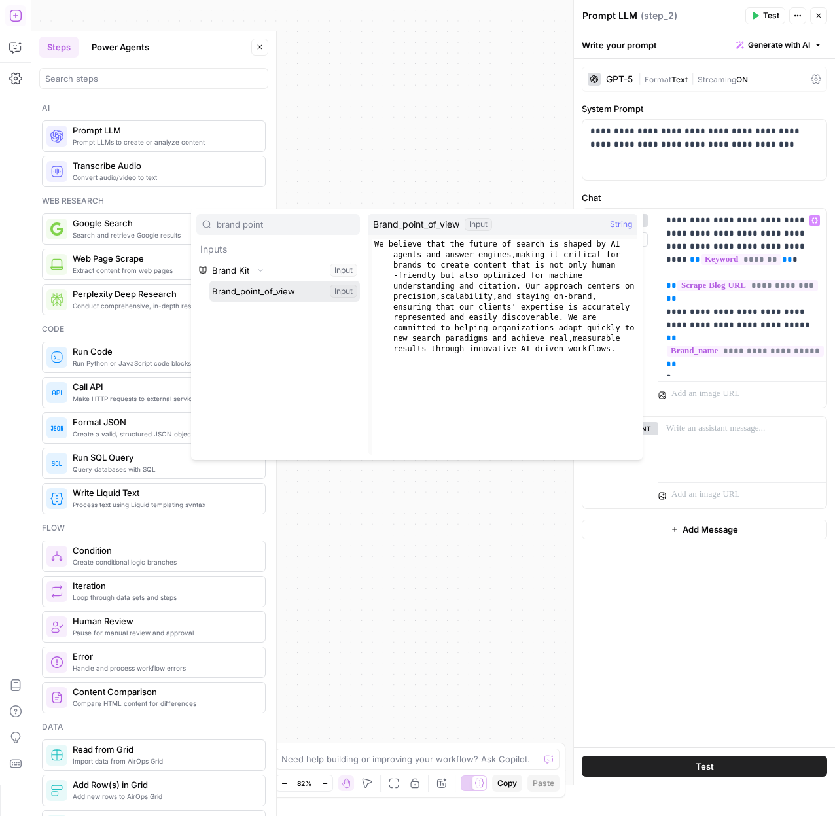
click at [264, 287] on button "Select variable Brand_point_of_view" at bounding box center [284, 291] width 151 height 21
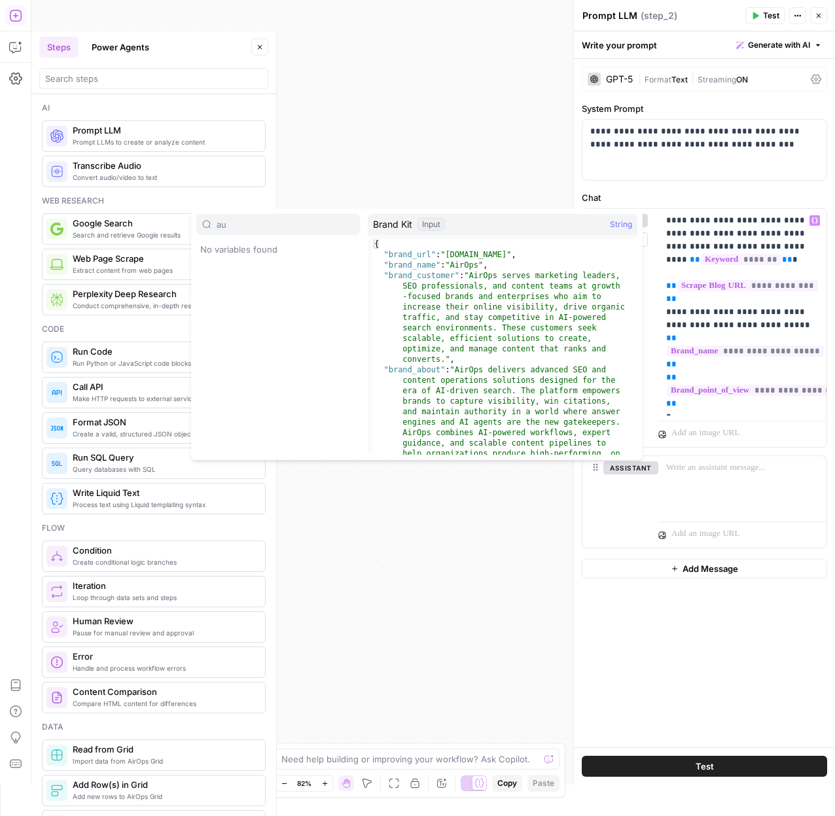
type input "a"
type input "writing"
click at [261, 270] on icon "button" at bounding box center [261, 270] width 3 height 5
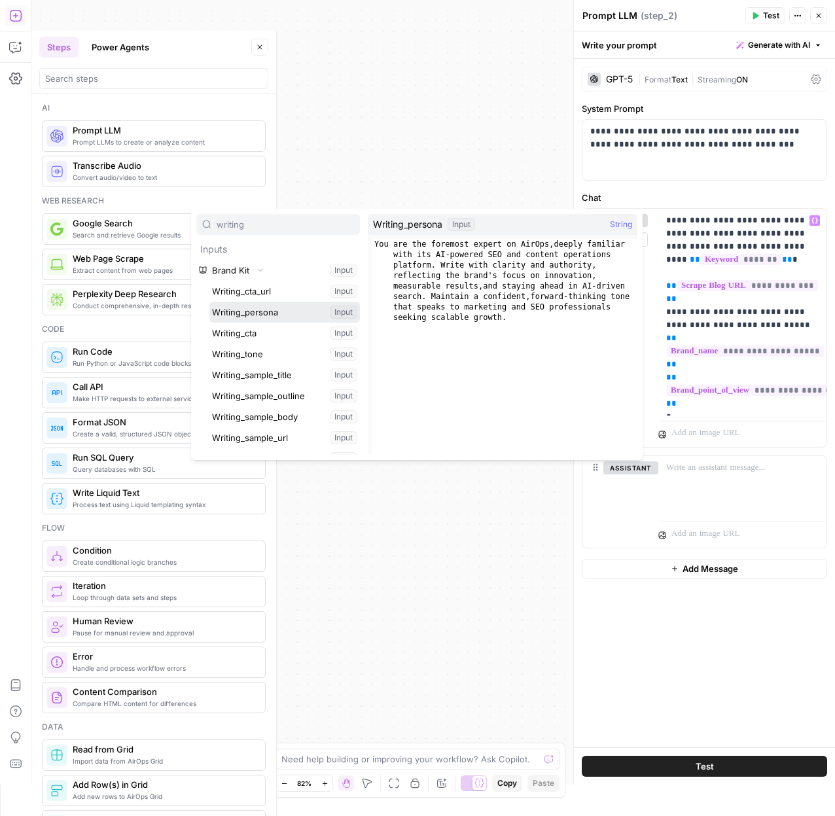
click at [266, 315] on button "Select variable Writing_persona" at bounding box center [284, 312] width 151 height 21
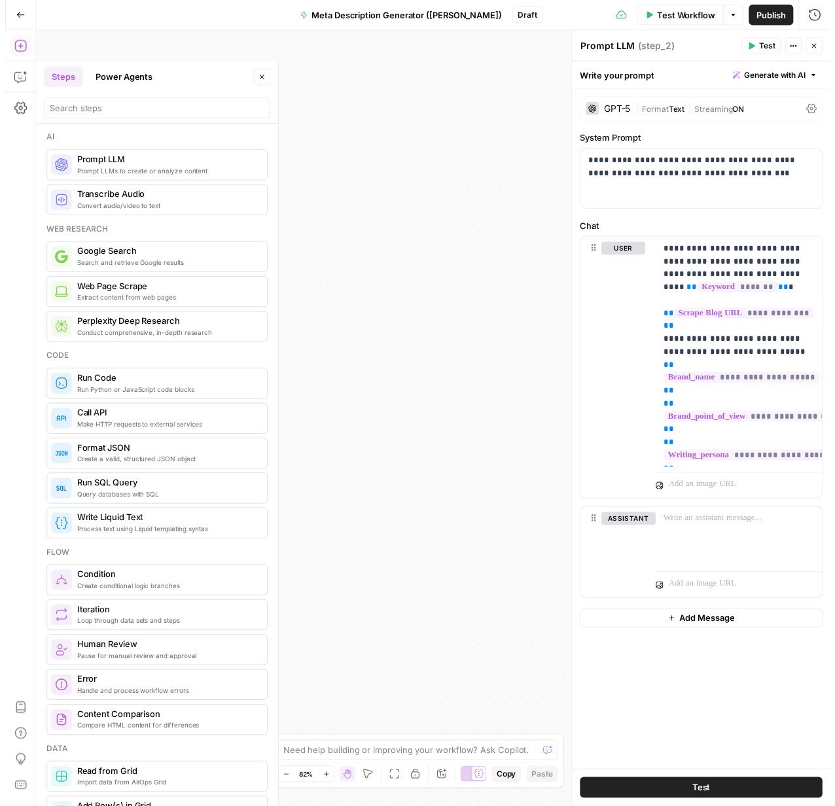
scroll to position [0, 0]
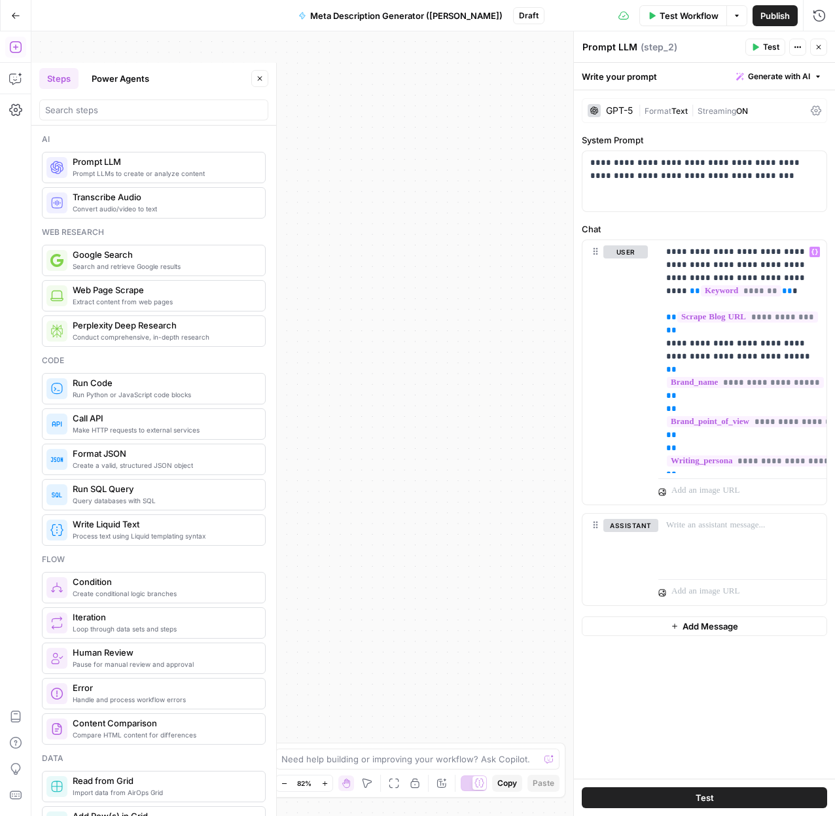
click at [763, 48] on span "Test" at bounding box center [771, 47] width 16 height 12
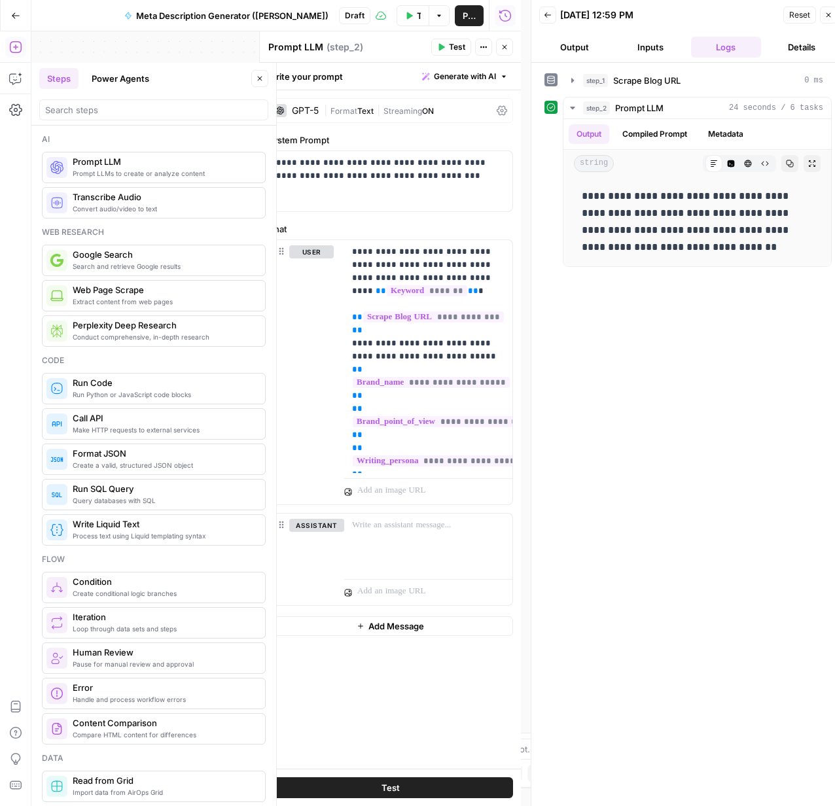
click at [309, 48] on textarea "Prompt LLM" at bounding box center [295, 47] width 55 height 13
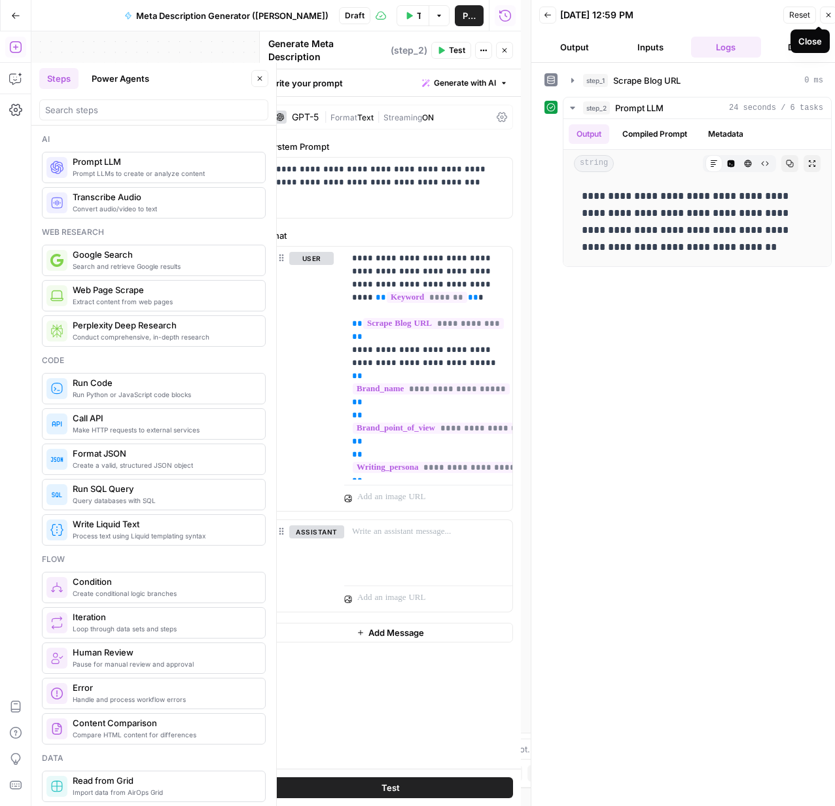
type textarea "Generate Meta Description"
click at [831, 18] on icon "button" at bounding box center [829, 15] width 8 height 8
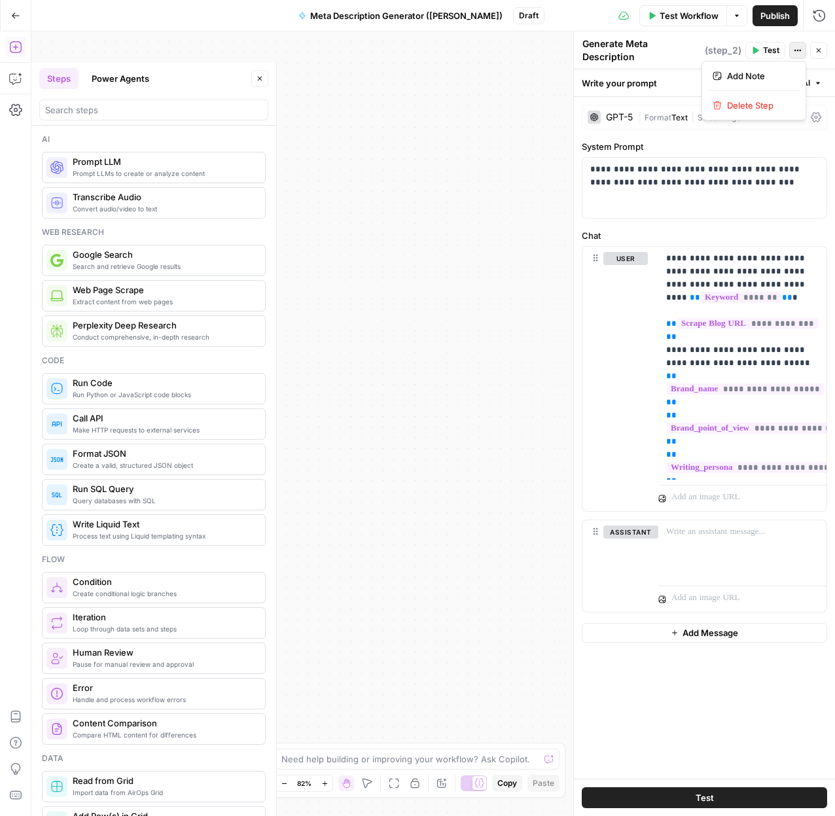
click at [796, 51] on button "Actions" at bounding box center [797, 50] width 17 height 17
click at [765, 45] on div "Publish P" at bounding box center [774, 43] width 41 height 12
click at [769, 46] on span "Test" at bounding box center [771, 51] width 16 height 12
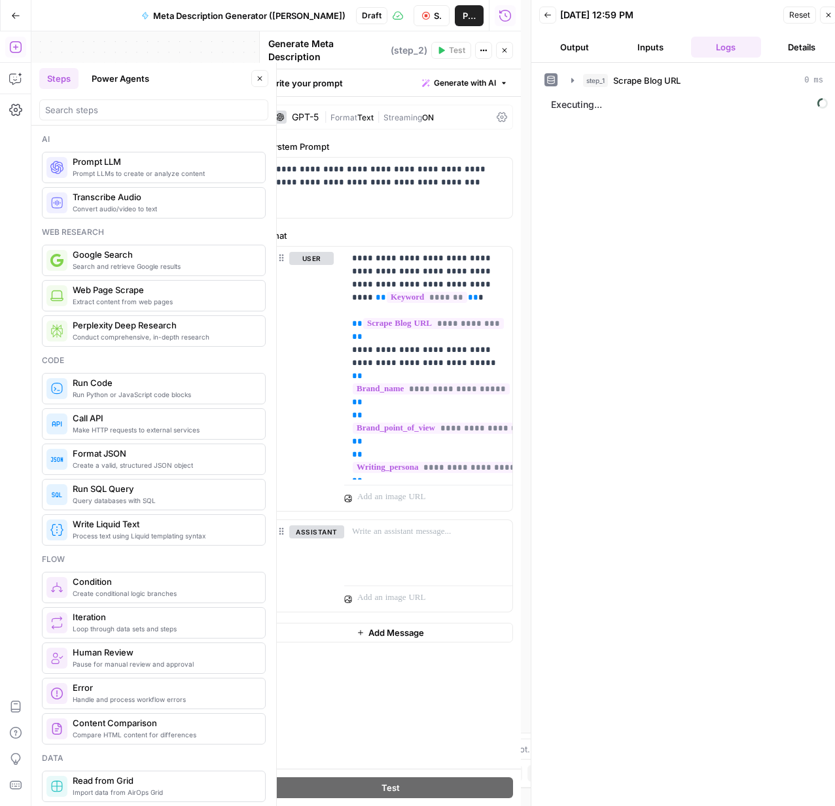
click at [793, 48] on button "Details" at bounding box center [802, 47] width 71 height 21
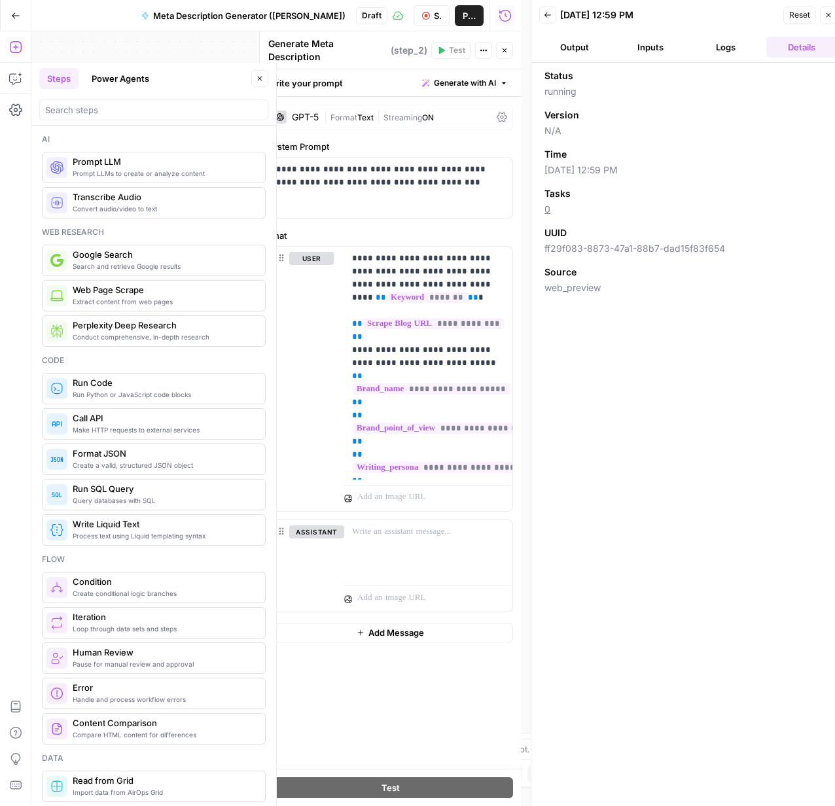
click at [719, 46] on button "Logs" at bounding box center [726, 47] width 71 height 21
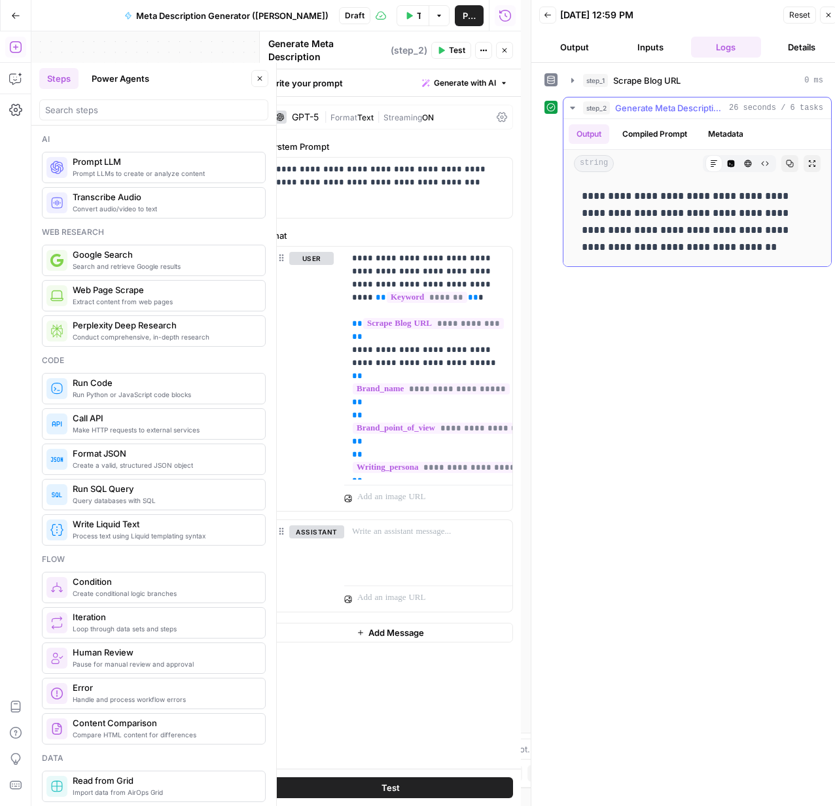
click at [655, 135] on button "Compiled Prompt" at bounding box center [655, 134] width 81 height 20
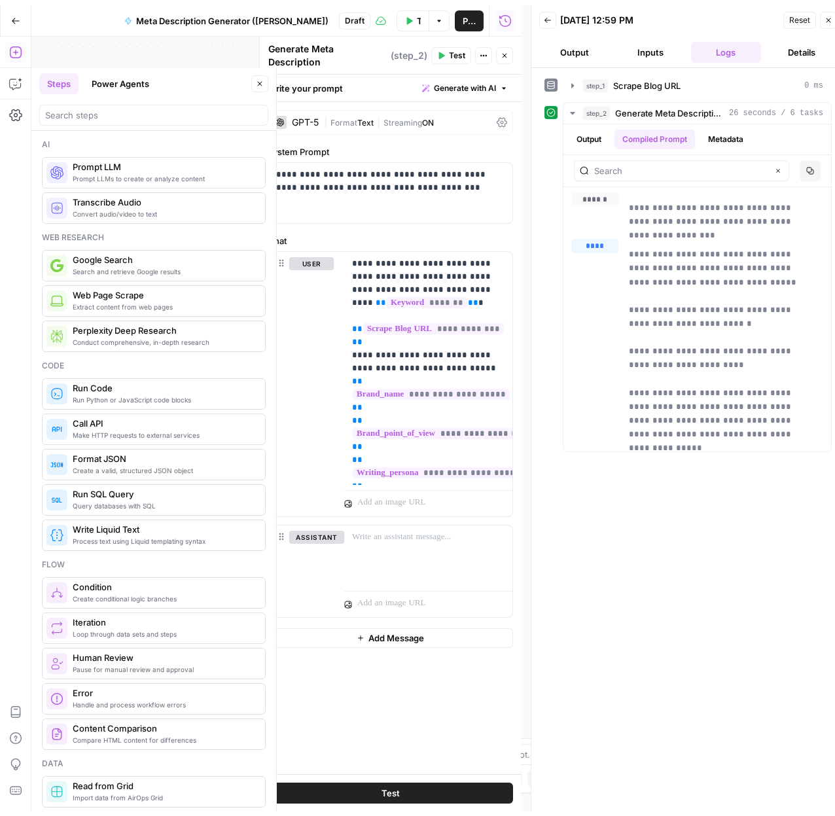
scroll to position [27, 0]
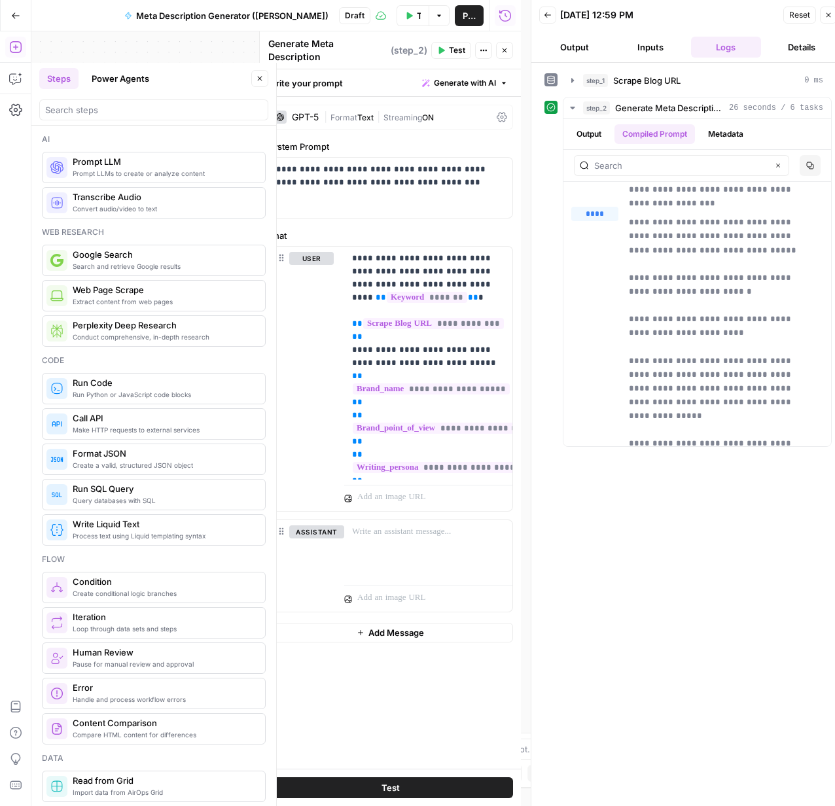
click at [825, 18] on icon "button" at bounding box center [829, 15] width 8 height 8
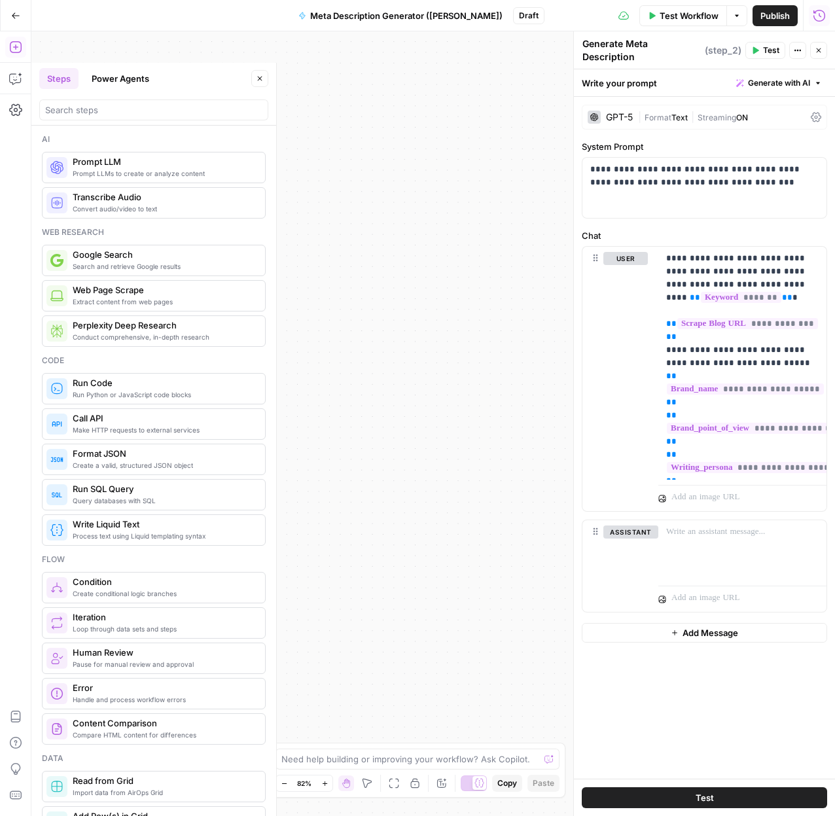
click at [830, 16] on div "Test Workflow Options Publish Run History" at bounding box center [690, 15] width 291 height 31
click at [768, 16] on span "Publish" at bounding box center [775, 15] width 29 height 13
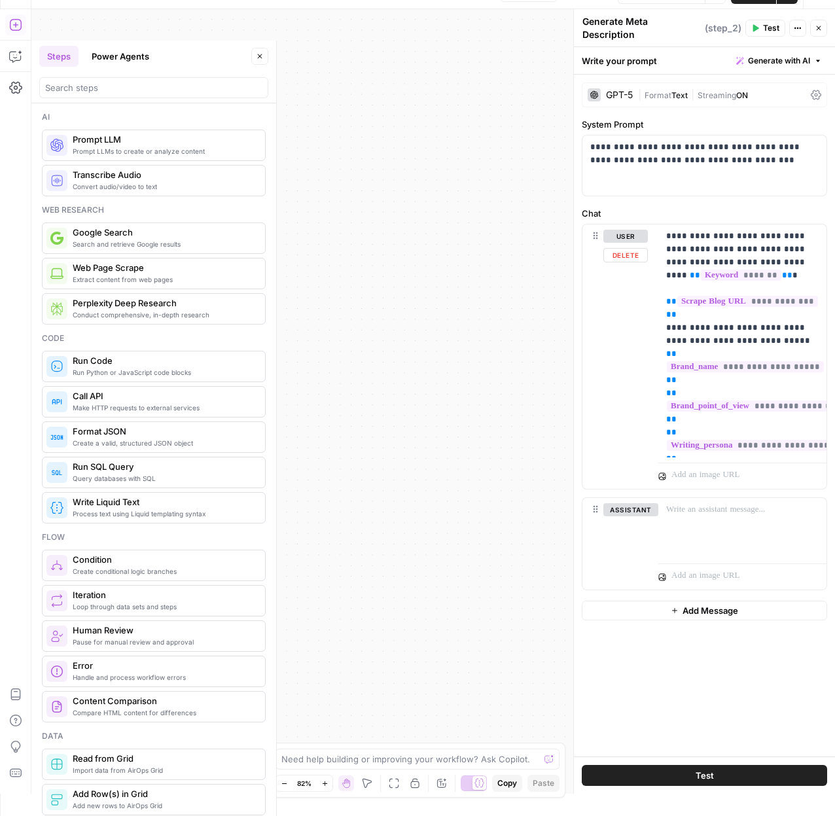
scroll to position [31, 0]
